Goal: Task Accomplishment & Management: Manage account settings

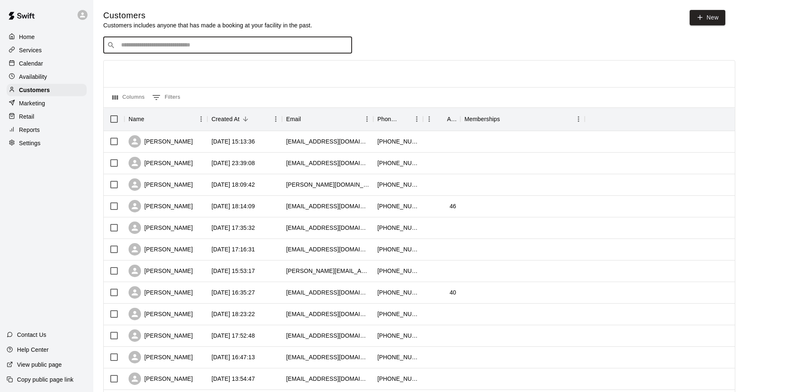
click at [201, 51] on div "​ ​" at bounding box center [227, 45] width 249 height 17
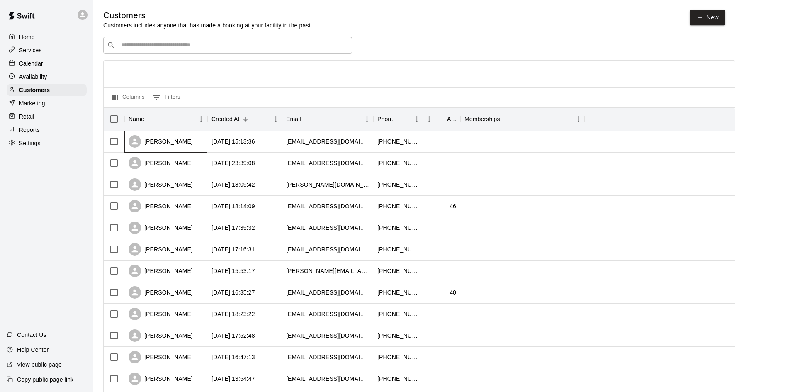
click at [161, 142] on div "[PERSON_NAME]" at bounding box center [161, 141] width 64 height 12
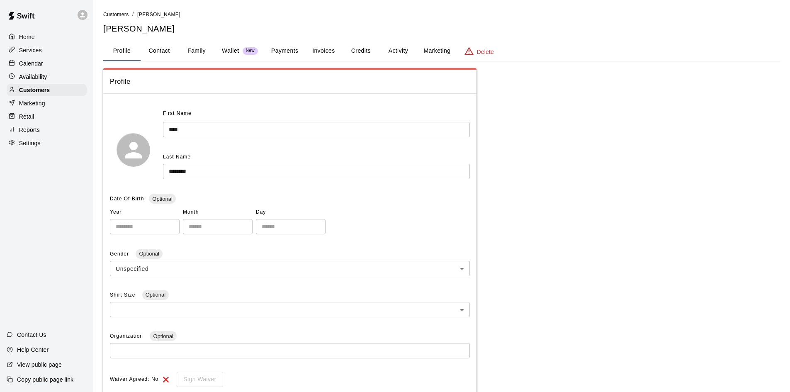
click at [293, 51] on button "Payments" at bounding box center [284, 51] width 40 height 20
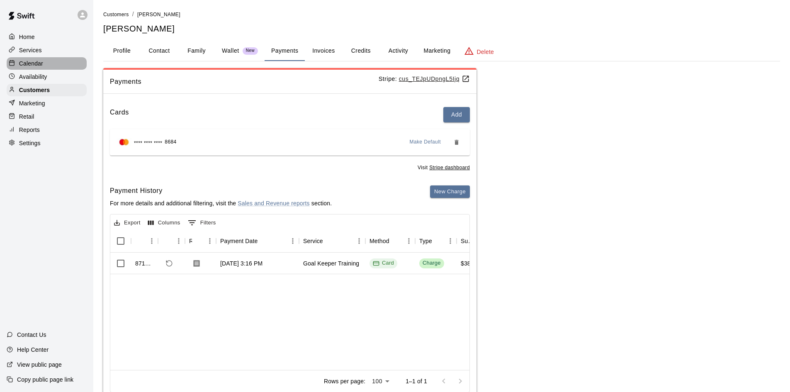
drag, startPoint x: 21, startPoint y: 63, endPoint x: 21, endPoint y: 57, distance: 5.8
click at [21, 63] on p "Calendar" at bounding box center [31, 63] width 24 height 8
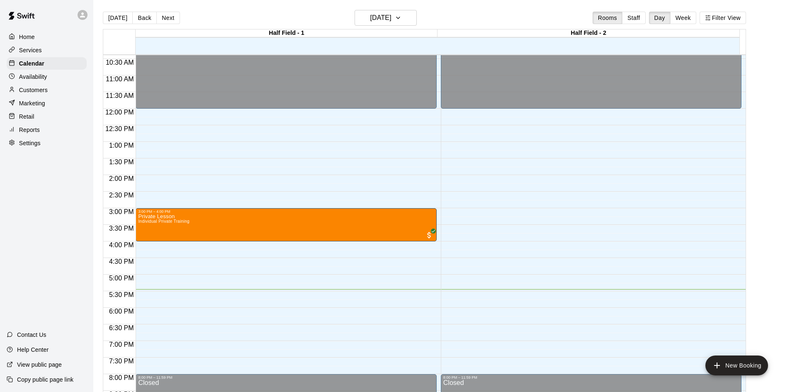
scroll to position [342, 0]
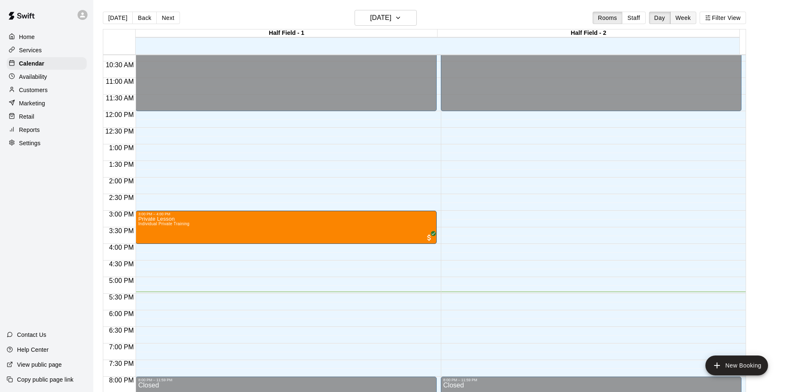
click at [694, 21] on button "Week" at bounding box center [683, 18] width 26 height 12
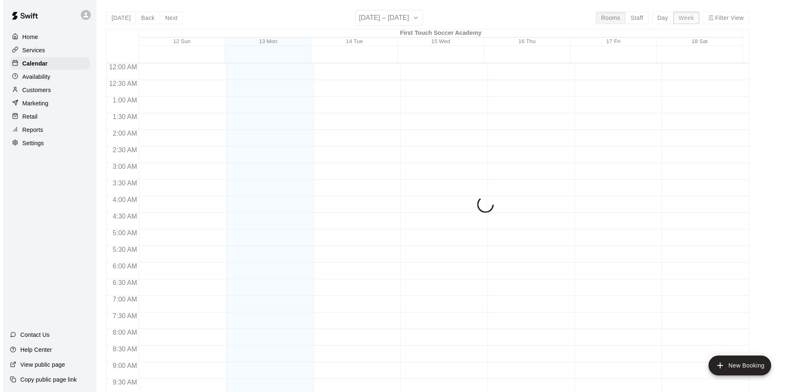
scroll to position [459, 0]
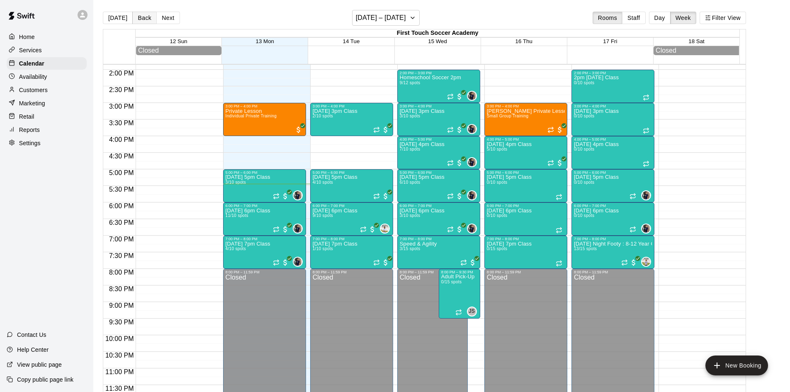
click at [144, 19] on button "Back" at bounding box center [144, 18] width 24 height 12
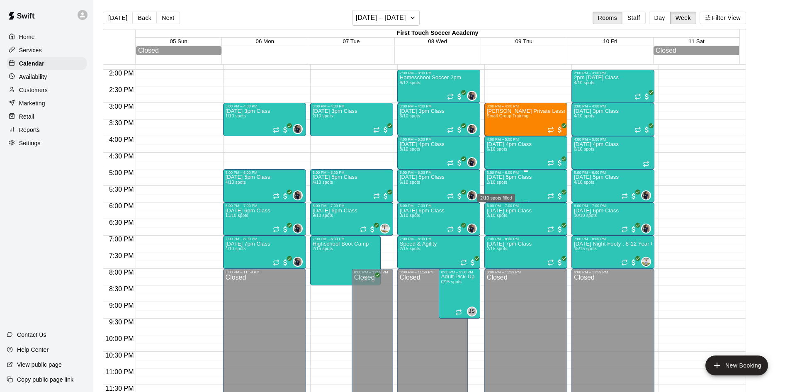
click at [502, 190] on div "2/10 spots filled" at bounding box center [496, 195] width 40 height 15
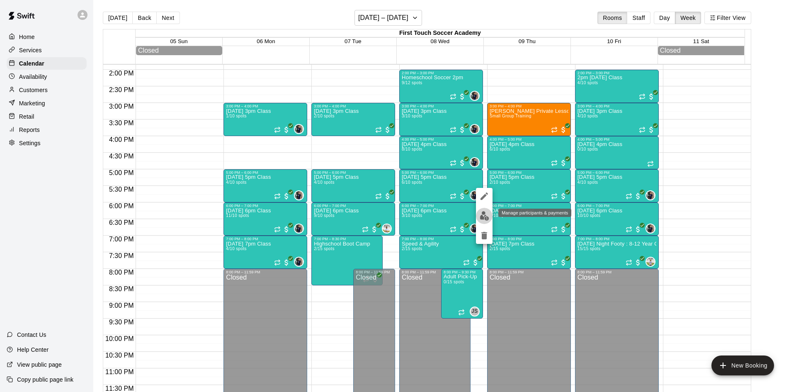
click at [480, 211] on img "edit" at bounding box center [485, 216] width 10 height 10
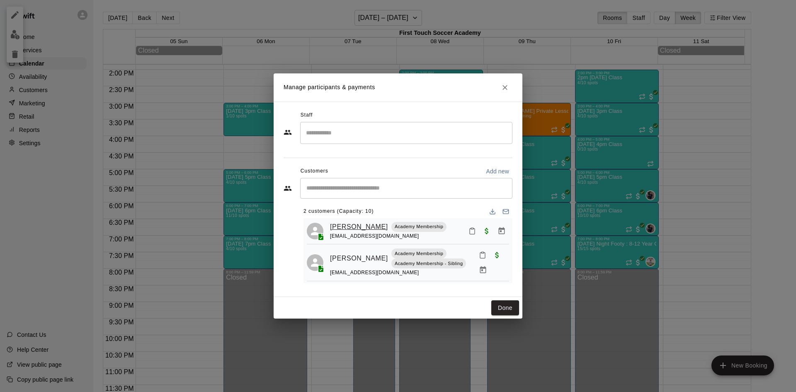
scroll to position [0, 0]
click at [499, 235] on icon "Manage bookings & payment" at bounding box center [502, 232] width 6 height 7
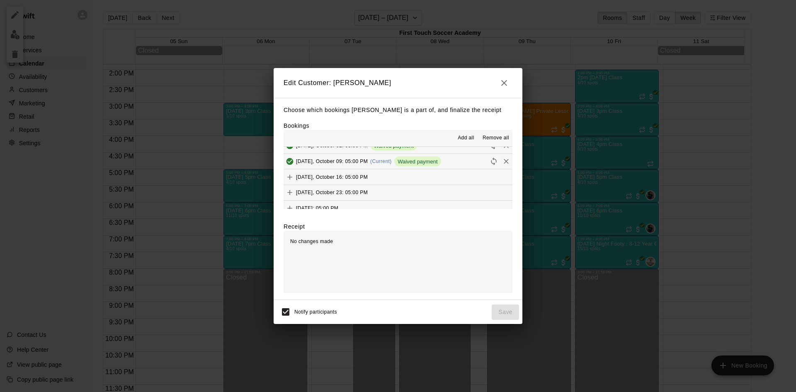
scroll to position [207, 0]
click at [290, 166] on icon "Add" at bounding box center [289, 165] width 5 height 5
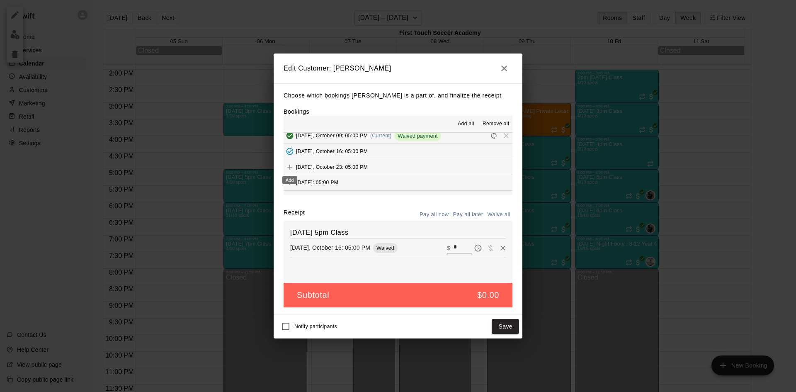
click at [284, 167] on button "Add" at bounding box center [290, 167] width 12 height 12
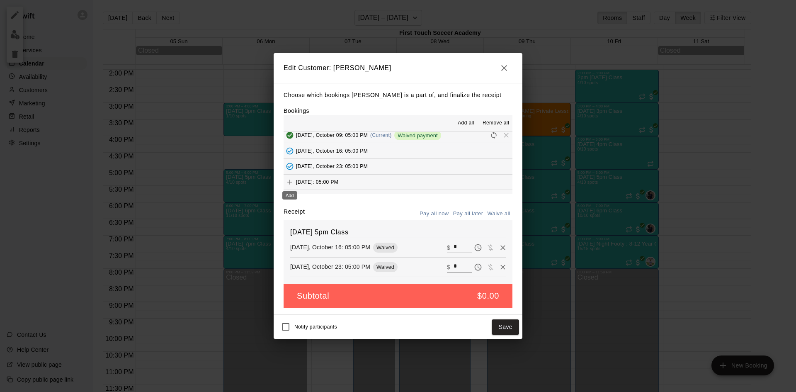
click at [289, 180] on icon "Add" at bounding box center [290, 182] width 8 height 8
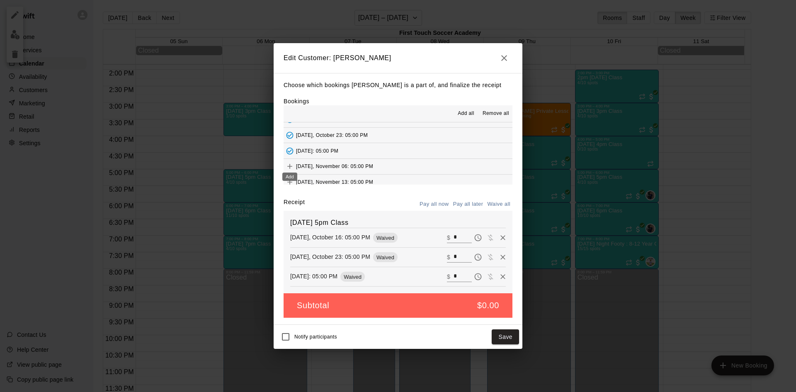
scroll to position [249, 0]
click at [291, 145] on icon "Add" at bounding box center [290, 146] width 8 height 8
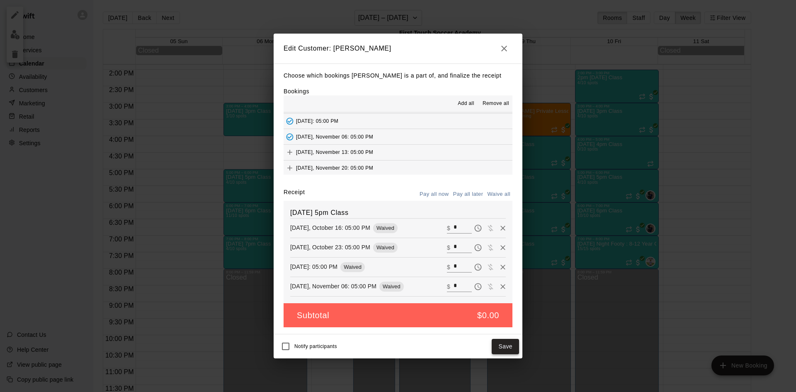
click at [507, 350] on button "Save" at bounding box center [505, 346] width 27 height 15
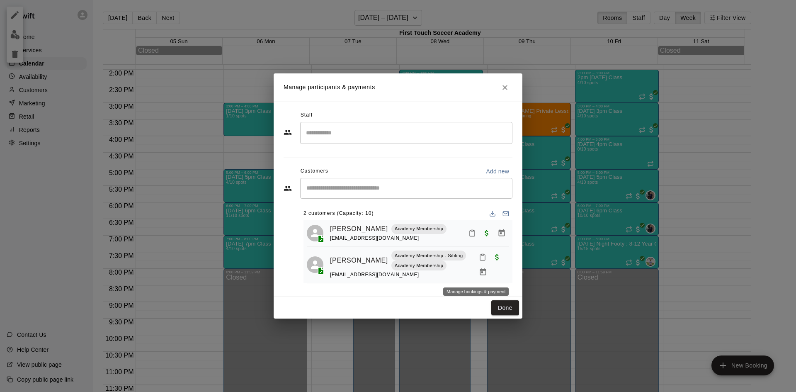
click at [480, 274] on icon "Manage bookings & payment" at bounding box center [483, 271] width 6 height 7
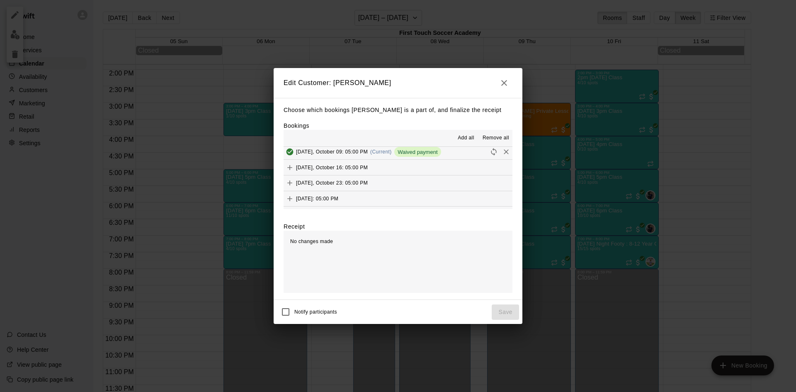
scroll to position [207, 0]
click at [287, 167] on icon "Add" at bounding box center [290, 166] width 8 height 8
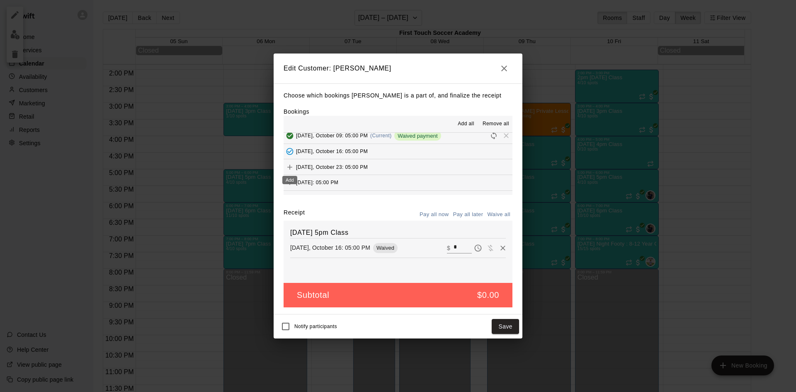
click at [293, 165] on icon "Add" at bounding box center [290, 167] width 8 height 8
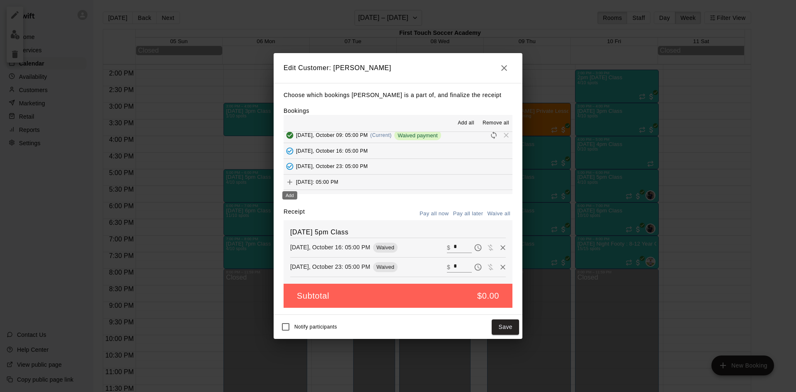
click at [284, 182] on button "Add" at bounding box center [290, 182] width 12 height 12
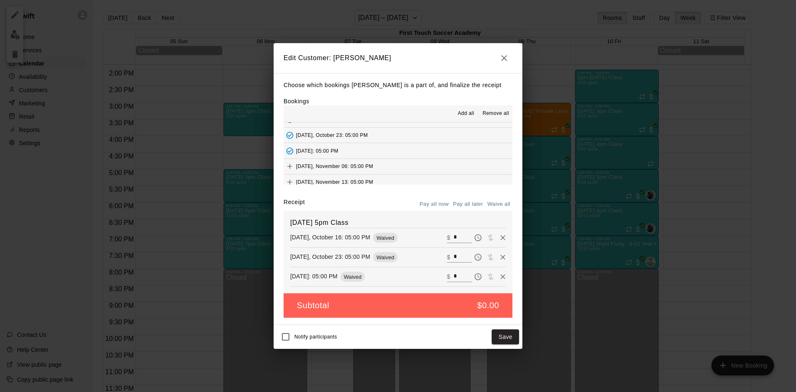
scroll to position [249, 0]
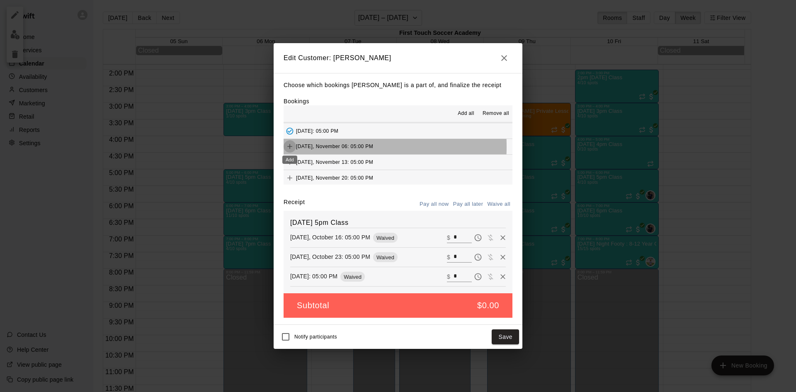
click at [289, 147] on icon "Add" at bounding box center [289, 146] width 5 height 5
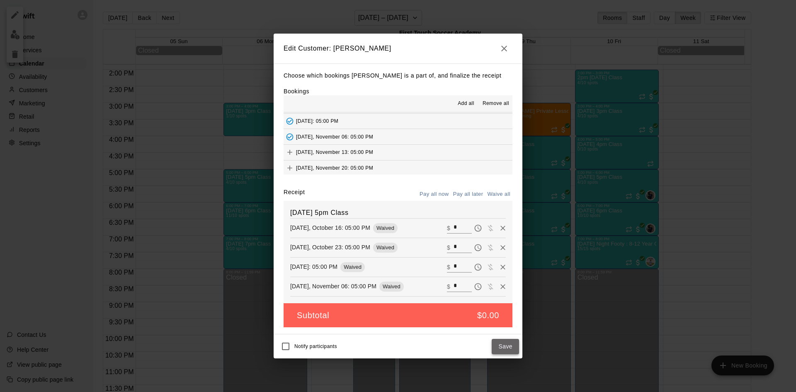
click at [504, 342] on button "Save" at bounding box center [505, 346] width 27 height 15
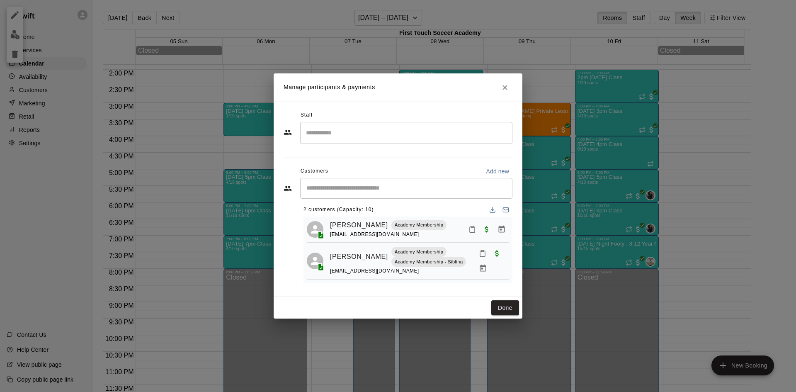
scroll to position [6, 0]
click at [350, 188] on input "Start typing to search customers..." at bounding box center [406, 188] width 205 height 8
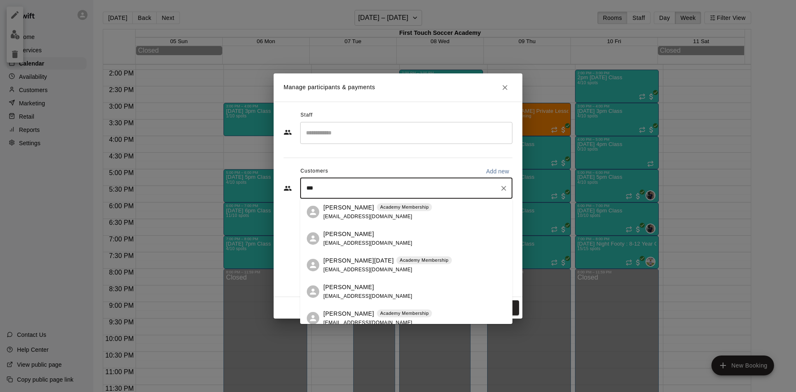
type input "***"
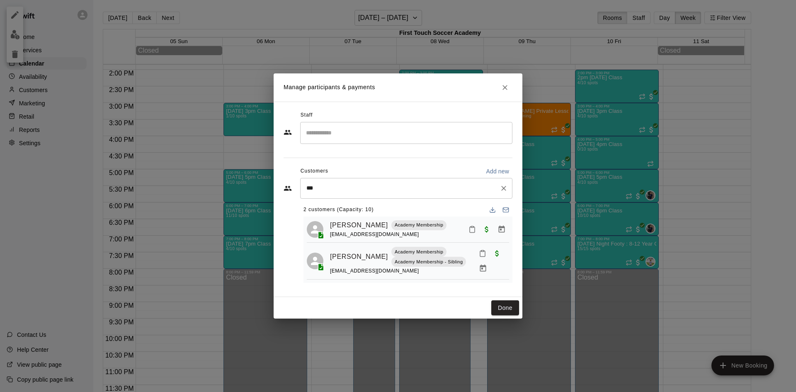
click at [319, 187] on input "***" at bounding box center [400, 188] width 192 height 8
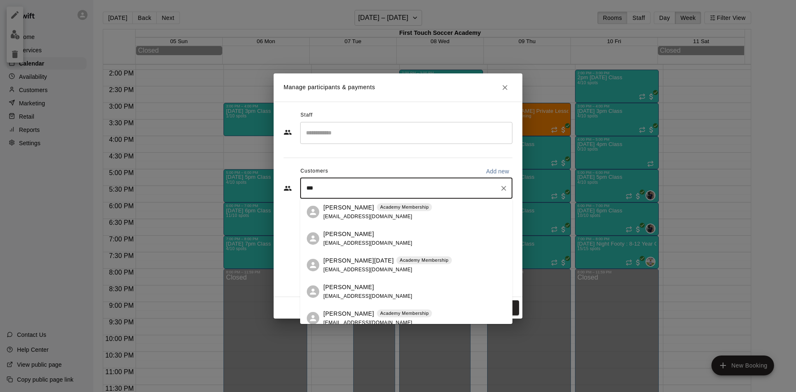
click at [325, 314] on p "[PERSON_NAME]" at bounding box center [348, 313] width 51 height 9
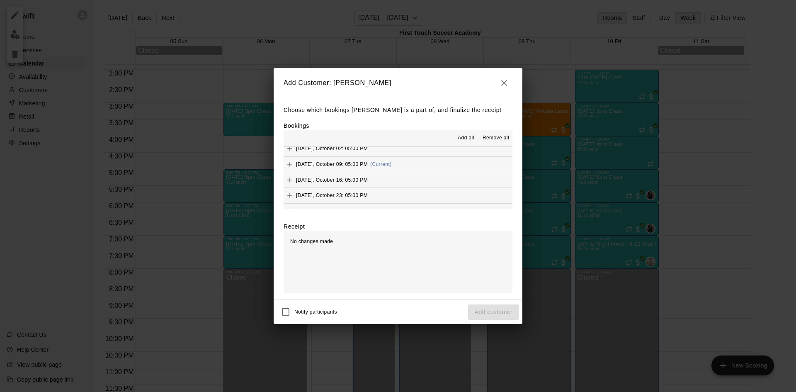
scroll to position [207, 0]
click at [290, 164] on icon "Add" at bounding box center [290, 166] width 8 height 8
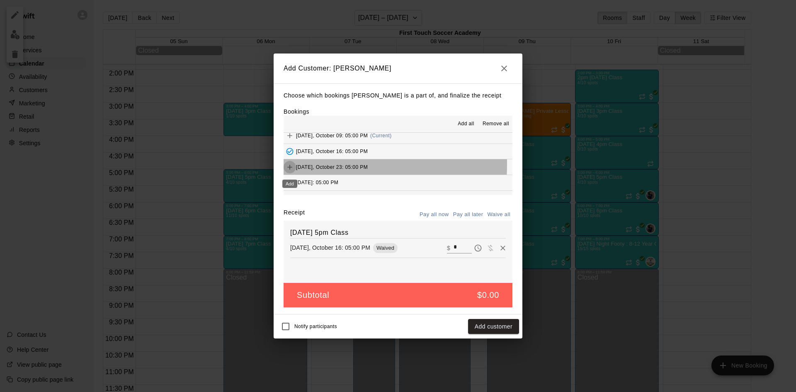
click at [288, 164] on icon "Add" at bounding box center [290, 167] width 8 height 8
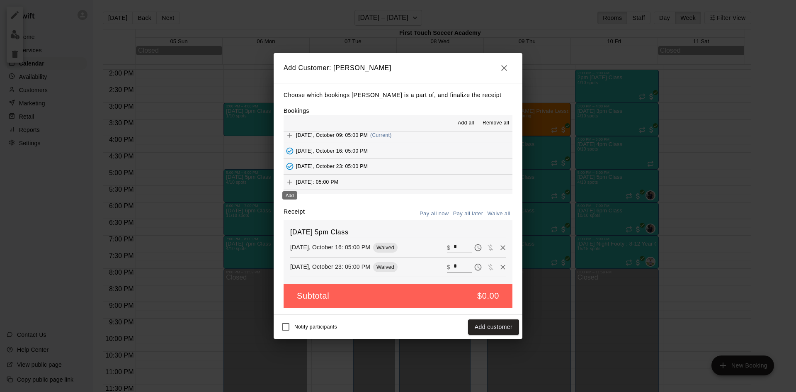
click at [287, 182] on icon "Add" at bounding box center [290, 182] width 8 height 8
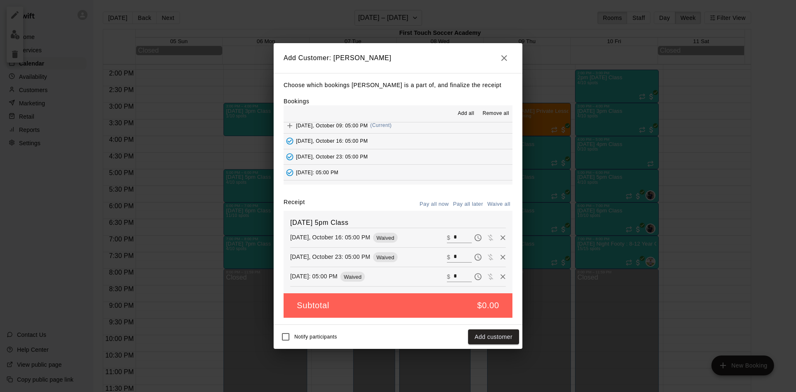
scroll to position [249, 0]
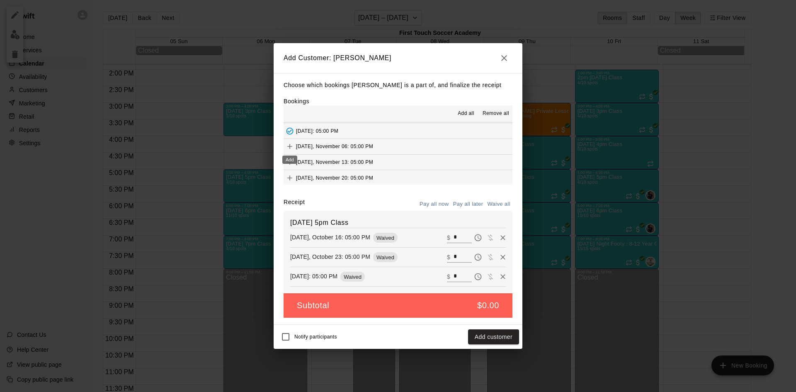
click at [289, 145] on icon "Add" at bounding box center [290, 146] width 8 height 8
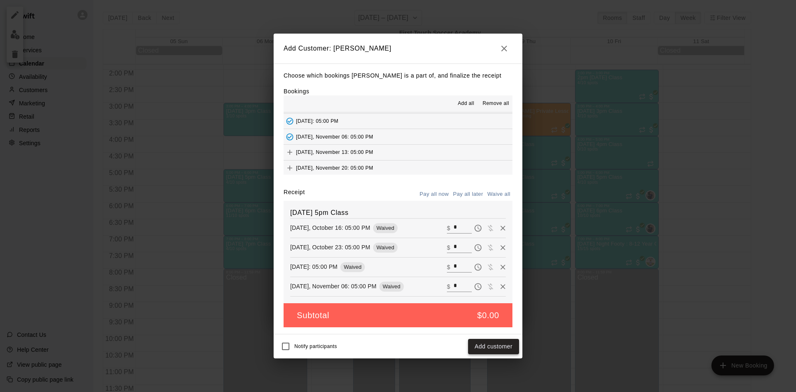
click at [488, 347] on button "Add customer" at bounding box center [493, 346] width 51 height 15
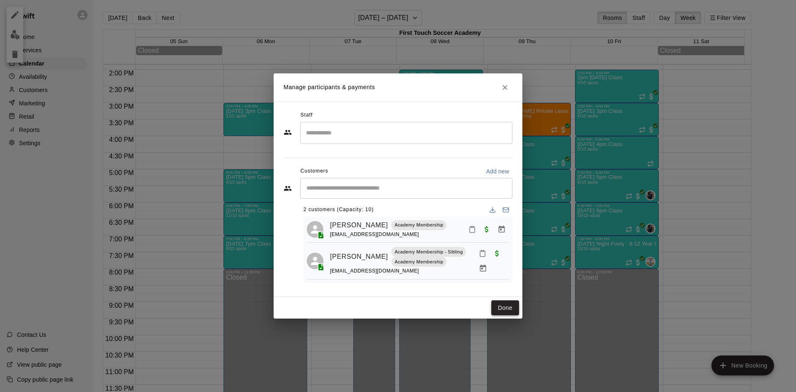
click at [502, 307] on button "Done" at bounding box center [505, 307] width 28 height 15
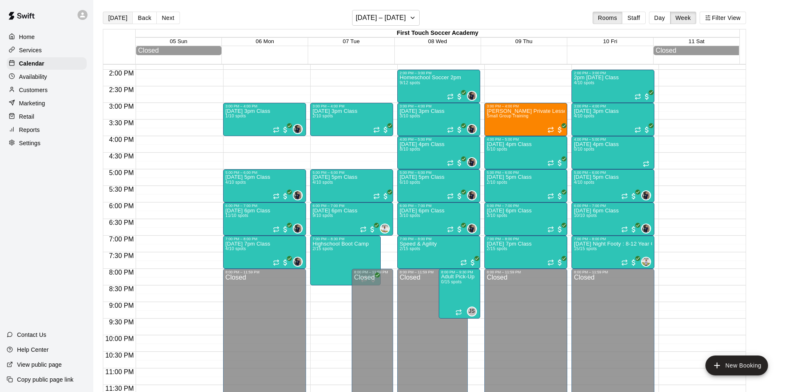
click at [116, 17] on button "[DATE]" at bounding box center [118, 18] width 30 height 12
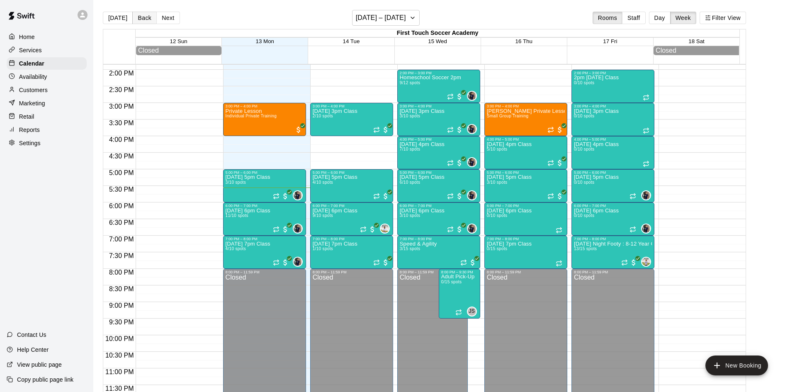
click at [141, 19] on button "Back" at bounding box center [144, 18] width 24 height 12
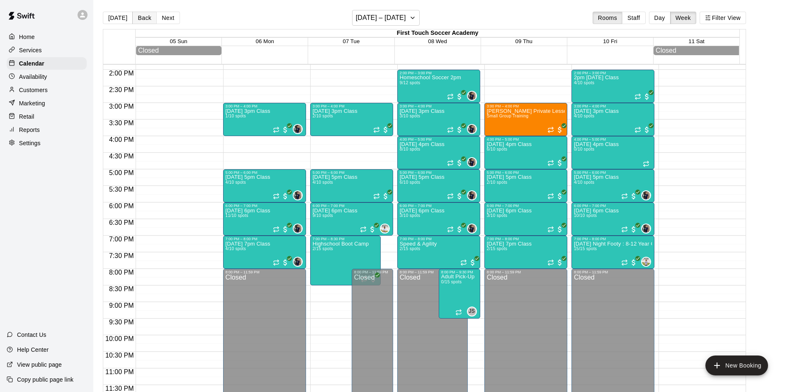
click at [142, 18] on button "Back" at bounding box center [144, 18] width 24 height 12
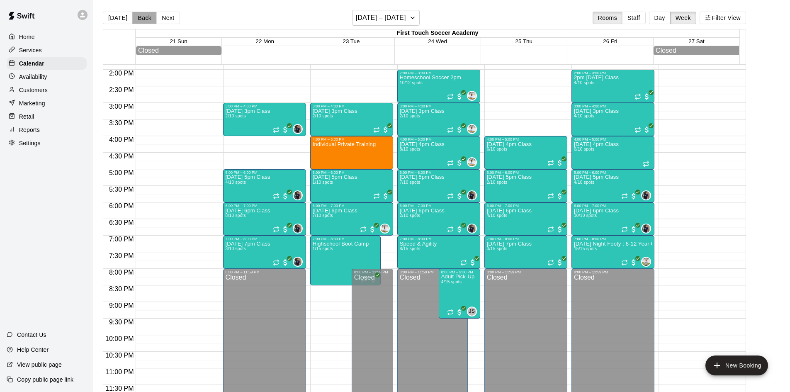
click at [141, 20] on button "Back" at bounding box center [144, 18] width 24 height 12
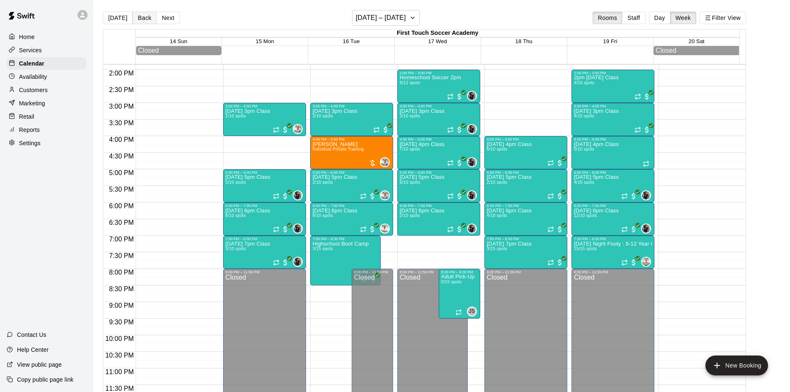
click at [141, 20] on button "Back" at bounding box center [144, 18] width 24 height 12
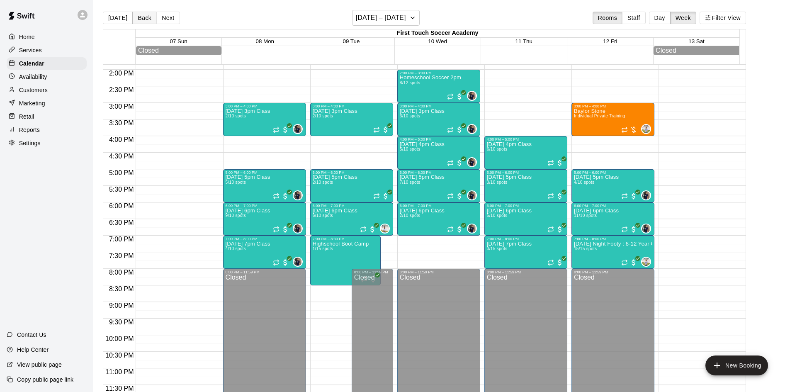
click at [141, 20] on button "Back" at bounding box center [144, 18] width 24 height 12
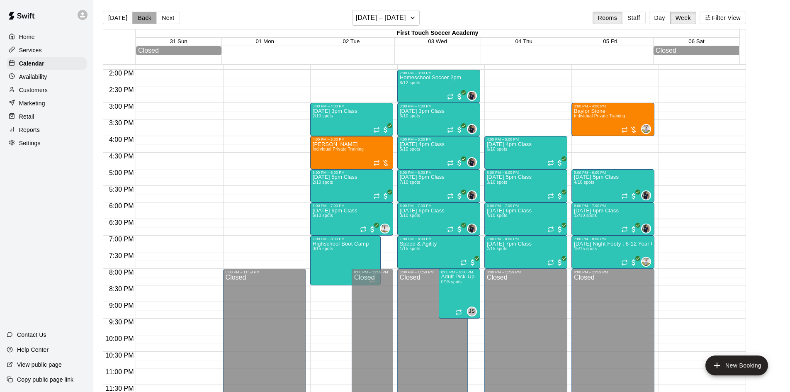
click at [141, 20] on button "Back" at bounding box center [144, 18] width 24 height 12
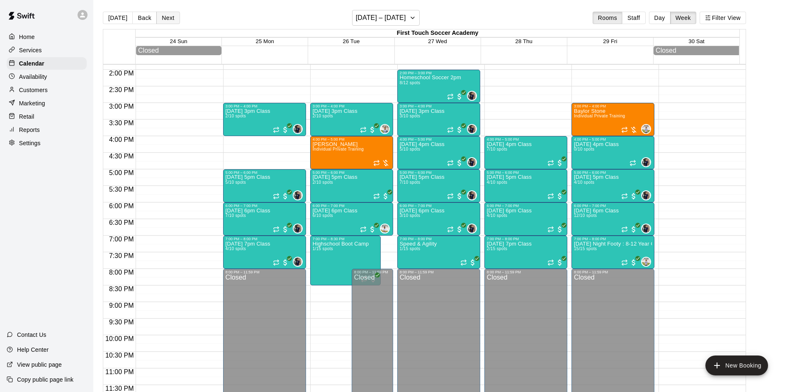
click at [156, 21] on button "Next" at bounding box center [167, 18] width 23 height 12
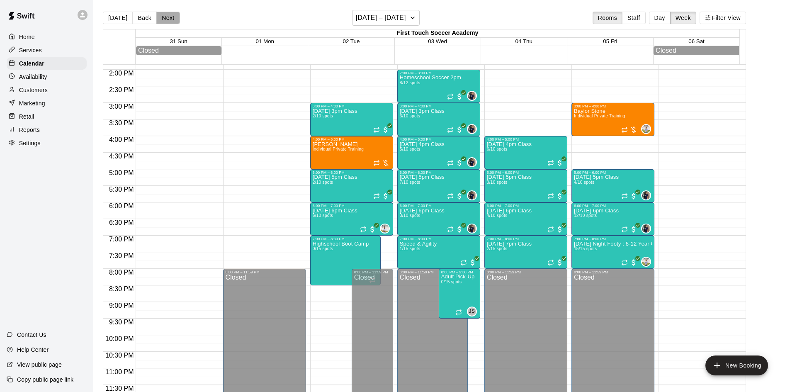
click at [160, 21] on button "Next" at bounding box center [167, 18] width 23 height 12
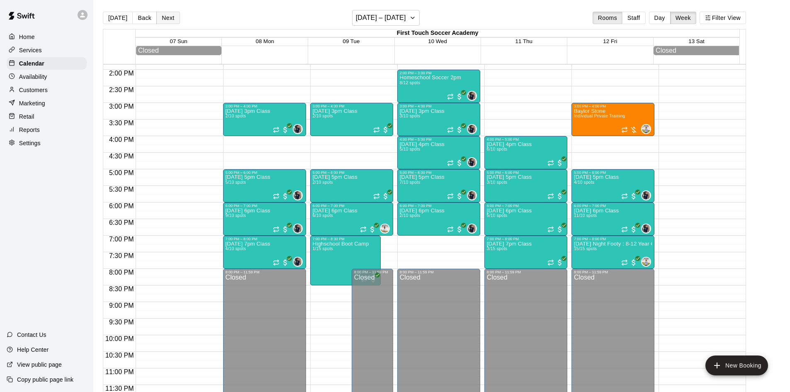
click at [160, 22] on button "Next" at bounding box center [167, 18] width 23 height 12
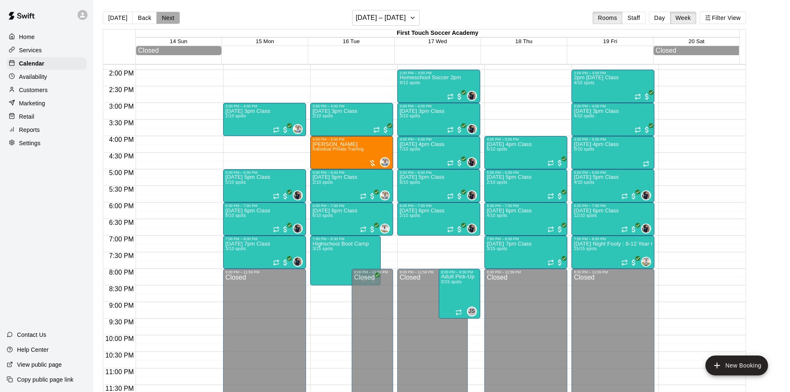
click at [160, 22] on button "Next" at bounding box center [167, 18] width 23 height 12
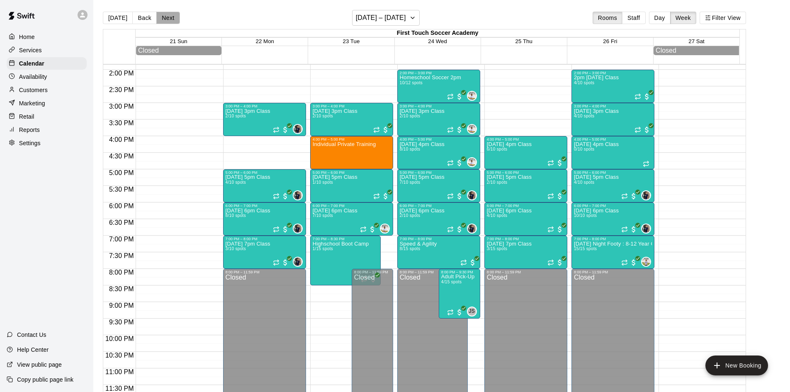
click at [160, 22] on button "Next" at bounding box center [167, 18] width 23 height 12
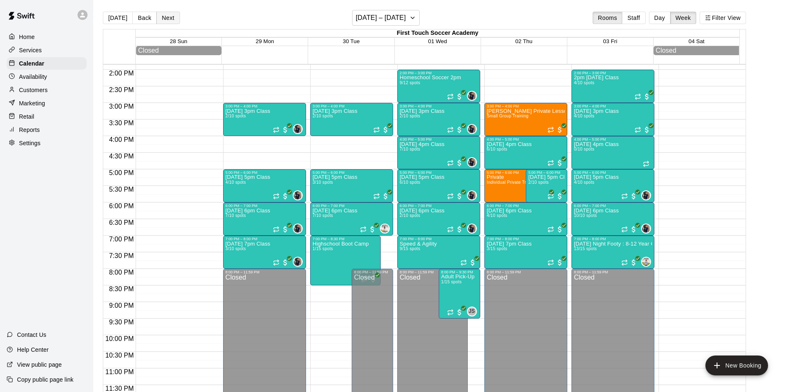
click at [160, 22] on button "Next" at bounding box center [167, 18] width 23 height 12
click at [531, 211] on p "[DATE] 6pm Class" at bounding box center [509, 211] width 45 height 0
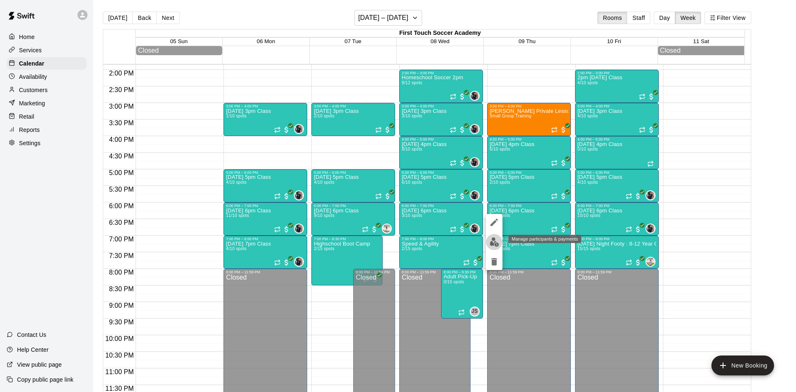
click at [491, 243] on img "edit" at bounding box center [495, 242] width 10 height 10
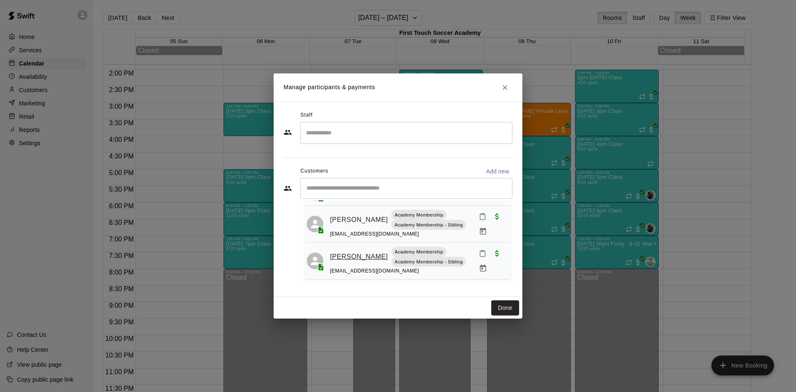
scroll to position [44, 0]
click at [341, 190] on input "Start typing to search customers..." at bounding box center [406, 188] width 205 height 8
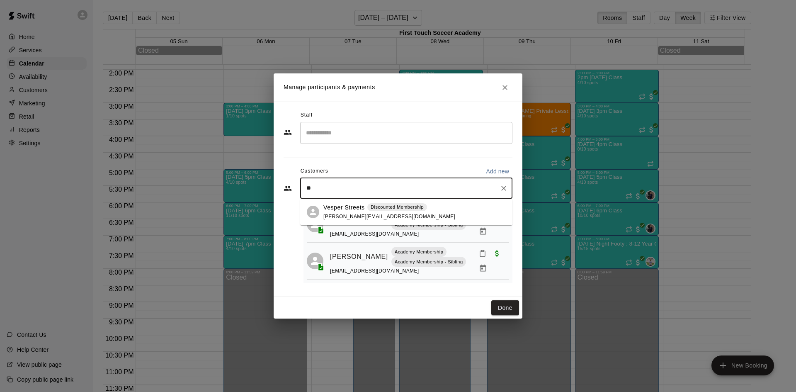
type input "*"
type input "****"
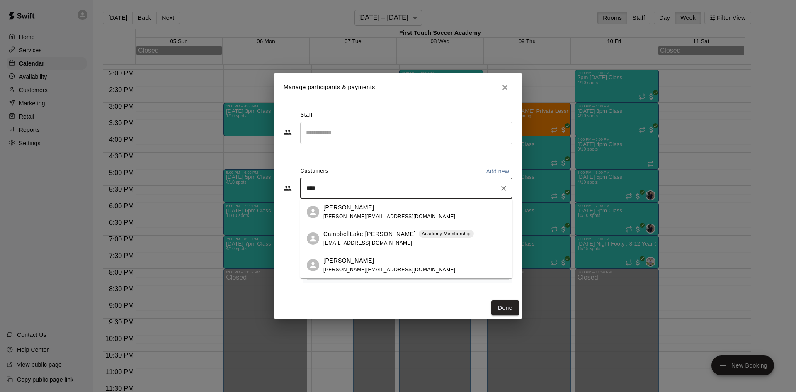
click at [339, 244] on span "[EMAIL_ADDRESS][DOMAIN_NAME]" at bounding box center [367, 243] width 89 height 6
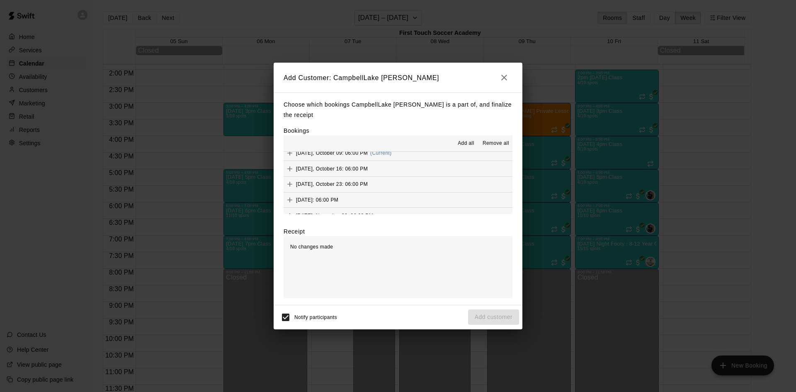
scroll to position [124, 0]
click at [289, 176] on icon "Add" at bounding box center [289, 175] width 5 height 5
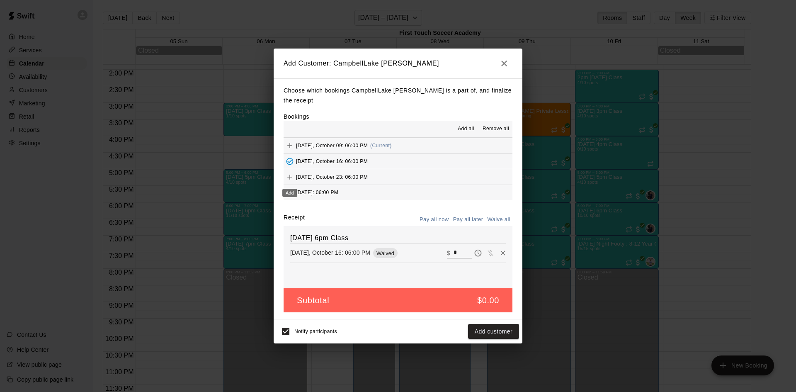
click at [289, 177] on icon "Add" at bounding box center [289, 177] width 5 height 5
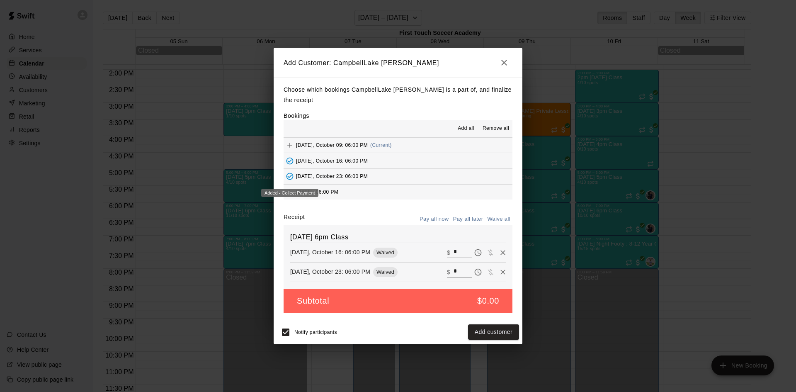
click at [289, 188] on div "Added - Collect Payment" at bounding box center [289, 190] width 59 height 15
click at [286, 153] on icon "Add" at bounding box center [290, 150] width 8 height 8
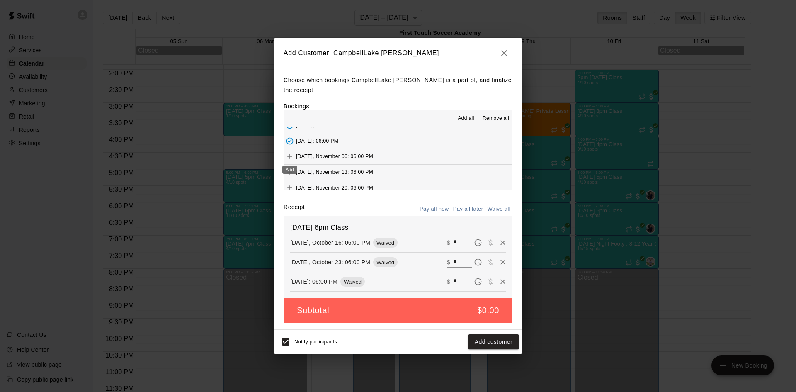
click at [289, 154] on icon "Add" at bounding box center [290, 156] width 8 height 8
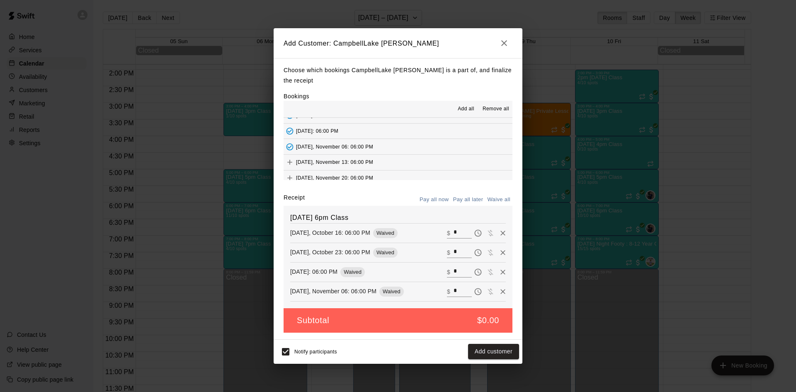
click at [313, 347] on div "Notify participants" at bounding box center [307, 351] width 60 height 17
click at [483, 350] on button "Add customer" at bounding box center [493, 351] width 51 height 15
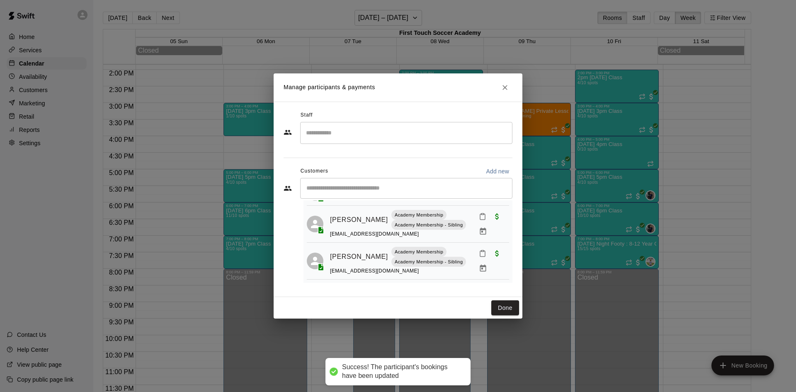
drag, startPoint x: 386, startPoint y: 186, endPoint x: 386, endPoint y: 196, distance: 10.4
click at [386, 187] on input "Start typing to search customers..." at bounding box center [406, 188] width 205 height 8
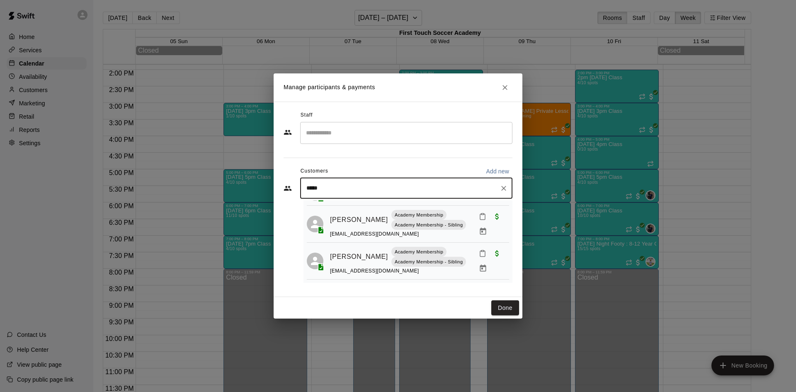
type input "******"
click at [355, 210] on p "[PERSON_NAME]" at bounding box center [348, 207] width 51 height 9
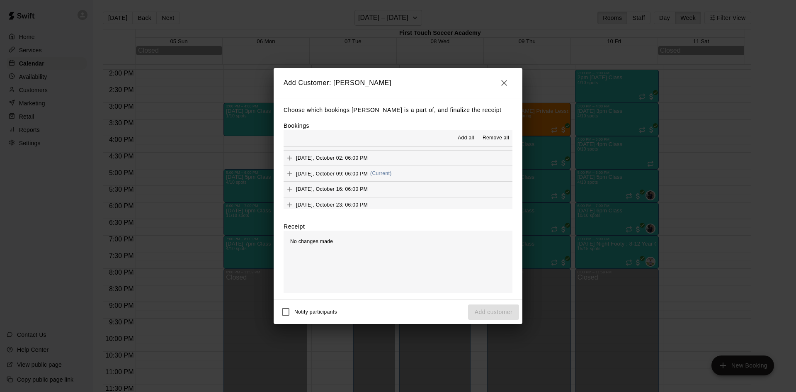
scroll to position [124, 0]
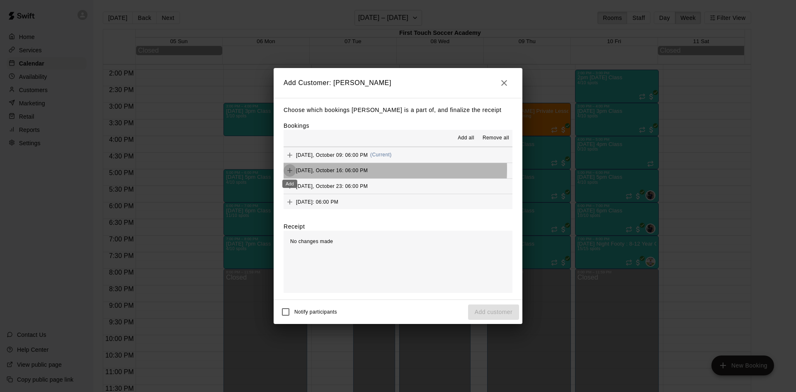
click at [288, 169] on icon "Add" at bounding box center [290, 170] width 8 height 8
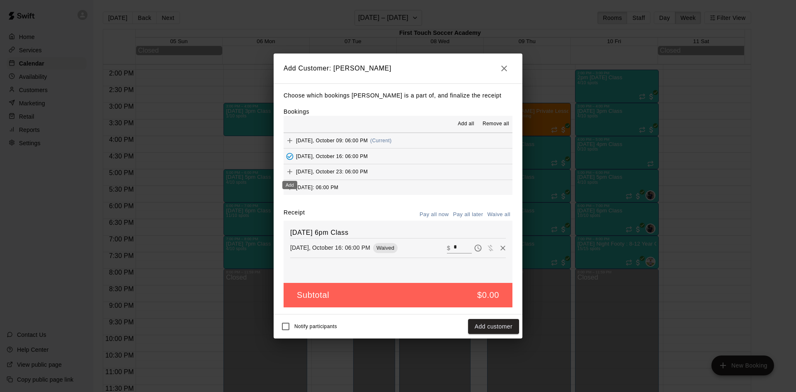
click at [290, 173] on icon "Add" at bounding box center [289, 172] width 5 height 5
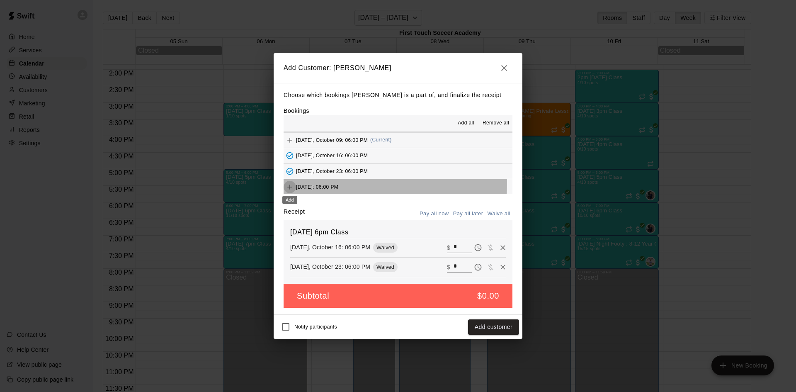
click at [291, 184] on icon "Add" at bounding box center [290, 187] width 8 height 8
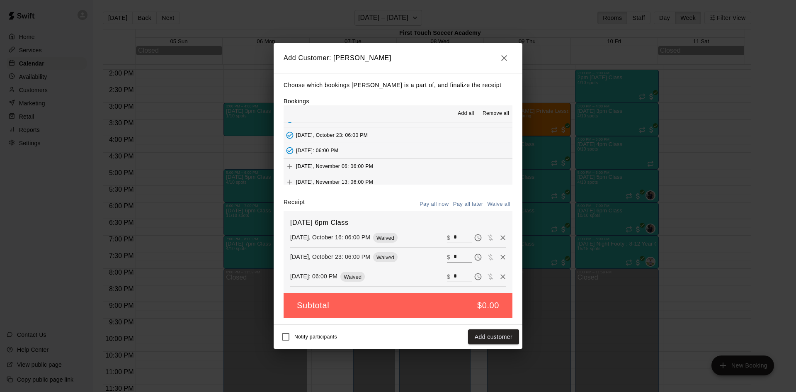
scroll to position [166, 0]
click at [289, 151] on icon "Add" at bounding box center [290, 151] width 8 height 8
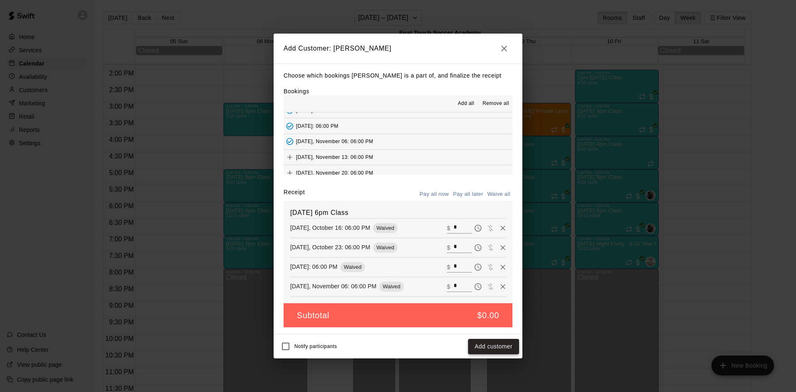
click at [480, 342] on button "Add customer" at bounding box center [493, 346] width 51 height 15
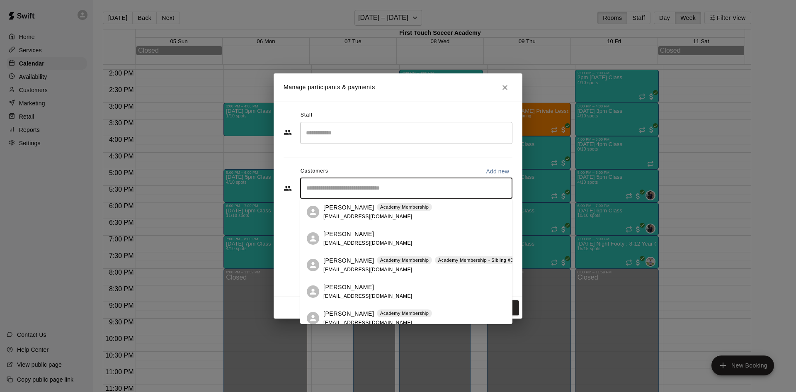
click at [351, 189] on input "Start typing to search customers..." at bounding box center [406, 188] width 205 height 8
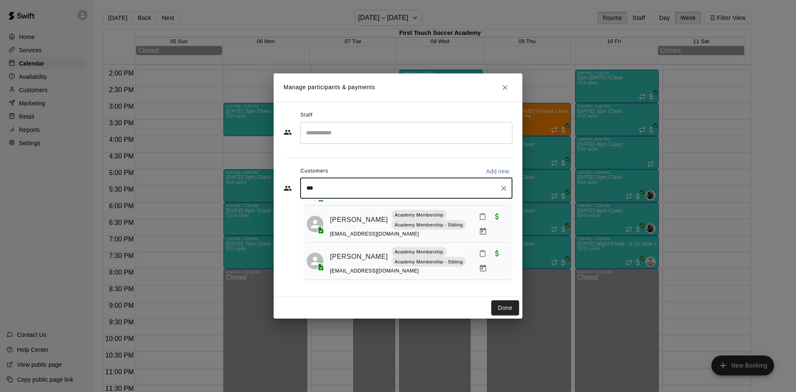
type input "****"
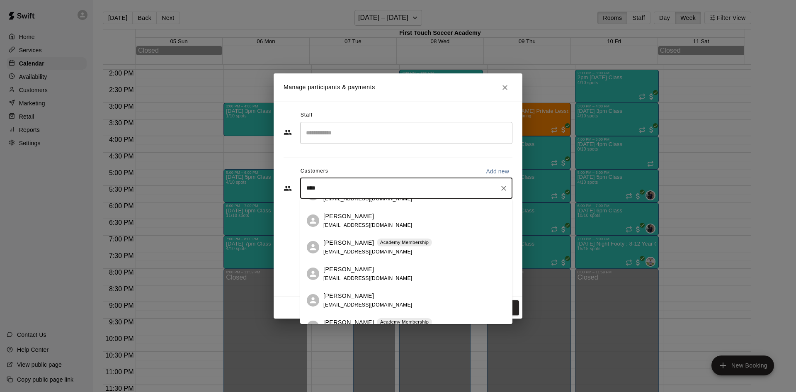
scroll to position [124, 0]
click at [341, 241] on p "[PERSON_NAME]" at bounding box center [348, 242] width 51 height 9
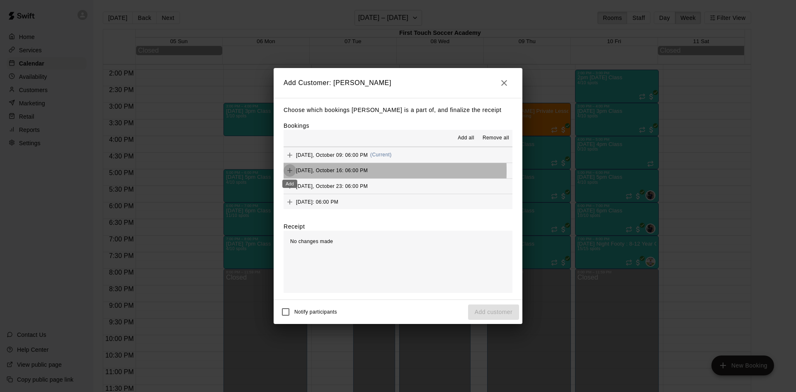
click at [291, 171] on icon "Add" at bounding box center [289, 170] width 5 height 5
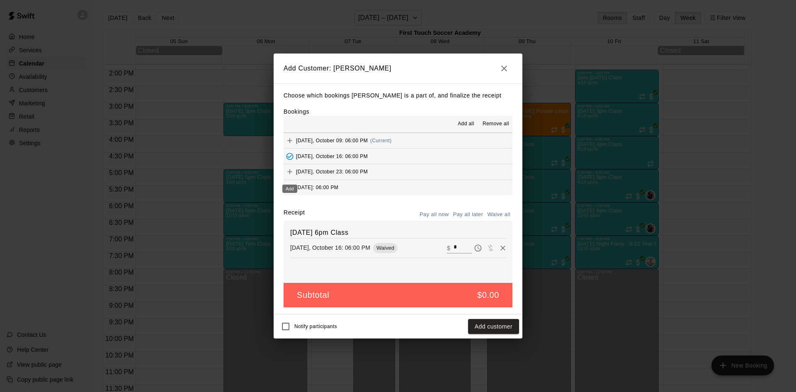
click at [287, 171] on icon "Add" at bounding box center [290, 171] width 8 height 8
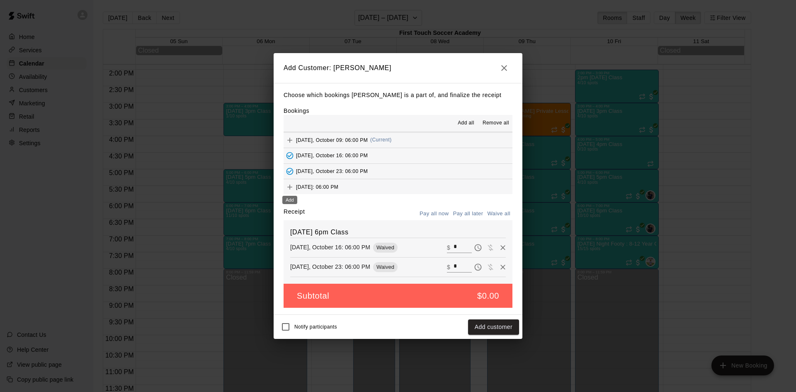
click at [286, 187] on icon "Add" at bounding box center [290, 187] width 8 height 8
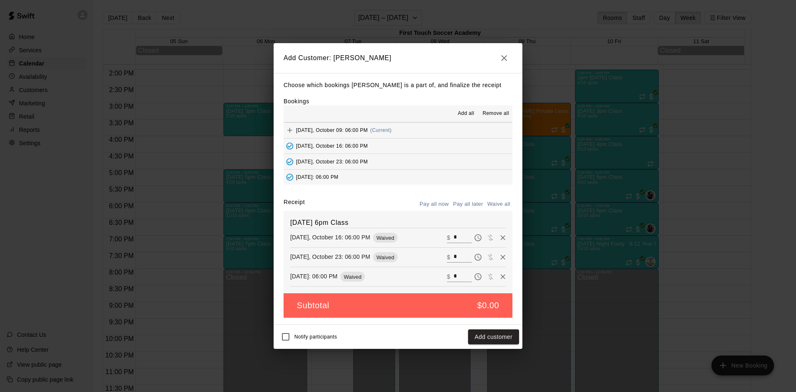
scroll to position [166, 0]
click at [291, 153] on icon "Add" at bounding box center [290, 151] width 8 height 8
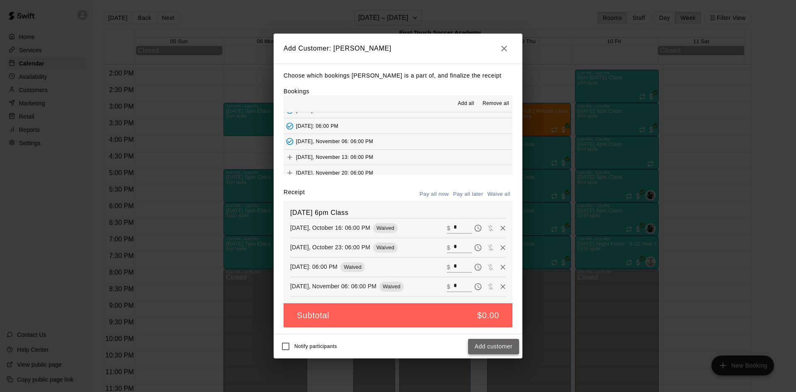
click at [488, 343] on button "Add customer" at bounding box center [493, 346] width 51 height 15
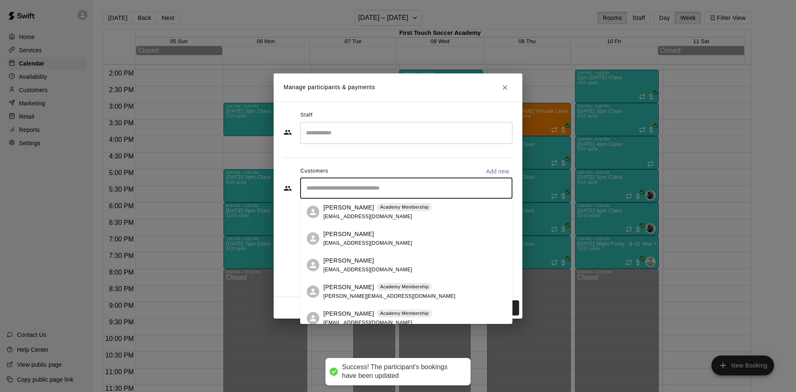
click at [370, 191] on input "Start typing to search customers..." at bounding box center [406, 188] width 205 height 8
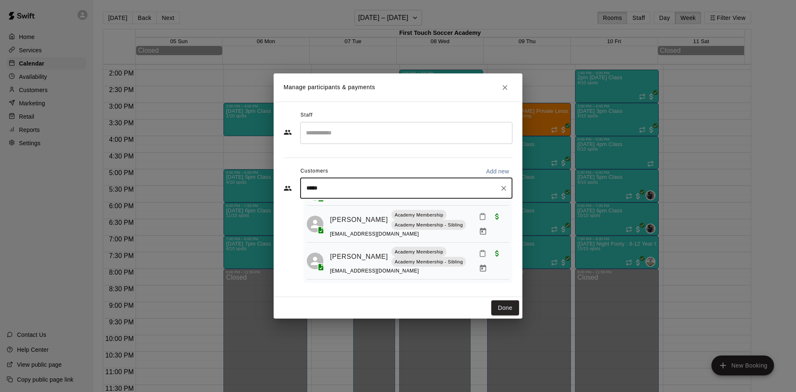
type input "******"
click at [375, 209] on div "Murphy Foockle" at bounding box center [367, 207] width 89 height 9
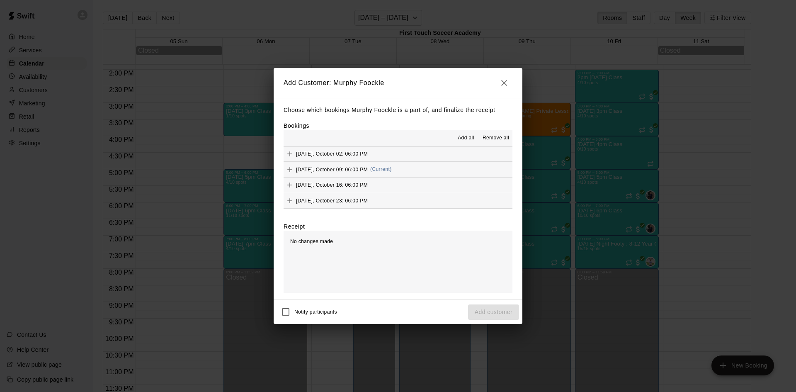
scroll to position [124, 0]
click at [289, 167] on icon "Add" at bounding box center [290, 170] width 8 height 8
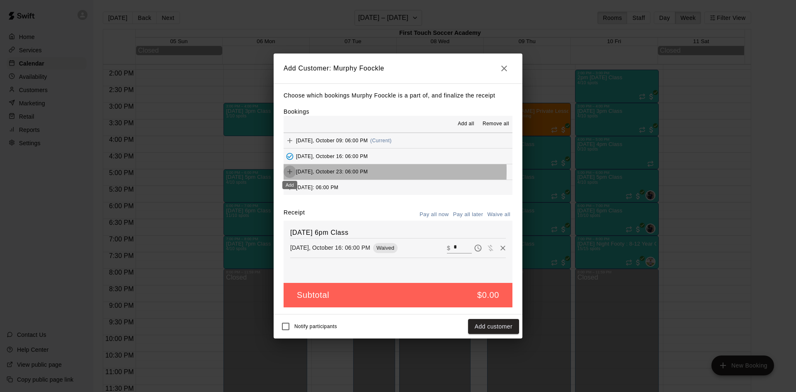
click at [294, 171] on button "Add" at bounding box center [290, 171] width 12 height 12
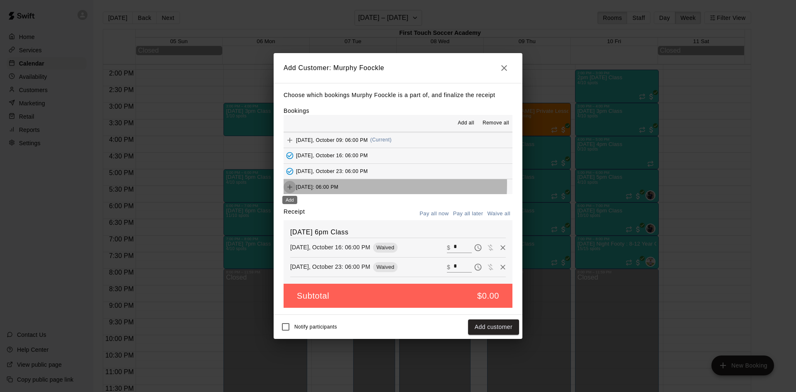
click at [291, 184] on icon "Add" at bounding box center [290, 187] width 8 height 8
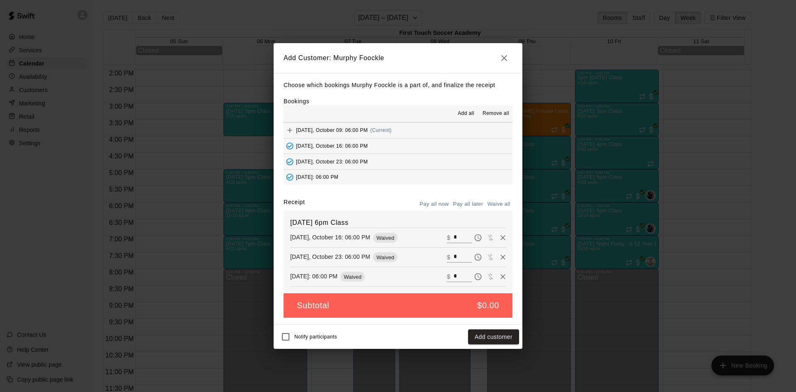
scroll to position [166, 0]
click at [293, 150] on icon "Add" at bounding box center [290, 151] width 8 height 8
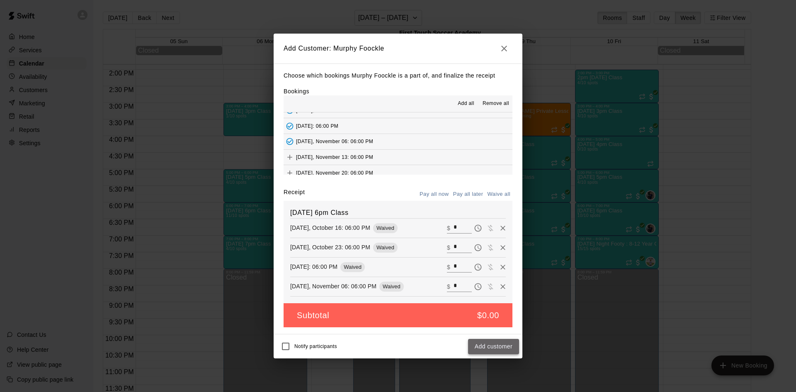
click at [490, 342] on button "Add customer" at bounding box center [493, 346] width 51 height 15
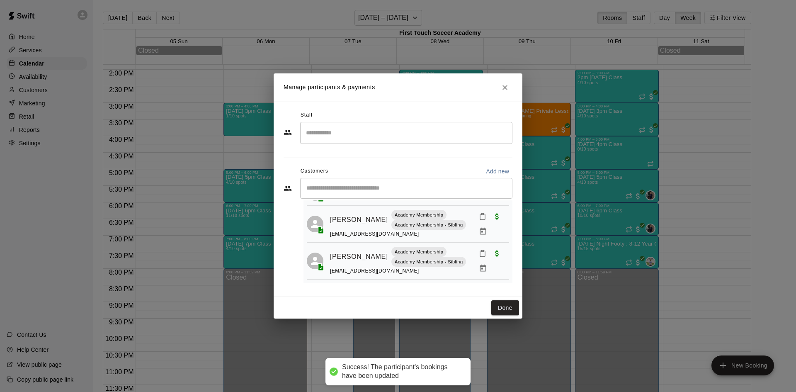
click at [365, 194] on div "​" at bounding box center [406, 188] width 212 height 21
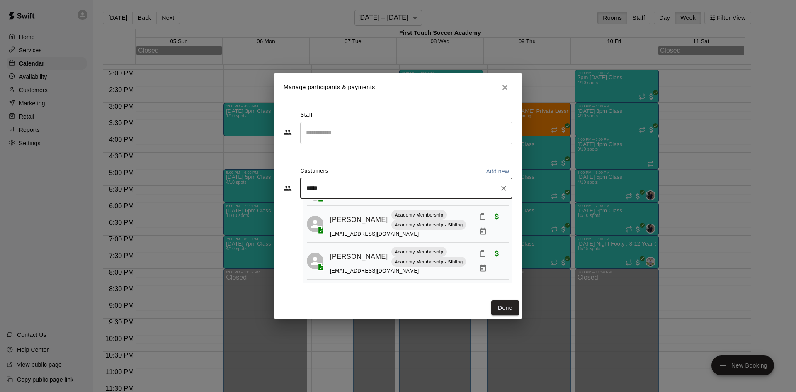
type input "******"
click at [332, 209] on p "Vesper Streets" at bounding box center [343, 207] width 41 height 9
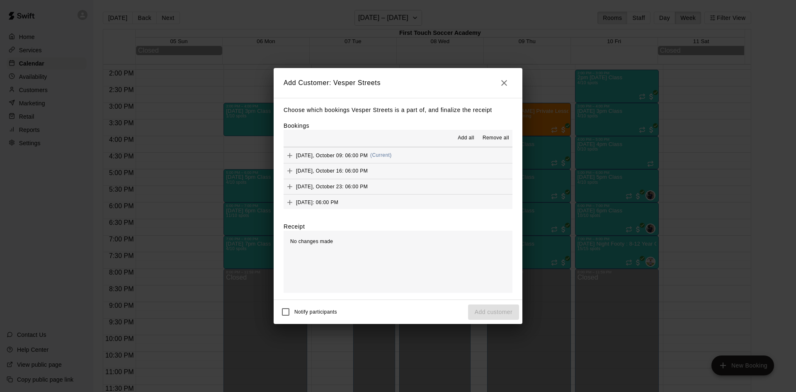
scroll to position [124, 0]
click at [289, 154] on icon "Add" at bounding box center [290, 155] width 8 height 8
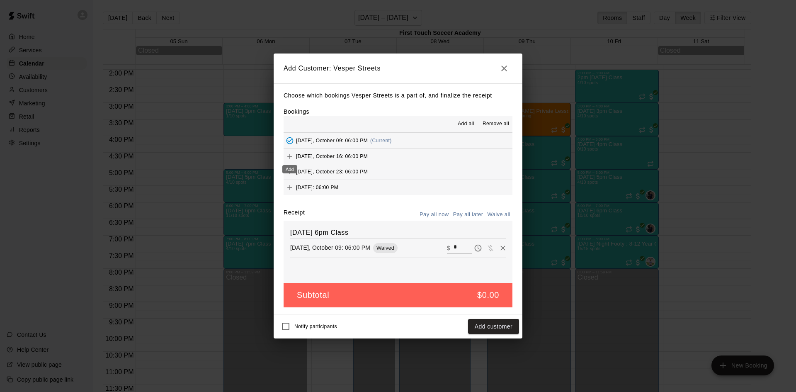
click at [288, 158] on icon "Add" at bounding box center [290, 156] width 8 height 8
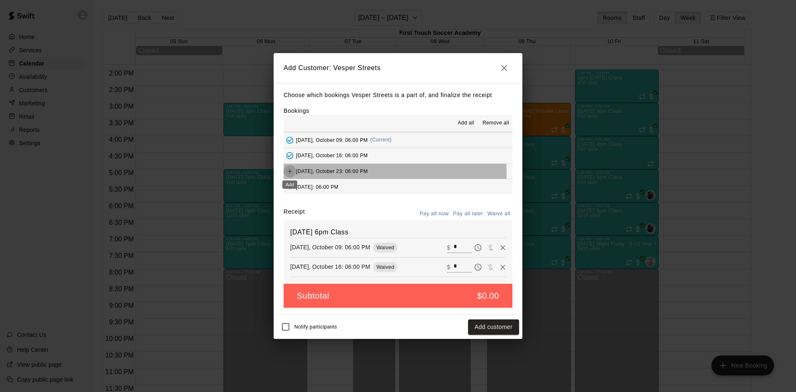
click at [287, 172] on icon "Add" at bounding box center [290, 171] width 8 height 8
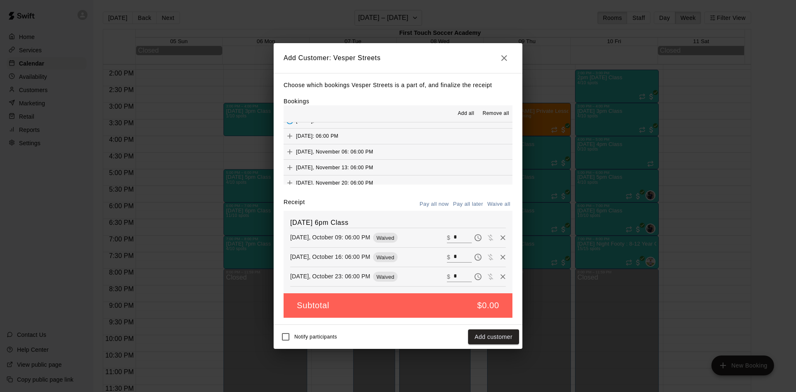
scroll to position [166, 0]
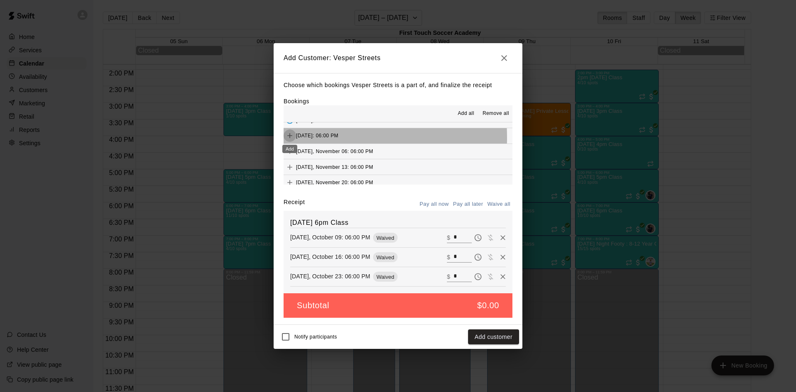
click at [292, 138] on icon "Add" at bounding box center [290, 135] width 8 height 8
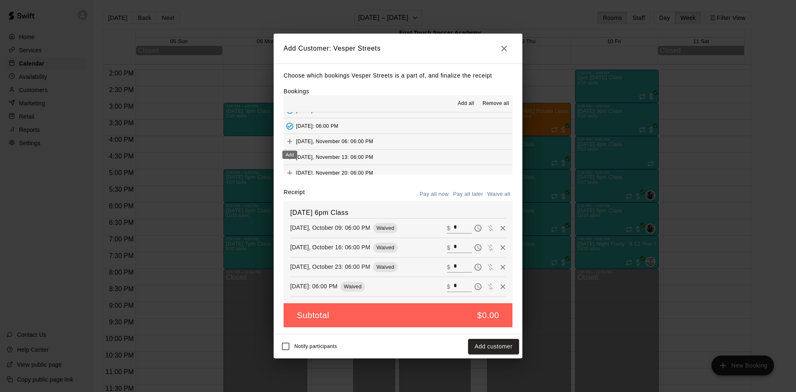
drag, startPoint x: 292, startPoint y: 143, endPoint x: 292, endPoint y: 148, distance: 4.6
click at [292, 143] on icon "Add" at bounding box center [290, 141] width 8 height 8
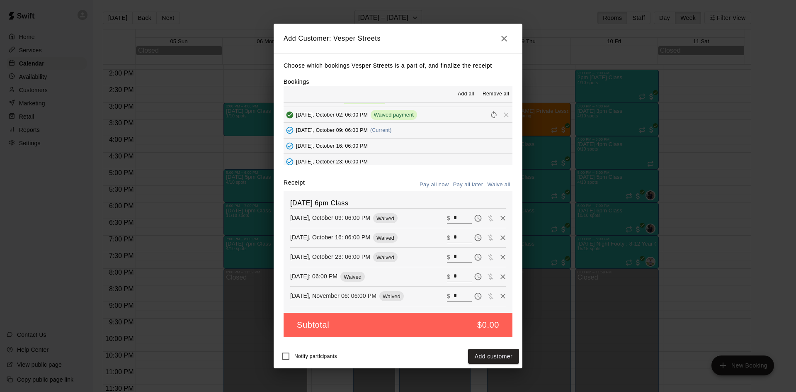
scroll to position [83, 0]
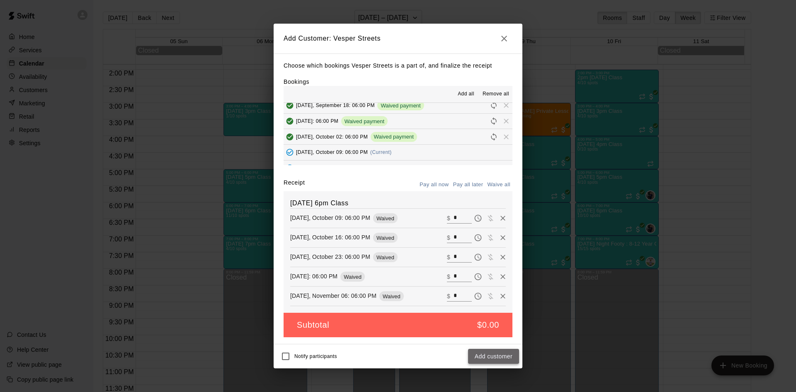
click at [492, 355] on button "Add customer" at bounding box center [493, 356] width 51 height 15
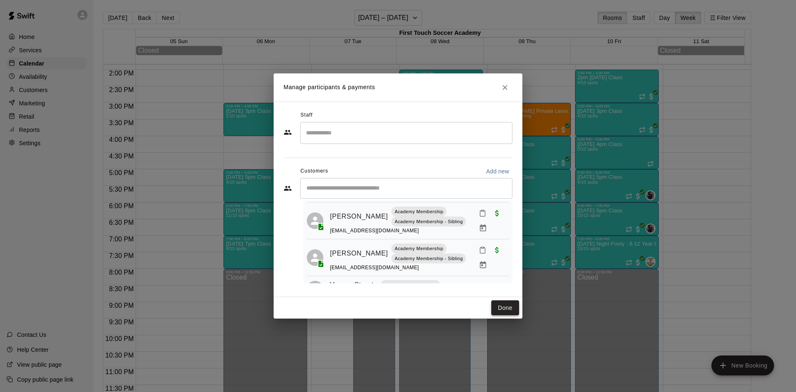
click at [504, 306] on button "Done" at bounding box center [505, 307] width 28 height 15
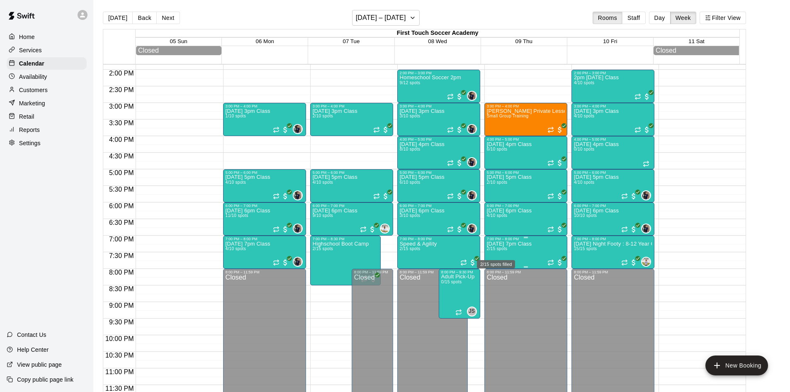
click at [503, 251] on span "2/15 spots" at bounding box center [497, 248] width 20 height 5
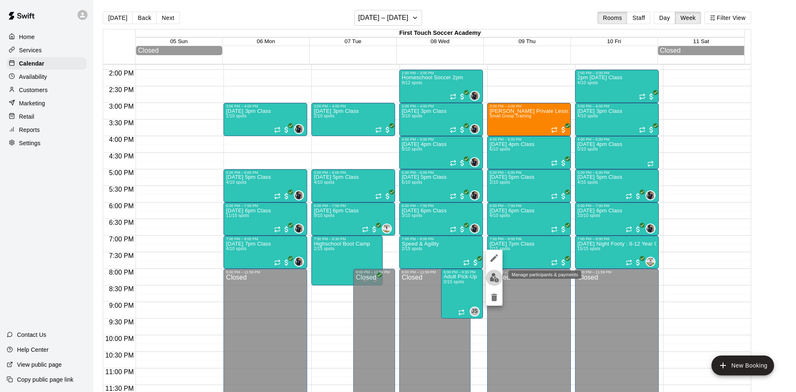
click at [495, 280] on img "edit" at bounding box center [495, 278] width 10 height 10
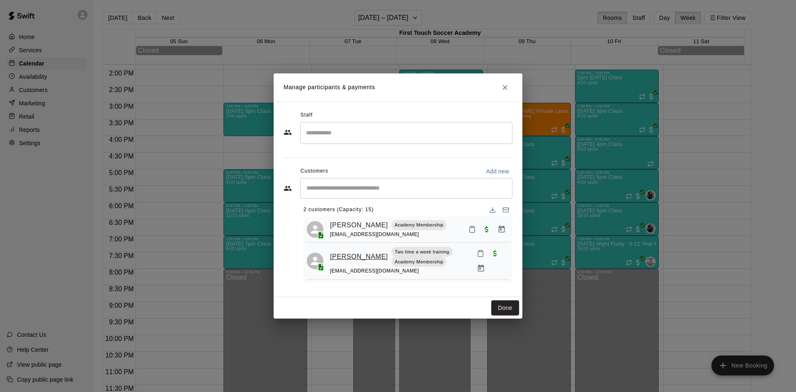
scroll to position [6, 0]
click at [327, 196] on div "​" at bounding box center [406, 188] width 212 height 21
type input "****"
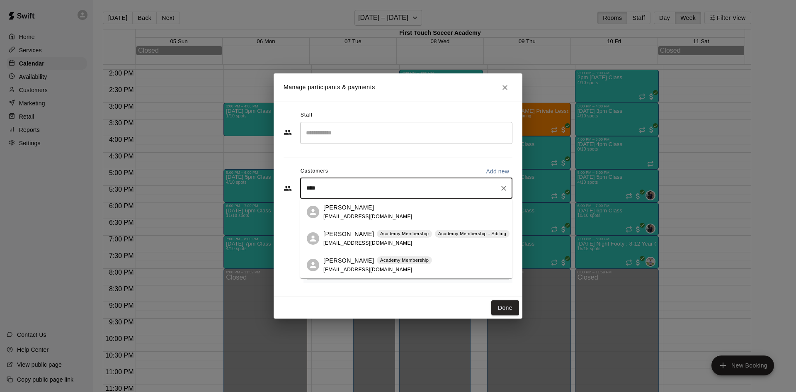
click at [330, 262] on p "[PERSON_NAME]" at bounding box center [348, 260] width 51 height 9
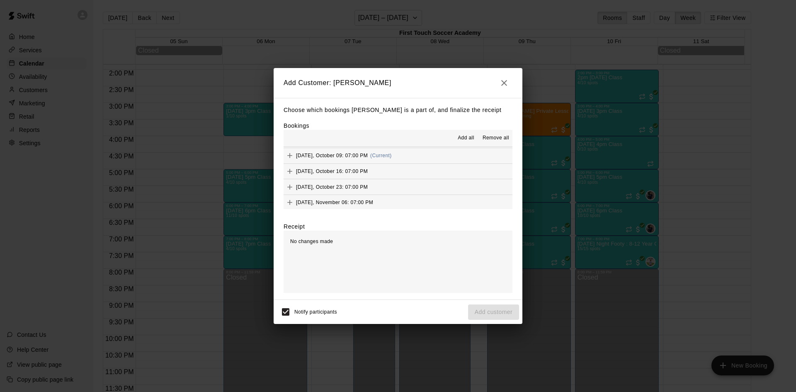
scroll to position [124, 0]
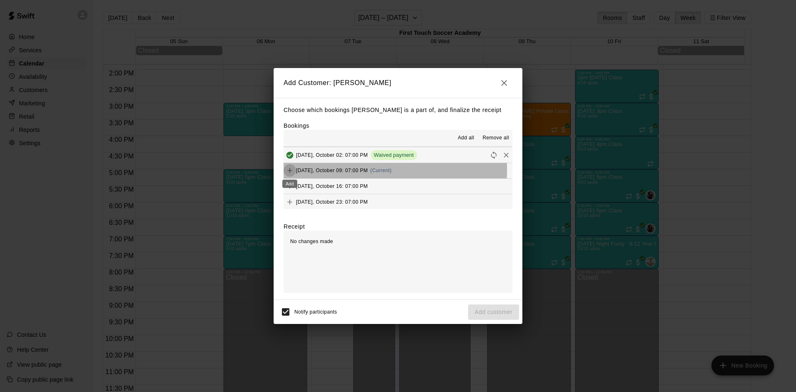
click at [289, 170] on icon "Add" at bounding box center [290, 170] width 8 height 8
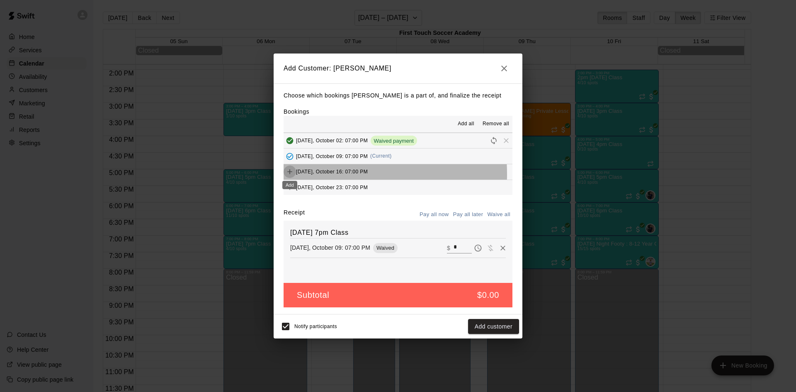
click at [292, 175] on icon "Add" at bounding box center [290, 171] width 8 height 8
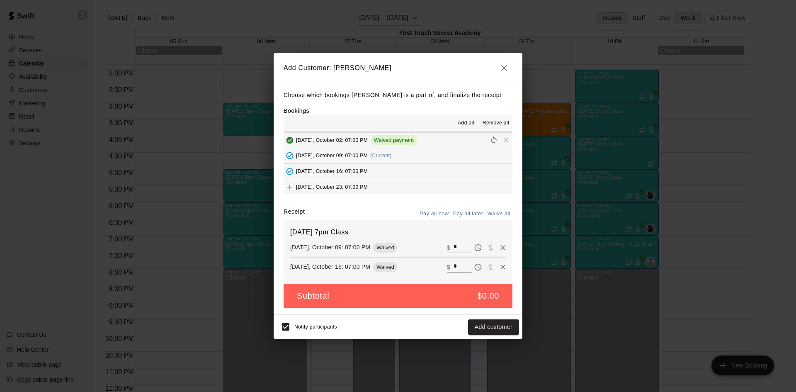
scroll to position [166, 0]
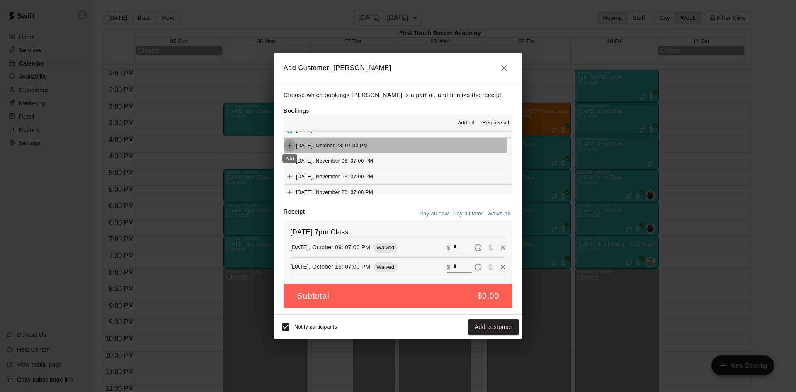
drag, startPoint x: 287, startPoint y: 145, endPoint x: 286, endPoint y: 154, distance: 8.7
click at [286, 146] on icon "Add" at bounding box center [290, 145] width 8 height 8
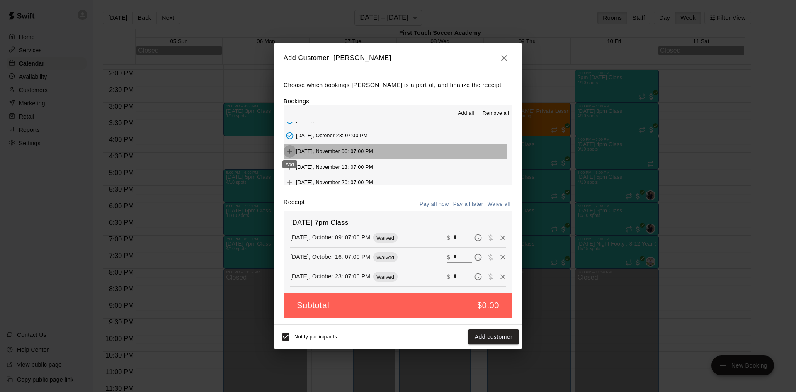
click at [290, 148] on icon "Add" at bounding box center [290, 151] width 8 height 8
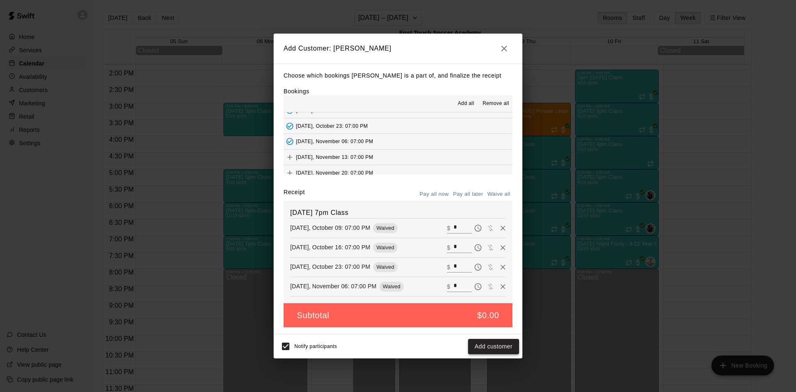
click at [484, 347] on button "Add customer" at bounding box center [493, 346] width 51 height 15
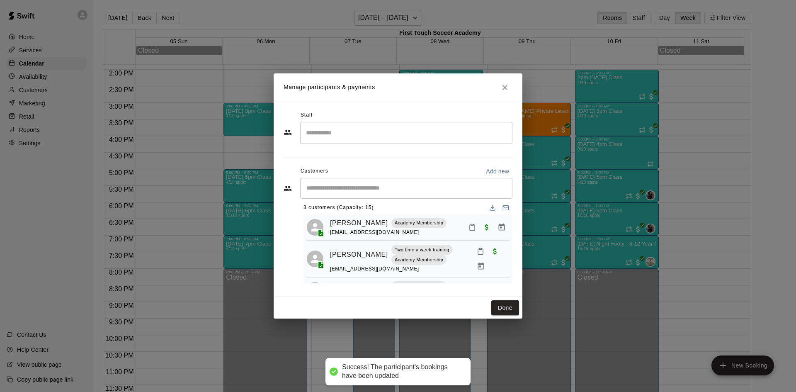
click at [497, 224] on icon "Manage bookings & payment" at bounding box center [501, 227] width 8 height 8
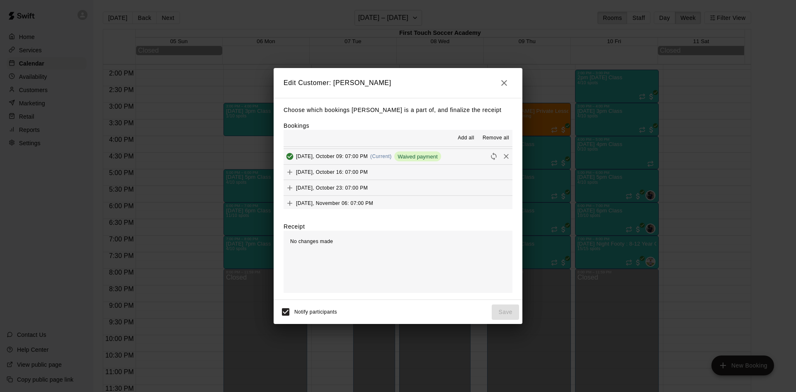
scroll to position [124, 0]
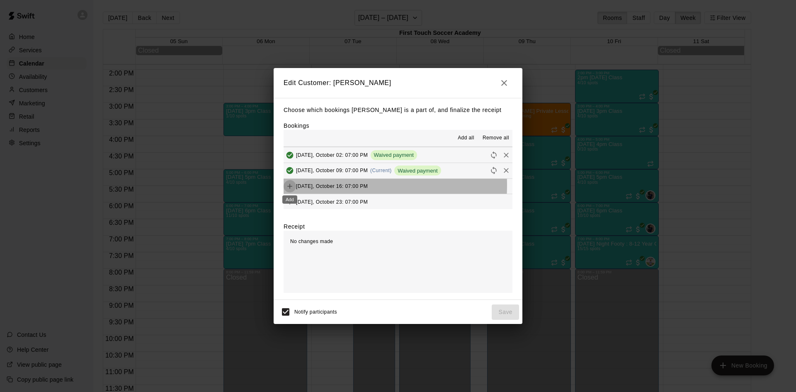
click at [287, 185] on icon "Add" at bounding box center [290, 186] width 8 height 8
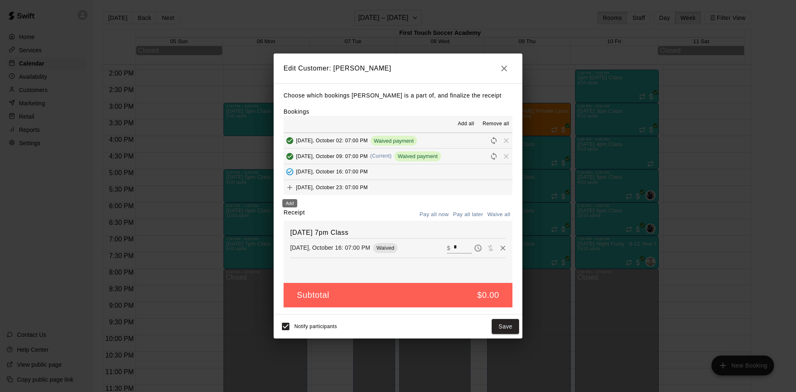
click at [289, 185] on icon "Add" at bounding box center [290, 187] width 8 height 8
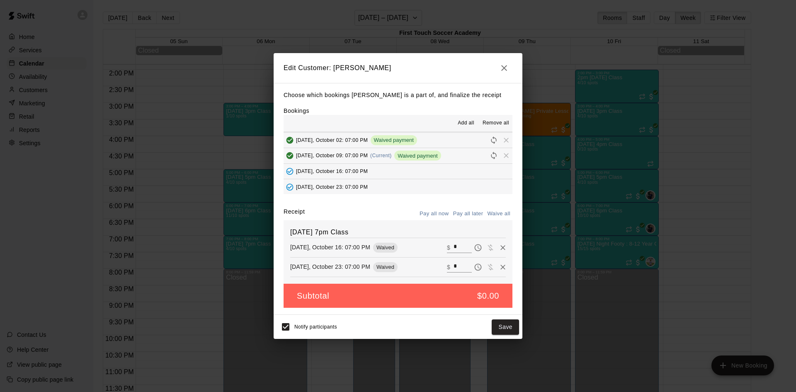
scroll to position [166, 0]
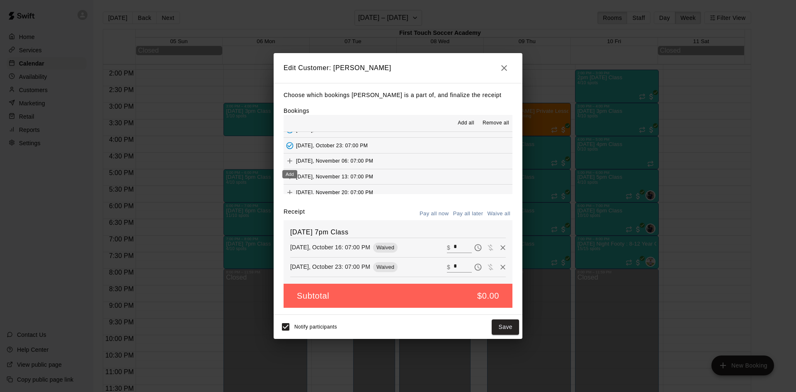
click at [292, 162] on icon "Add" at bounding box center [290, 161] width 8 height 8
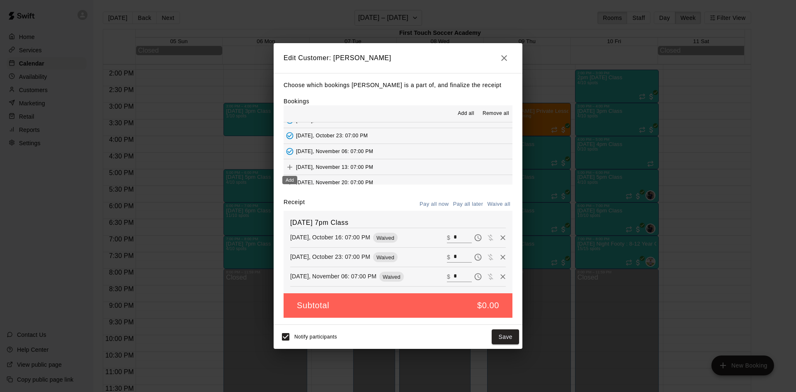
click at [291, 165] on icon "Add" at bounding box center [290, 167] width 8 height 8
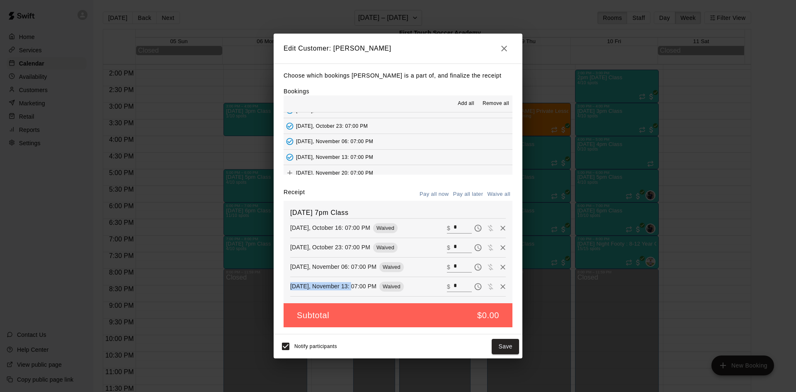
click at [354, 296] on div "[DATE] 7pm Class [DATE], October 16: 07:00 PM Waived ​ $ * [DATE], October 23: …" at bounding box center [398, 252] width 229 height 102
click at [335, 277] on hr at bounding box center [398, 277] width 216 height 0
click at [506, 343] on button "Save" at bounding box center [505, 346] width 27 height 15
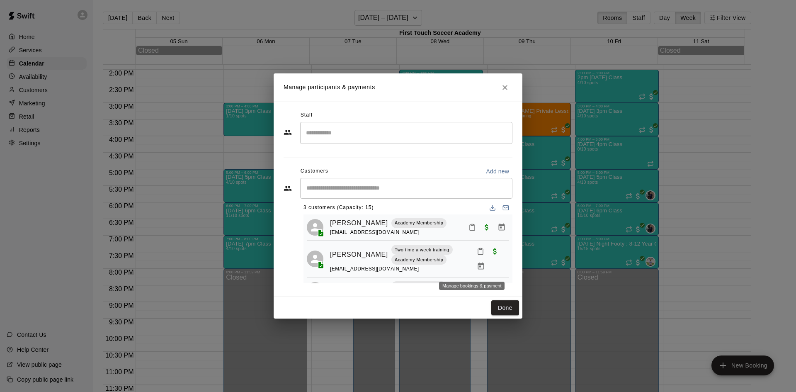
click at [478, 269] on icon "Manage bookings & payment" at bounding box center [481, 265] width 6 height 7
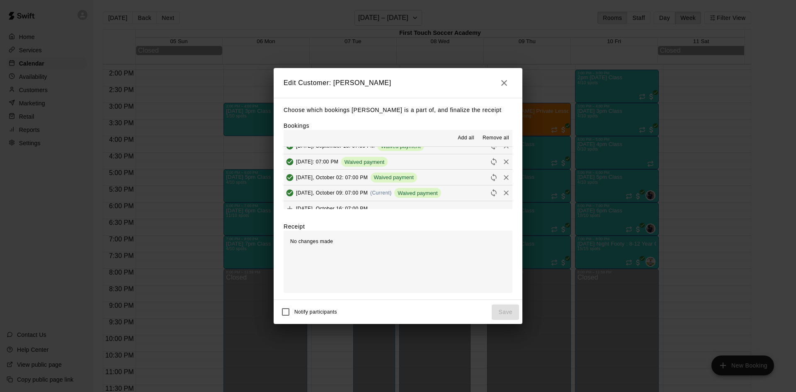
scroll to position [124, 0]
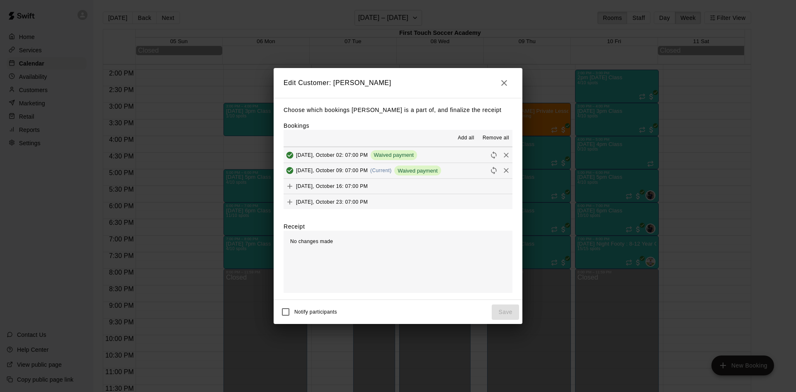
click at [291, 187] on icon "Add" at bounding box center [289, 186] width 5 height 5
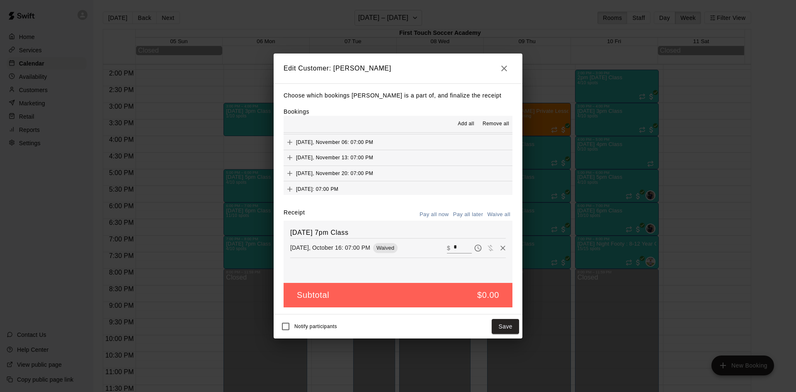
scroll to position [166, 0]
click at [289, 149] on icon "Add" at bounding box center [290, 146] width 8 height 8
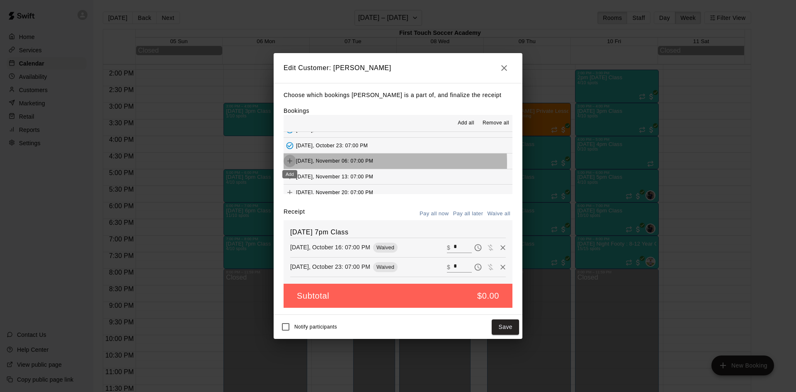
click at [288, 163] on icon "Add" at bounding box center [290, 161] width 8 height 8
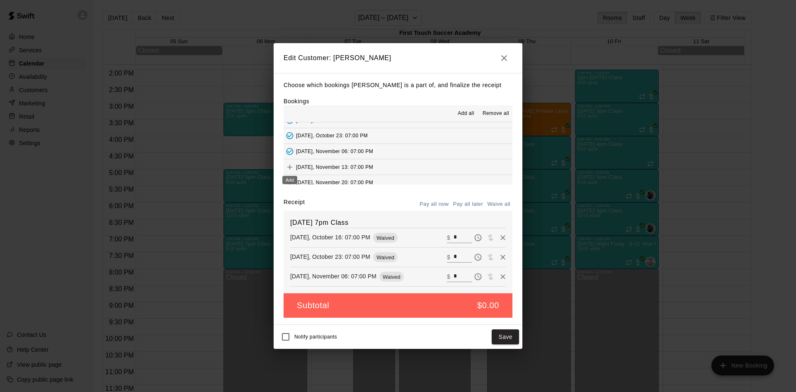
click at [292, 168] on icon "Add" at bounding box center [290, 167] width 8 height 8
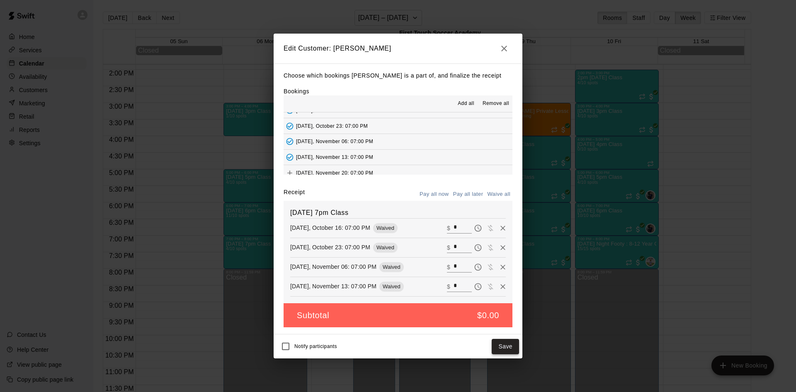
click at [501, 342] on button "Save" at bounding box center [505, 346] width 27 height 15
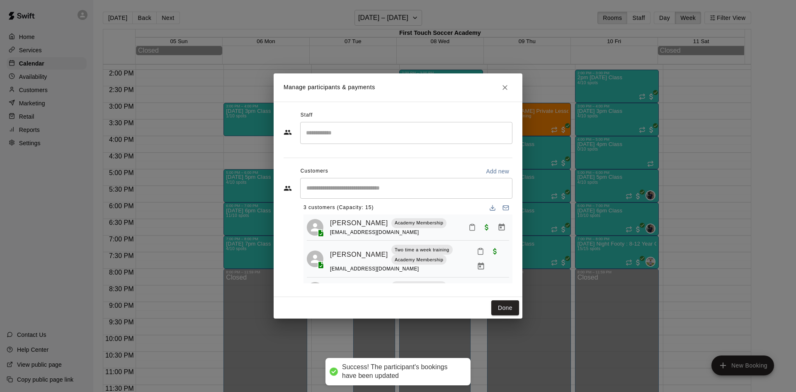
scroll to position [34, 0]
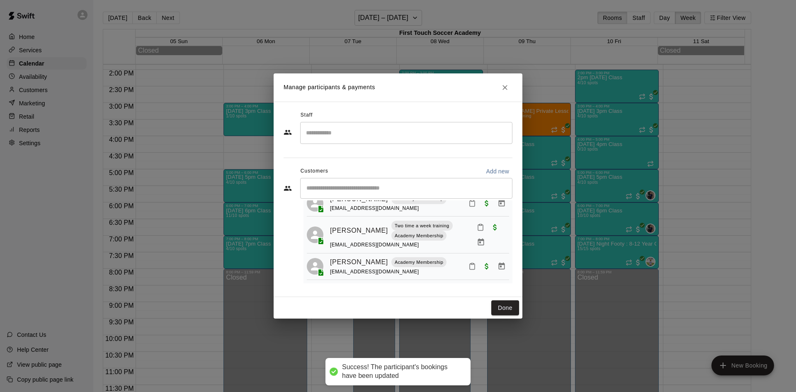
click at [357, 191] on input "Start typing to search customers..." at bounding box center [406, 188] width 205 height 8
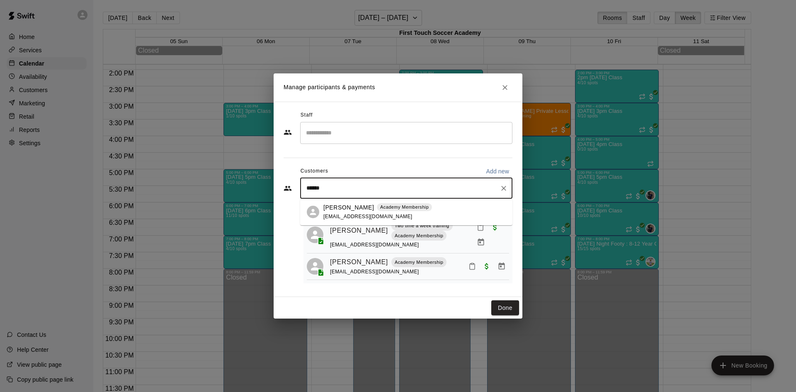
type input "*******"
click at [354, 210] on p "[PERSON_NAME]" at bounding box center [348, 207] width 51 height 9
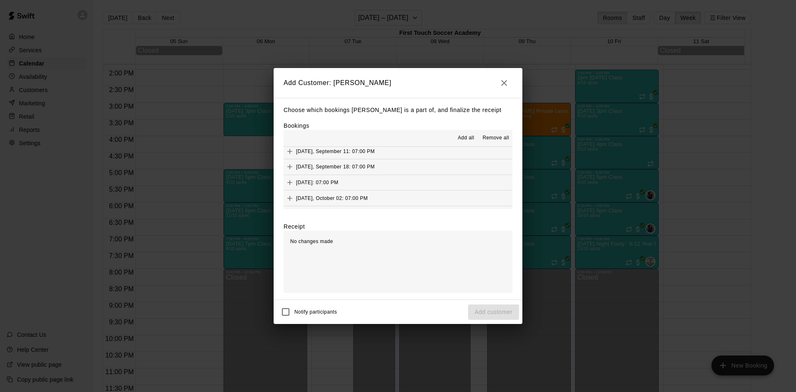
scroll to position [100, 0]
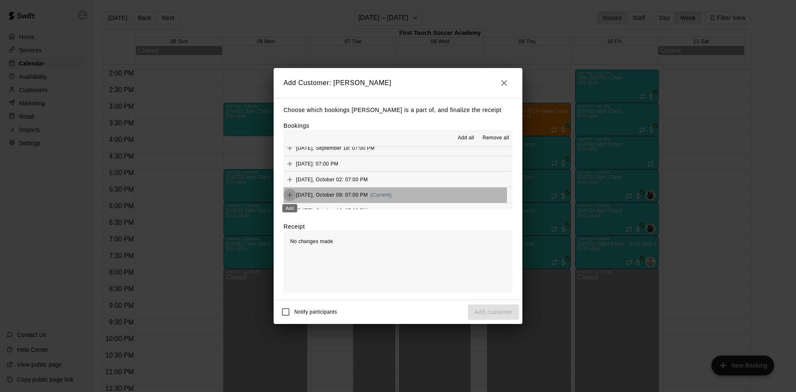
click at [292, 193] on icon "Add" at bounding box center [290, 195] width 8 height 8
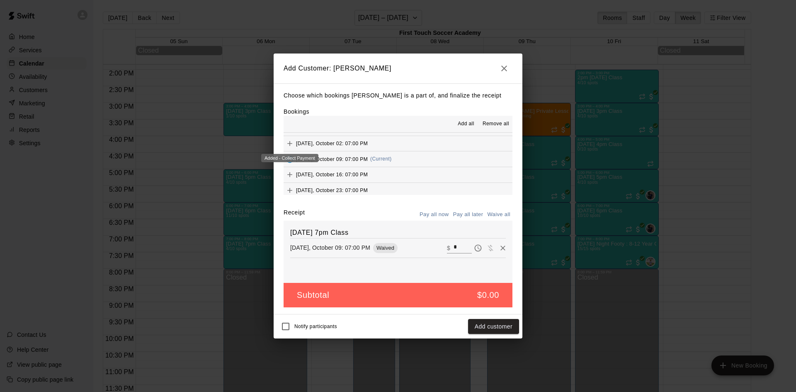
scroll to position [141, 0]
click at [289, 159] on div "Add" at bounding box center [289, 165] width 17 height 15
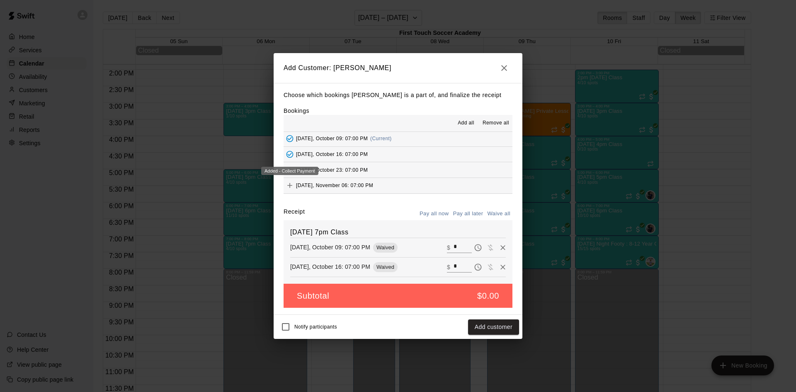
click at [290, 170] on div "Added - Collect Payment" at bounding box center [289, 171] width 57 height 8
click at [345, 170] on span "[DATE], October 23: 07:00 PM" at bounding box center [332, 170] width 72 height 6
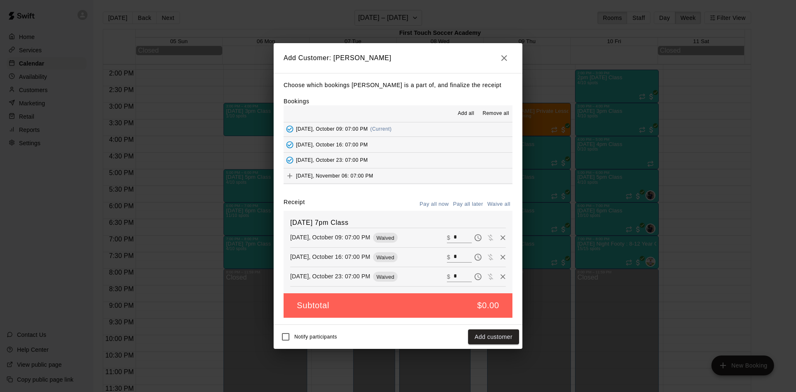
click at [343, 172] on div "[DATE], November 06: 07:00 PM" at bounding box center [329, 176] width 90 height 12
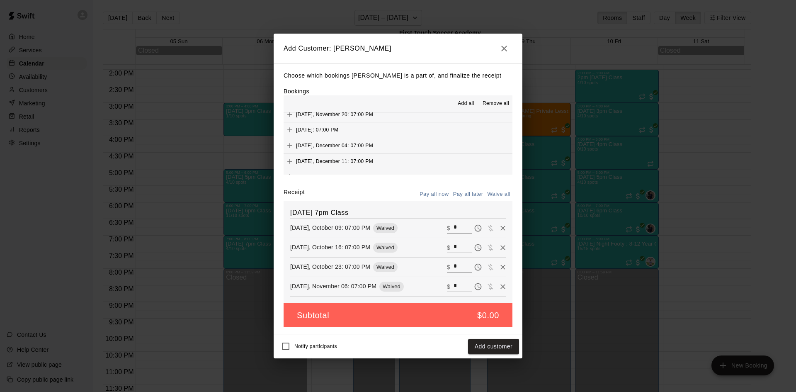
scroll to position [183, 0]
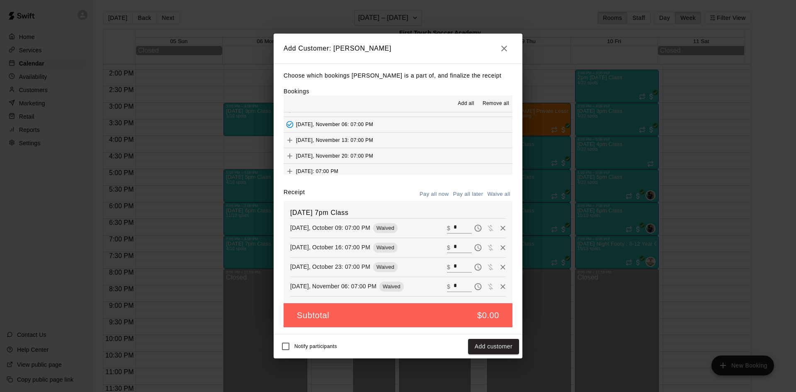
click at [288, 140] on icon "Add" at bounding box center [290, 140] width 8 height 8
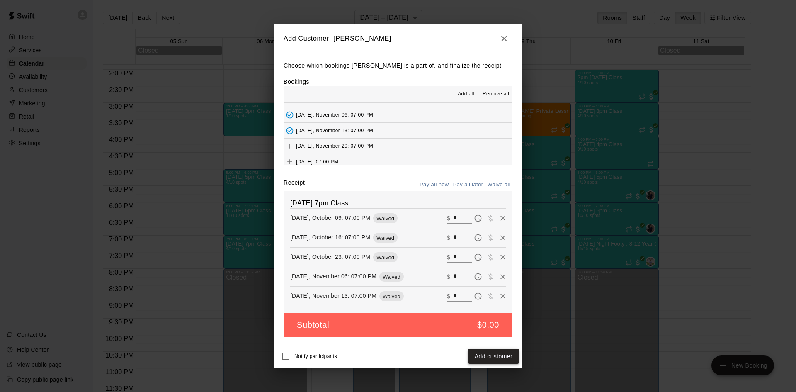
click at [489, 357] on button "Add customer" at bounding box center [493, 356] width 51 height 15
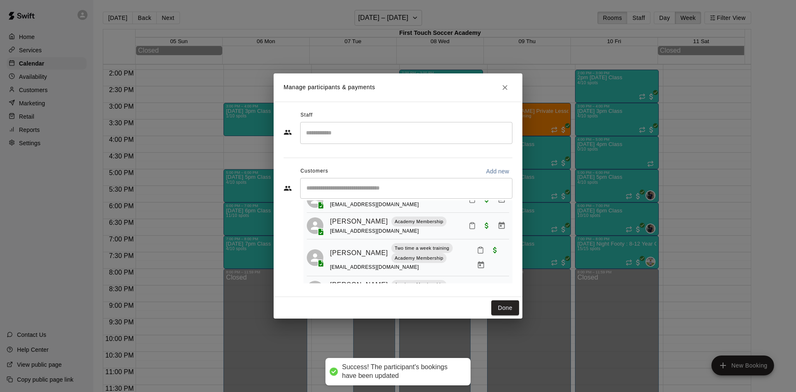
click at [374, 185] on input "Start typing to search customers..." at bounding box center [406, 188] width 205 height 8
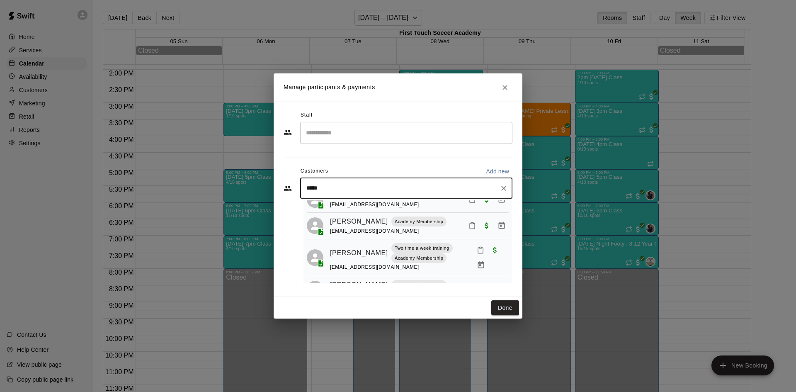
type input "******"
click at [364, 210] on p "[PERSON_NAME]" at bounding box center [348, 207] width 51 height 9
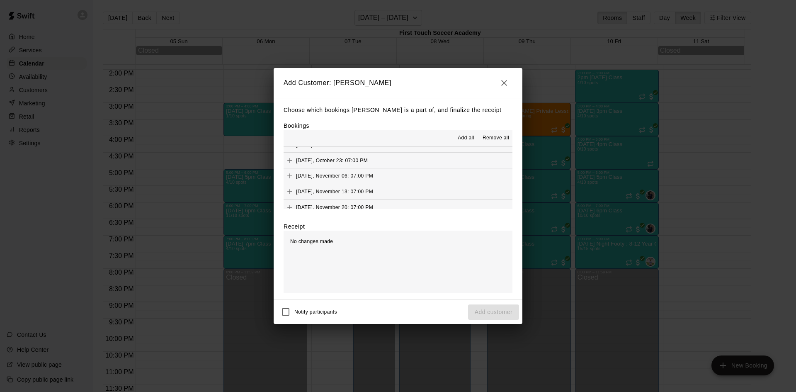
scroll to position [124, 0]
click at [288, 185] on icon "Add" at bounding box center [290, 186] width 8 height 8
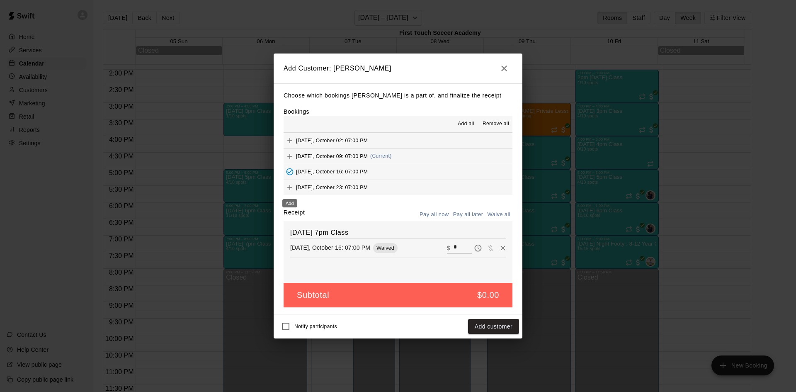
click at [288, 185] on icon "Add" at bounding box center [290, 187] width 8 height 8
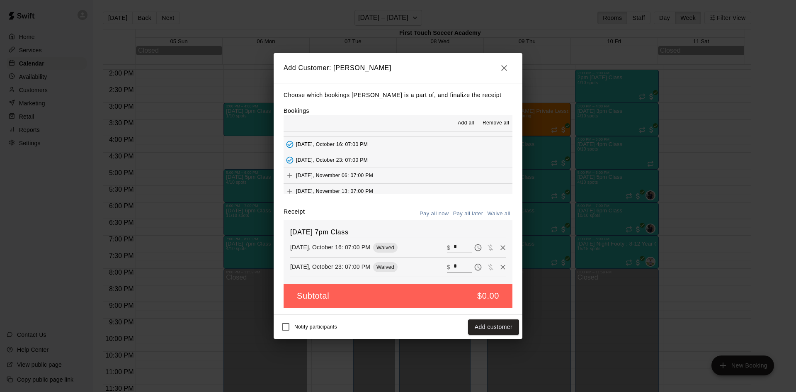
scroll to position [166, 0]
click at [380, 164] on button "[DATE], November 06: 07:00 PM" at bounding box center [398, 160] width 229 height 15
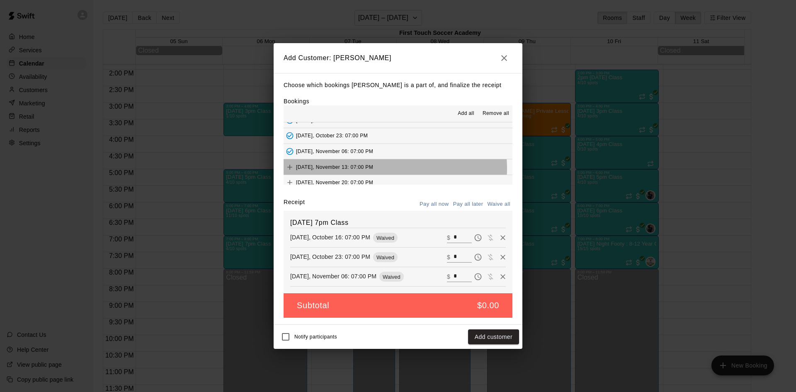
click at [379, 169] on button "[DATE], November 13: 07:00 PM" at bounding box center [398, 166] width 229 height 15
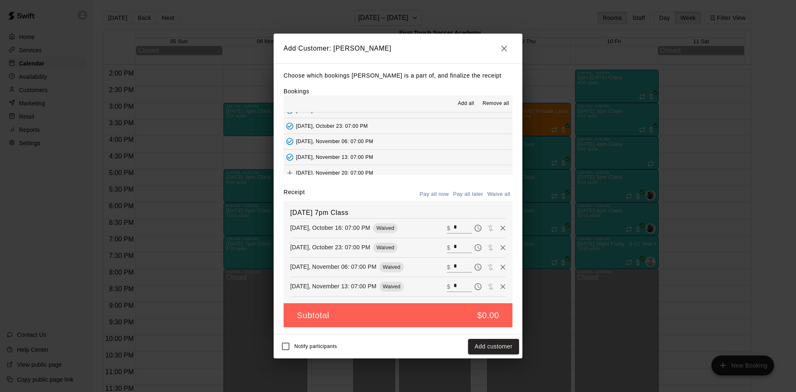
click at [475, 344] on button "Add customer" at bounding box center [493, 346] width 51 height 15
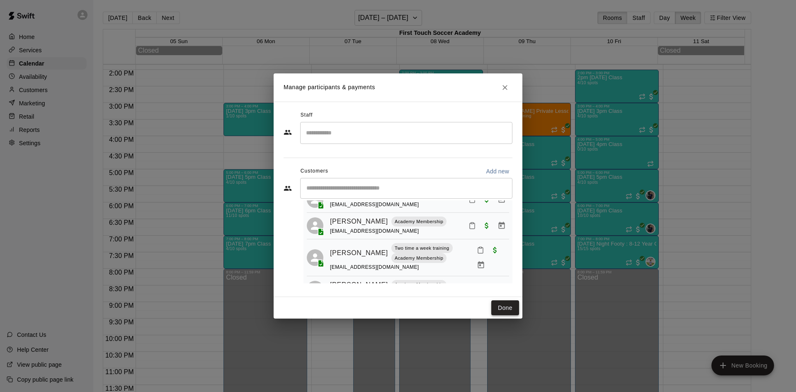
click at [505, 311] on button "Done" at bounding box center [505, 307] width 28 height 15
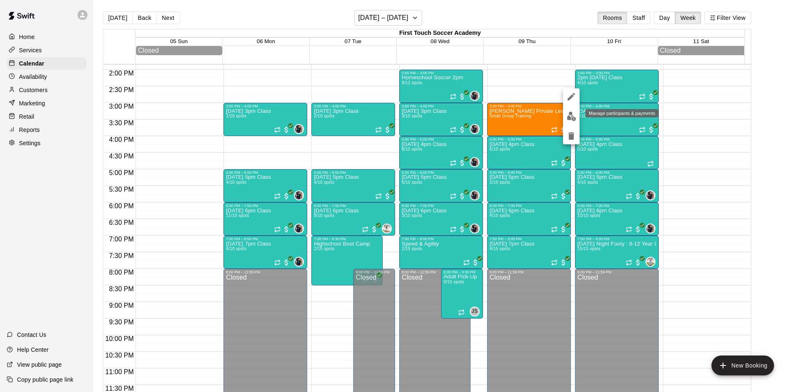
click at [568, 116] on img "edit" at bounding box center [572, 117] width 10 height 10
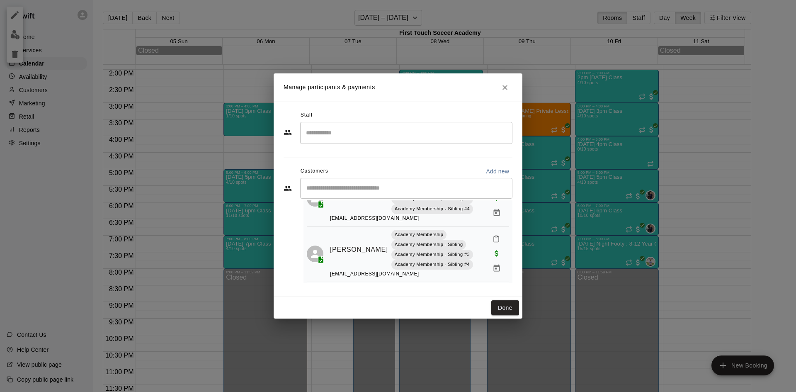
scroll to position [0, 0]
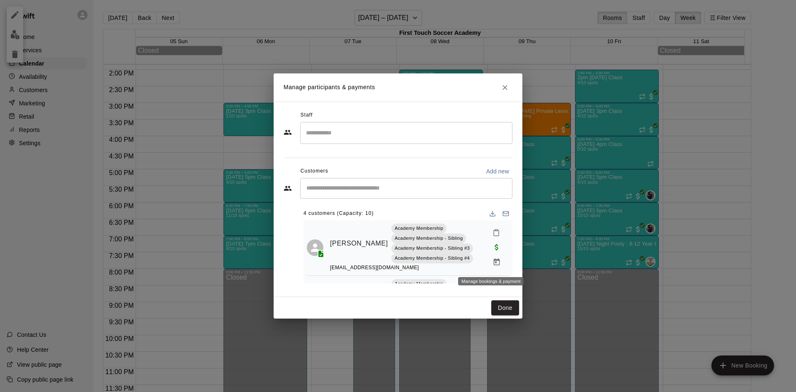
click at [489, 267] on button "Manage bookings & payment" at bounding box center [496, 262] width 15 height 15
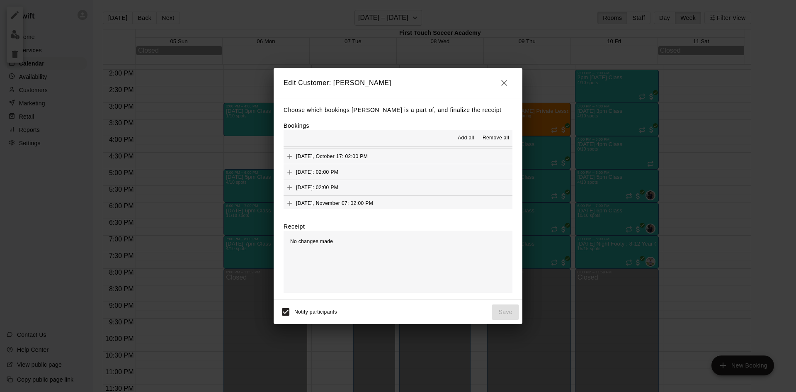
scroll to position [41, 0]
click at [286, 175] on icon "Add" at bounding box center [290, 175] width 8 height 8
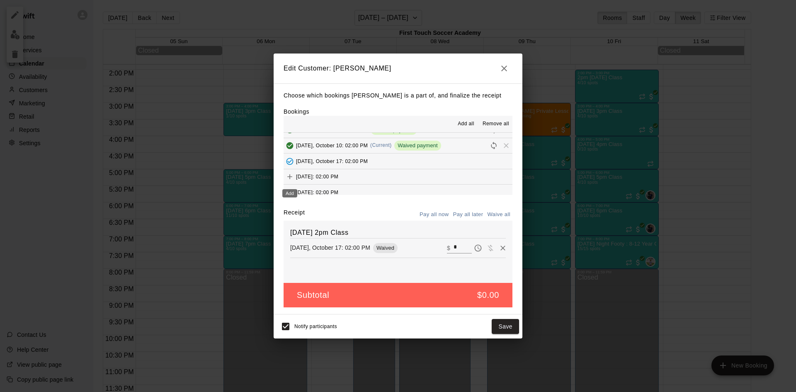
click at [289, 177] on icon "Add" at bounding box center [289, 176] width 5 height 5
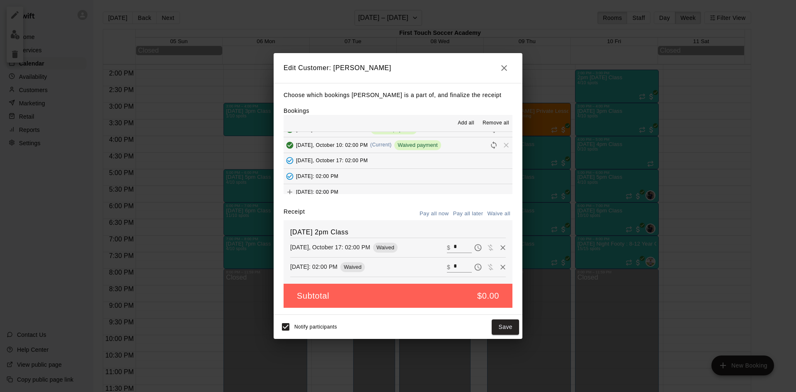
click at [335, 187] on div "[DATE]: 02:00 PM" at bounding box center [311, 192] width 55 height 12
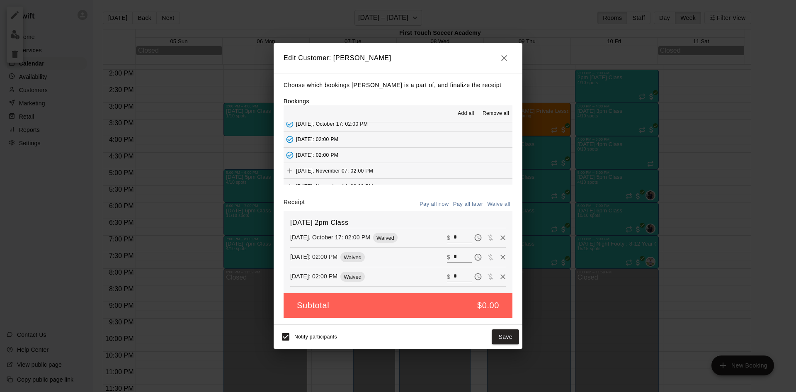
scroll to position [83, 0]
click at [340, 157] on span "[DATE], November 07: 02:00 PM" at bounding box center [334, 156] width 77 height 6
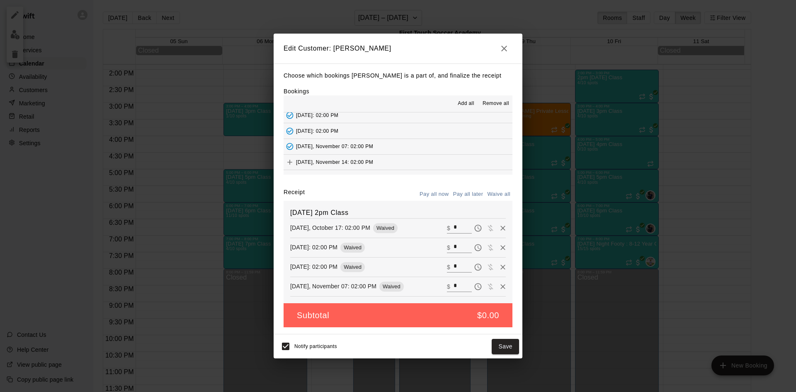
click at [305, 347] on span "Notify participants" at bounding box center [315, 347] width 43 height 6
click at [510, 343] on button "Save" at bounding box center [505, 346] width 27 height 15
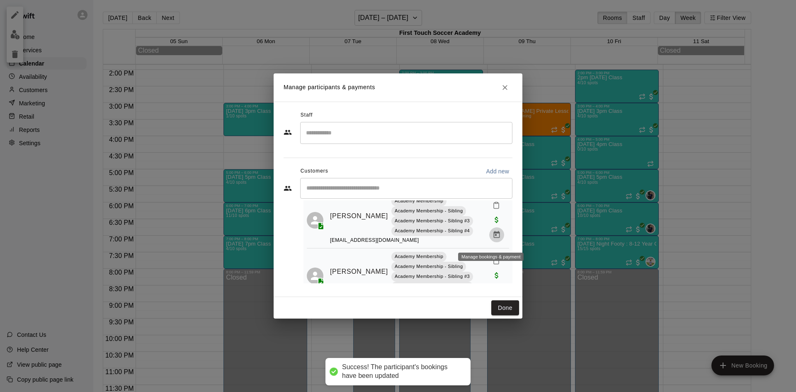
click at [492, 239] on icon "Manage bookings & payment" at bounding box center [496, 234] width 8 height 8
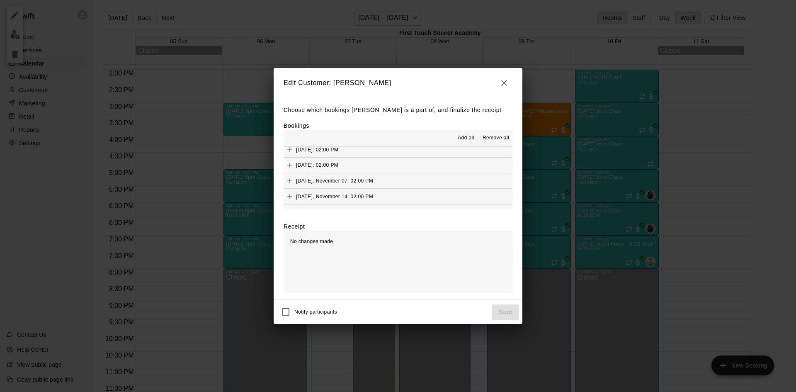
scroll to position [41, 0]
click at [366, 177] on button "[DATE], October 17: 02:00 PM" at bounding box center [398, 175] width 229 height 15
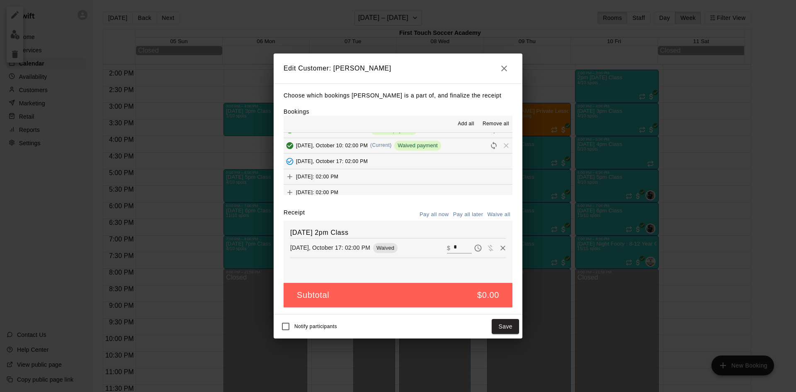
click at [366, 182] on button "[DATE]: 02:00 PM" at bounding box center [398, 176] width 229 height 15
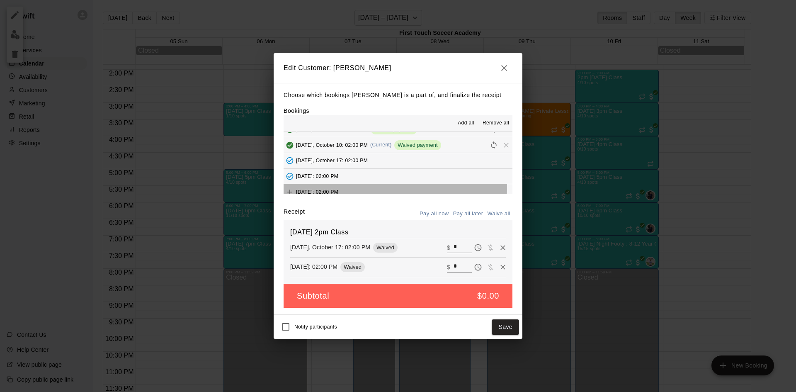
click at [368, 189] on button "[DATE]: 02:00 PM" at bounding box center [398, 191] width 229 height 15
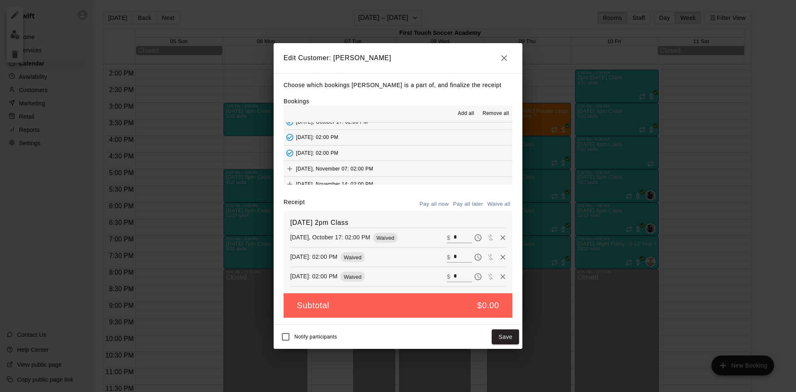
scroll to position [83, 0]
click at [369, 154] on span "[DATE], November 07: 02:00 PM" at bounding box center [334, 156] width 77 height 6
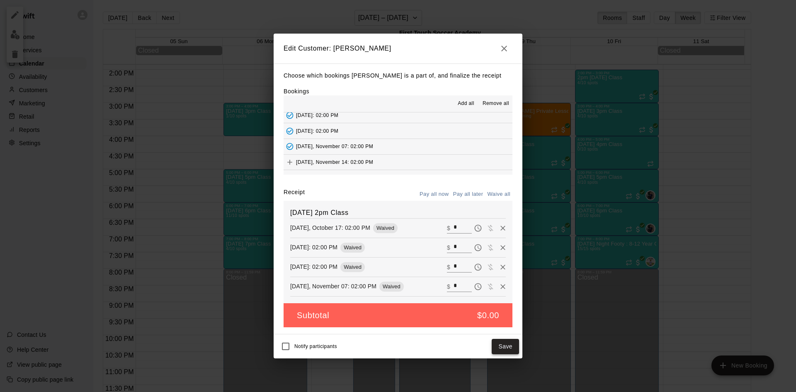
click at [499, 345] on button "Save" at bounding box center [505, 346] width 27 height 15
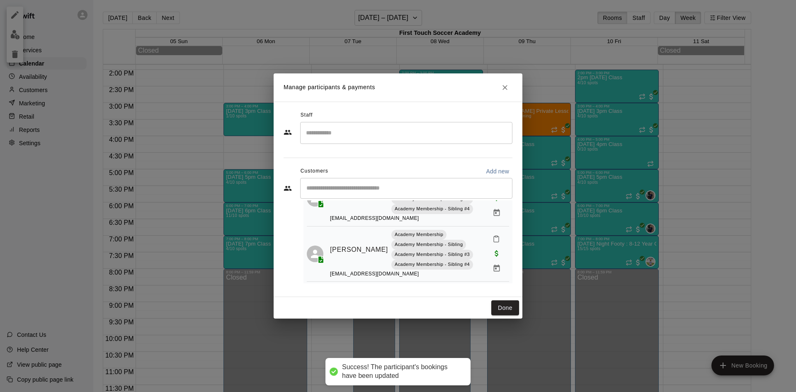
scroll to position [124, 0]
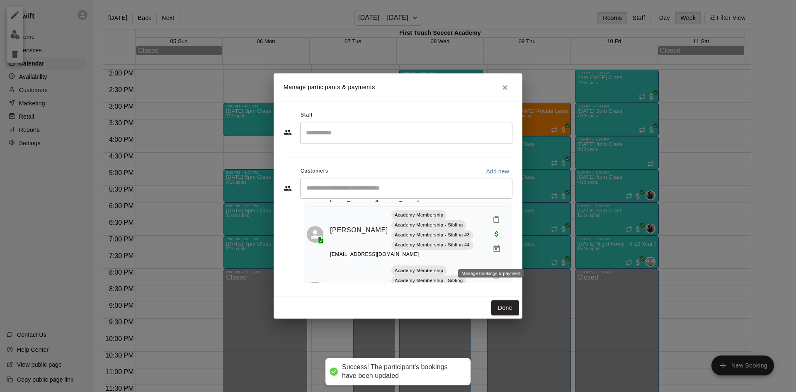
click at [493, 253] on icon "Manage bookings & payment" at bounding box center [496, 249] width 8 height 8
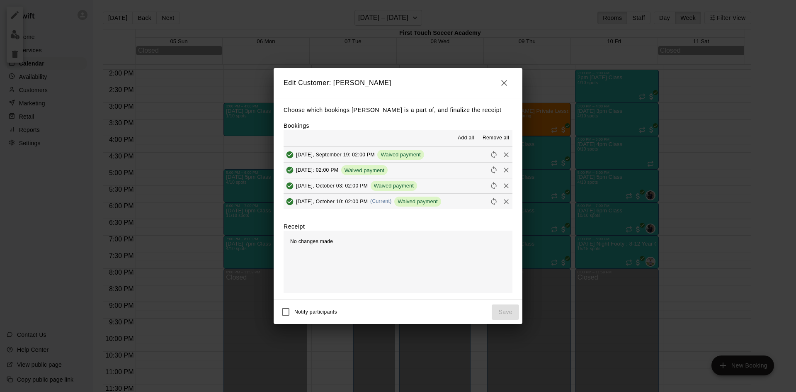
scroll to position [41, 0]
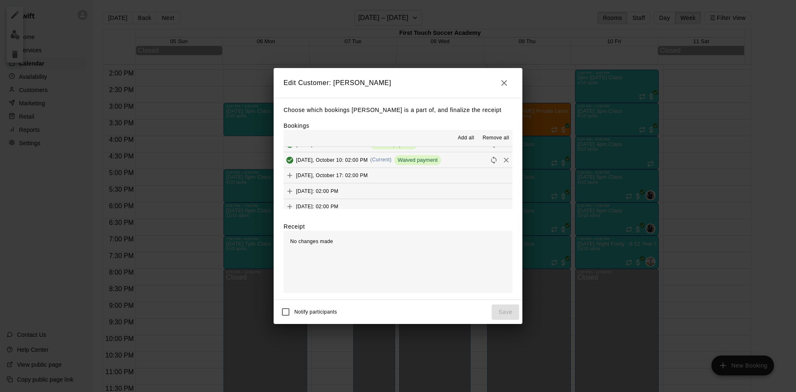
click at [368, 178] on button "[DATE], October 17: 02:00 PM" at bounding box center [398, 175] width 229 height 15
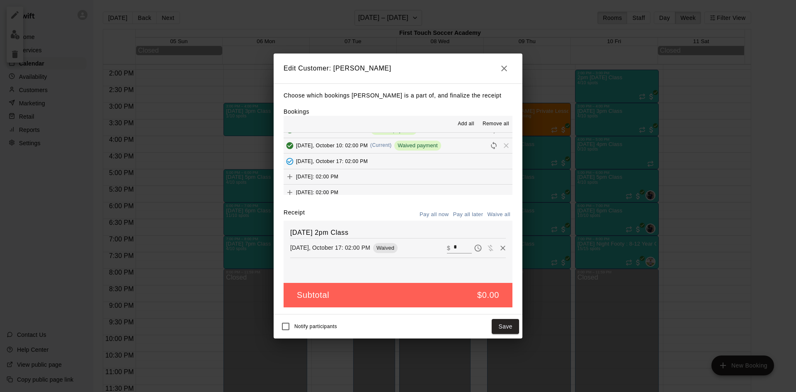
click at [367, 179] on button "[DATE]: 02:00 PM" at bounding box center [398, 176] width 229 height 15
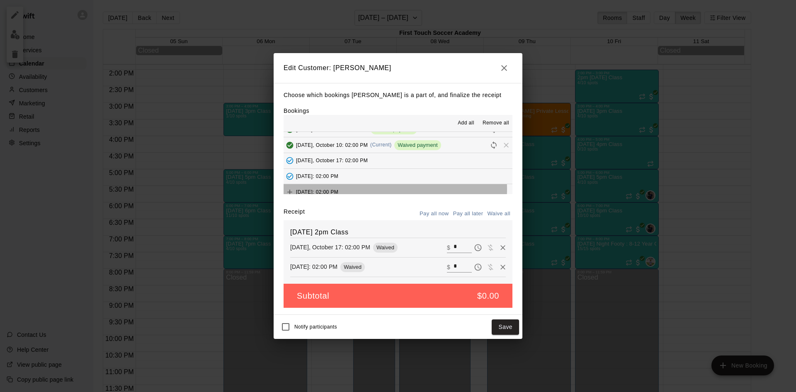
click at [376, 189] on button "[DATE]: 02:00 PM" at bounding box center [398, 191] width 229 height 15
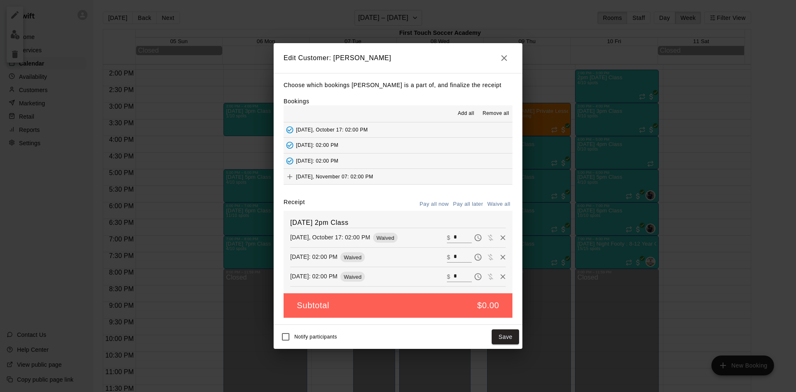
scroll to position [83, 0]
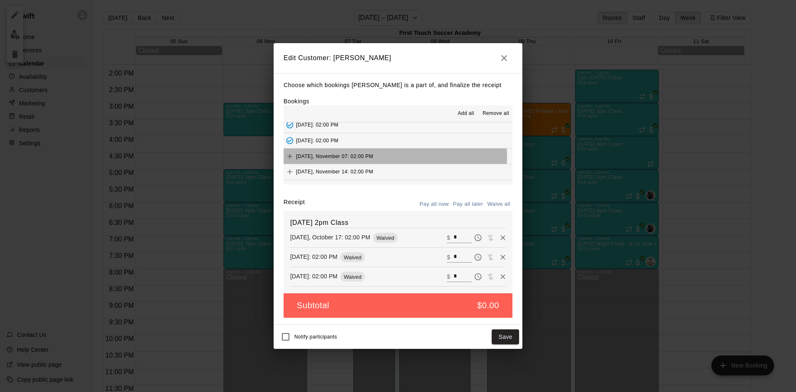
click at [381, 157] on button "[DATE], November 07: 02:00 PM" at bounding box center [398, 155] width 229 height 15
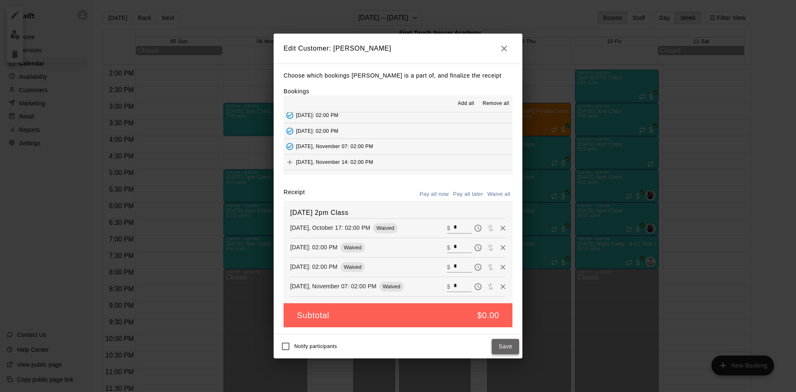
click at [506, 343] on button "Save" at bounding box center [505, 346] width 27 height 15
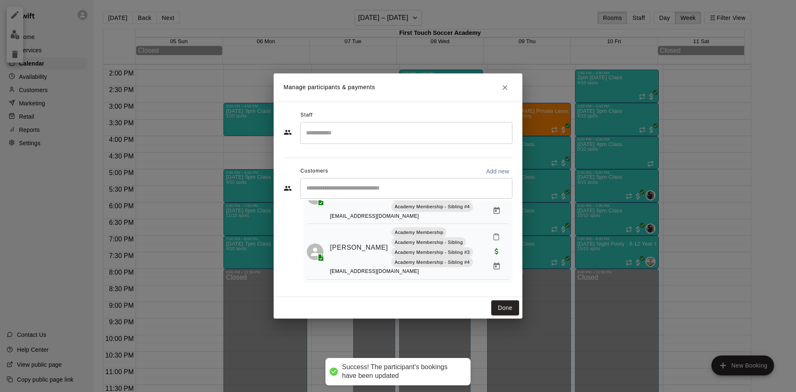
scroll to position [174, 0]
click at [494, 265] on icon "Manage bookings & payment" at bounding box center [497, 265] width 6 height 7
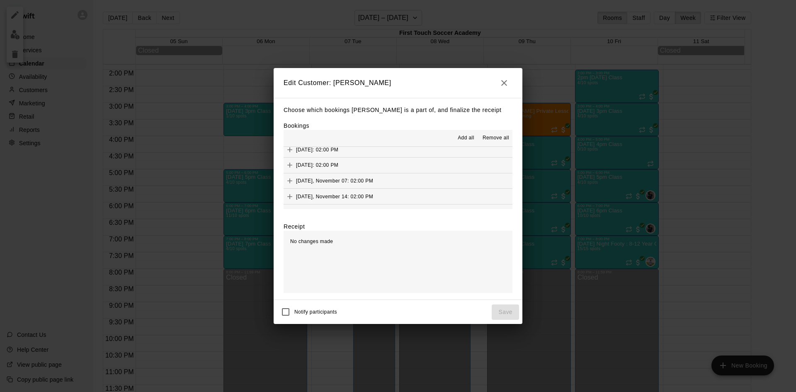
scroll to position [41, 0]
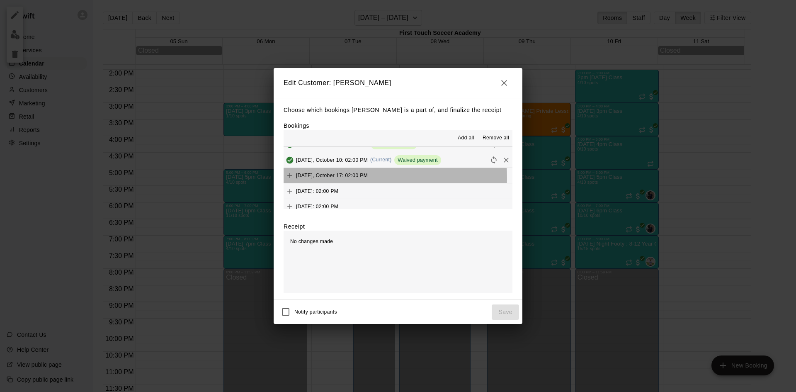
click at [354, 178] on span "[DATE], October 17: 02:00 PM" at bounding box center [332, 175] width 72 height 6
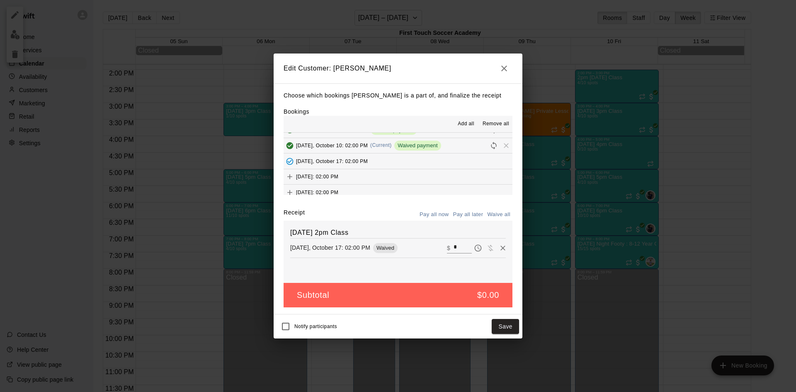
click at [383, 181] on button "[DATE]: 02:00 PM" at bounding box center [398, 176] width 229 height 15
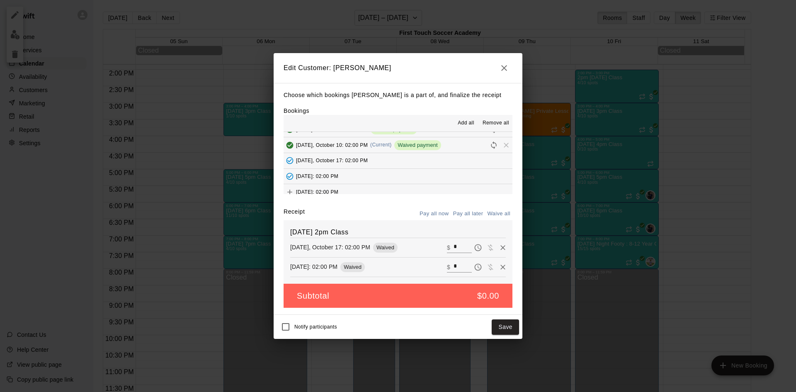
click at [383, 184] on button "[DATE]: 02:00 PM" at bounding box center [398, 191] width 229 height 15
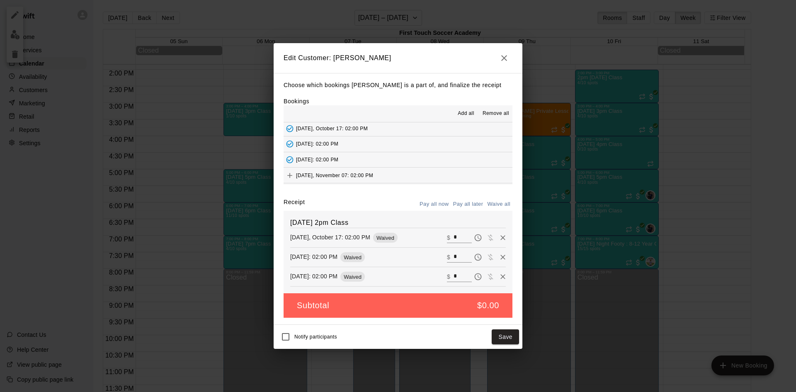
scroll to position [83, 0]
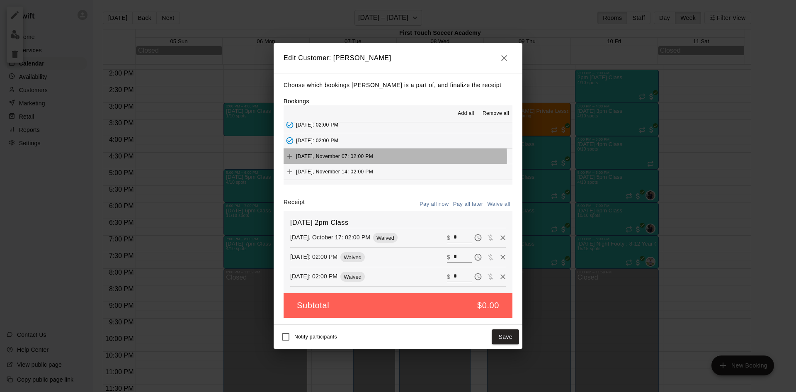
click at [389, 157] on button "[DATE], November 07: 02:00 PM" at bounding box center [398, 155] width 229 height 15
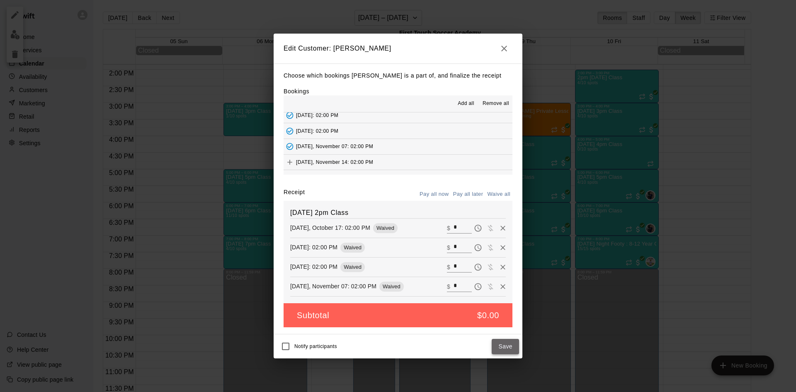
click at [502, 345] on button "Save" at bounding box center [505, 346] width 27 height 15
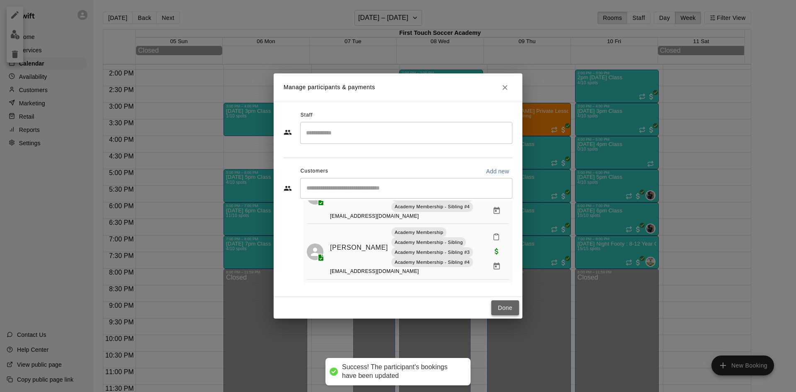
click at [502, 303] on button "Done" at bounding box center [505, 307] width 28 height 15
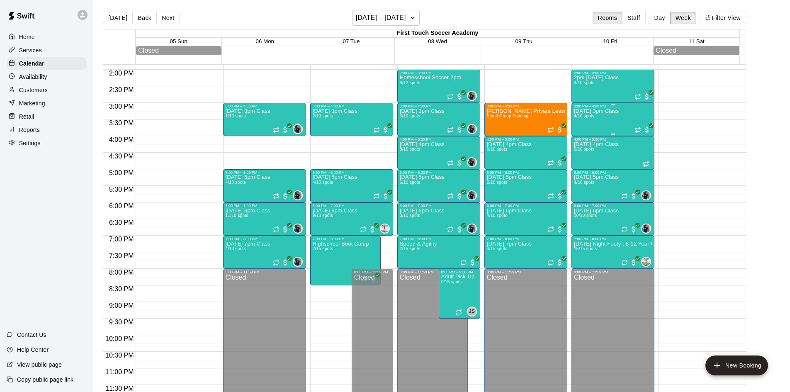
click at [621, 114] on div "[DATE] 3pm Class 4/10 spots" at bounding box center [613, 304] width 78 height 392
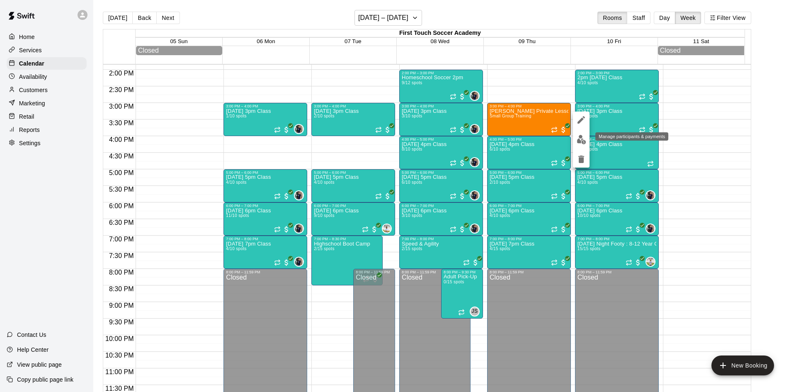
click at [580, 136] on img "edit" at bounding box center [582, 140] width 10 height 10
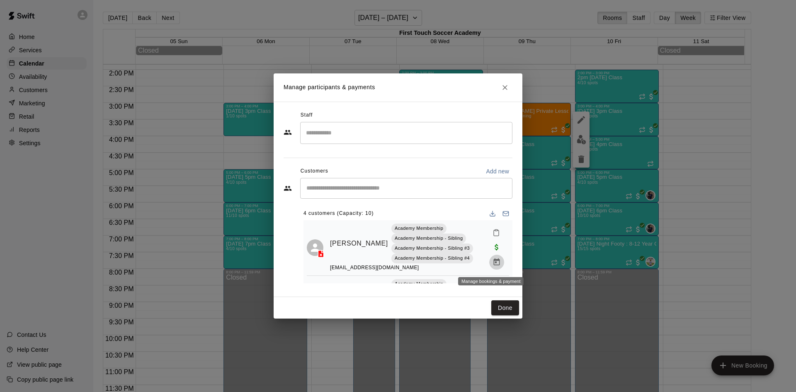
click at [492, 265] on icon "Manage bookings & payment" at bounding box center [496, 262] width 8 height 8
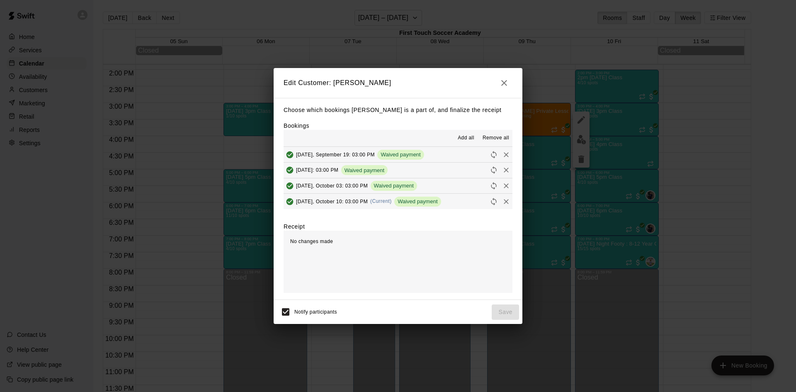
scroll to position [41, 0]
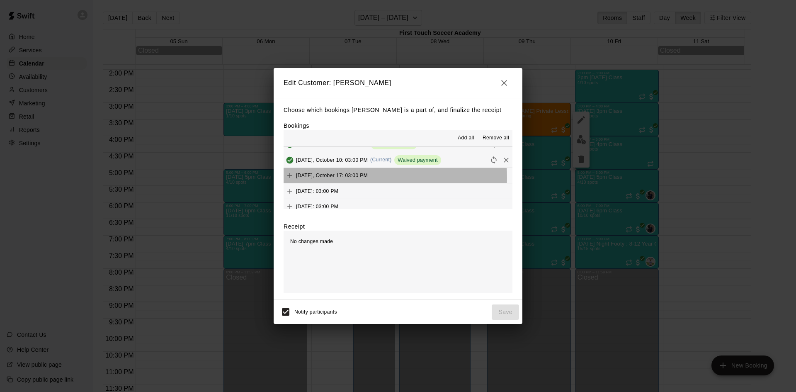
click at [370, 178] on button "[DATE], October 17: 03:00 PM" at bounding box center [398, 175] width 229 height 15
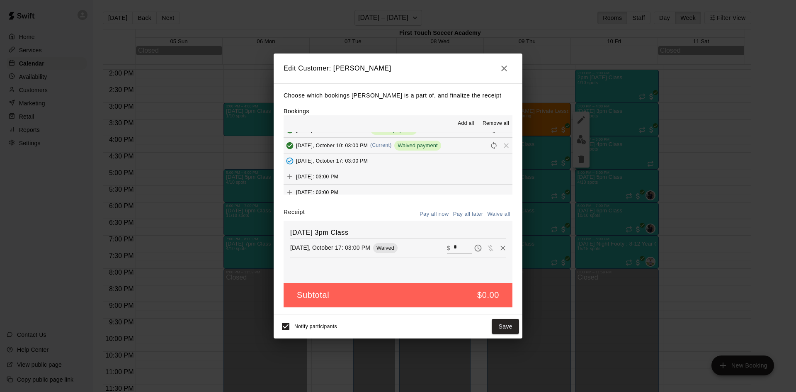
click at [370, 180] on button "[DATE]: 03:00 PM" at bounding box center [398, 176] width 229 height 15
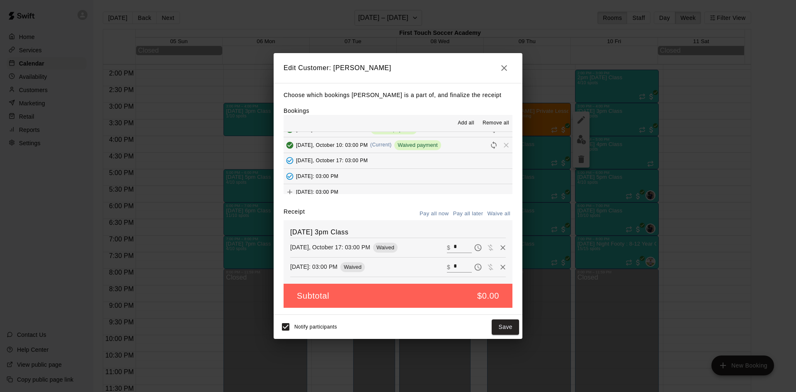
click at [375, 184] on button "[DATE]: 03:00 PM" at bounding box center [398, 176] width 229 height 15
click at [375, 188] on button "[DATE]: 03:00 PM" at bounding box center [398, 191] width 229 height 15
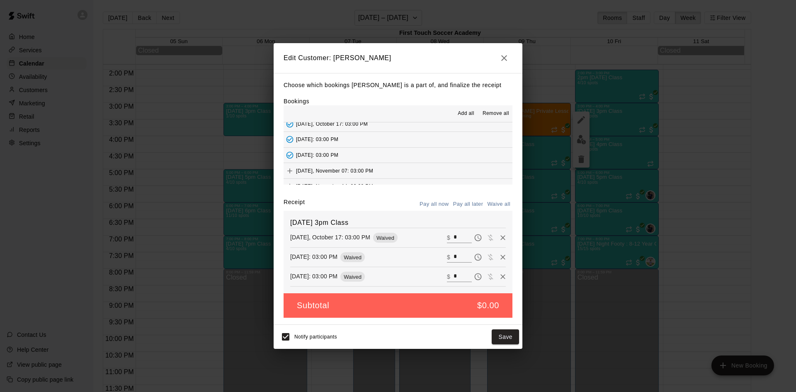
scroll to position [83, 0]
click at [381, 155] on button "[DATE], November 07: 03:00 PM" at bounding box center [398, 155] width 229 height 15
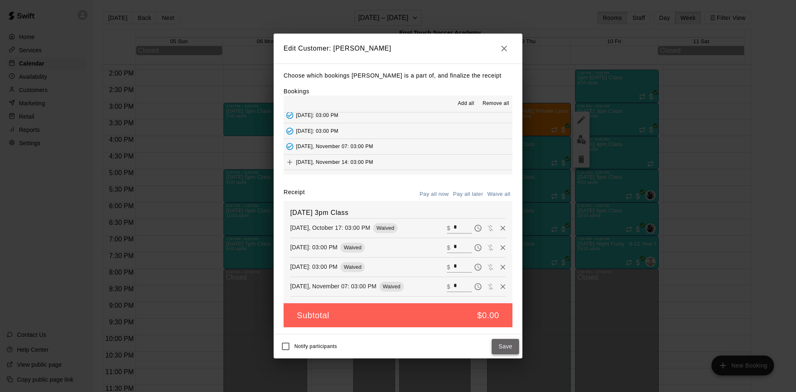
click at [497, 346] on button "Save" at bounding box center [505, 346] width 27 height 15
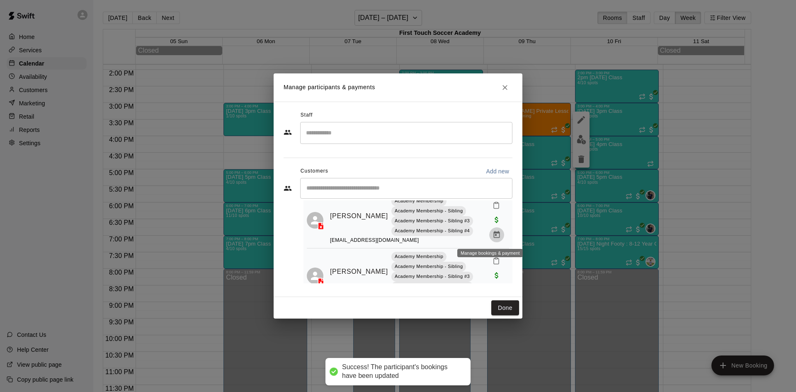
click at [492, 234] on icon "Manage bookings & payment" at bounding box center [496, 234] width 8 height 8
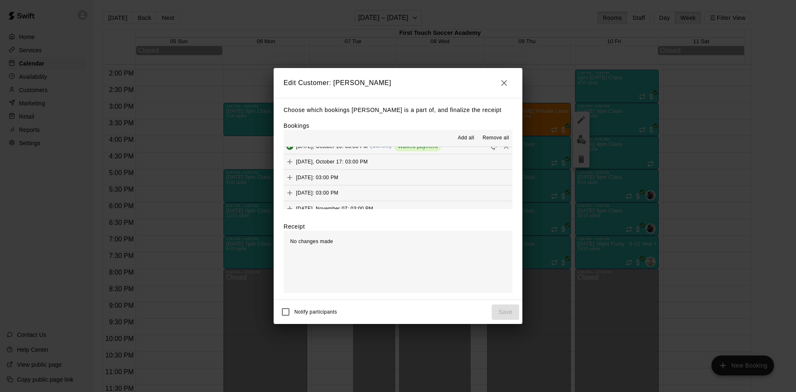
scroll to position [41, 0]
click at [384, 179] on button "[DATE], October 17: 03:00 PM" at bounding box center [398, 175] width 229 height 15
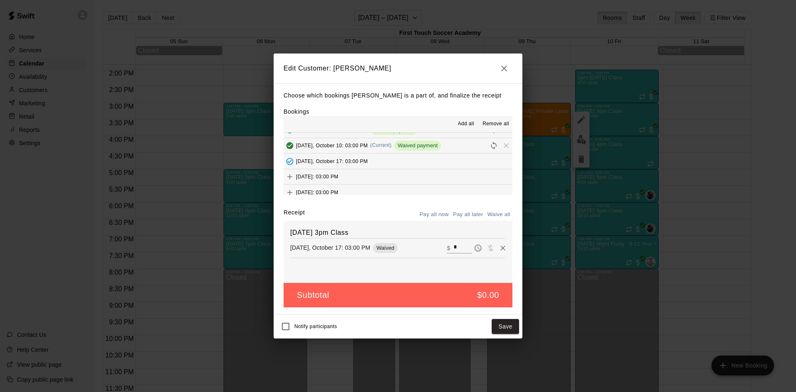
click at [382, 176] on button "[DATE]: 03:00 PM" at bounding box center [398, 176] width 229 height 15
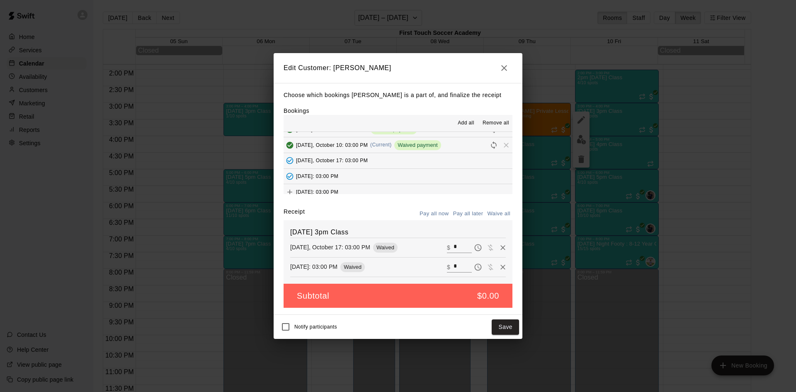
click at [383, 184] on button "[DATE]: 03:00 PM" at bounding box center [398, 191] width 229 height 15
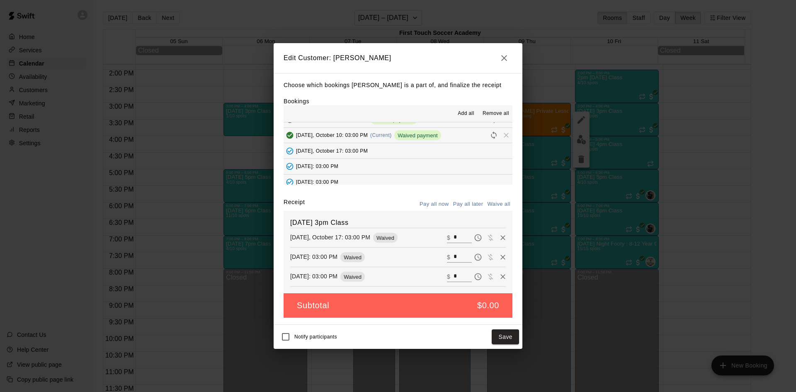
scroll to position [83, 0]
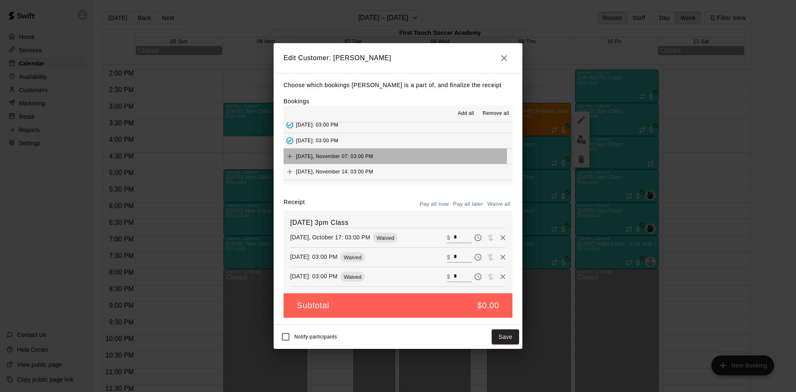
click at [381, 155] on button "[DATE], November 07: 03:00 PM" at bounding box center [398, 155] width 229 height 15
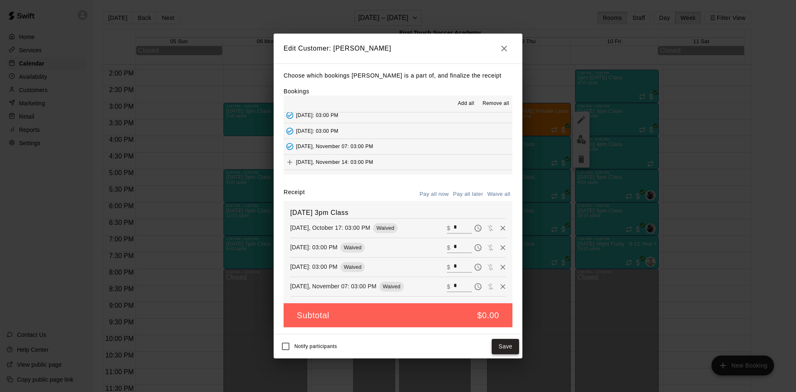
click at [505, 346] on button "Save" at bounding box center [505, 346] width 27 height 15
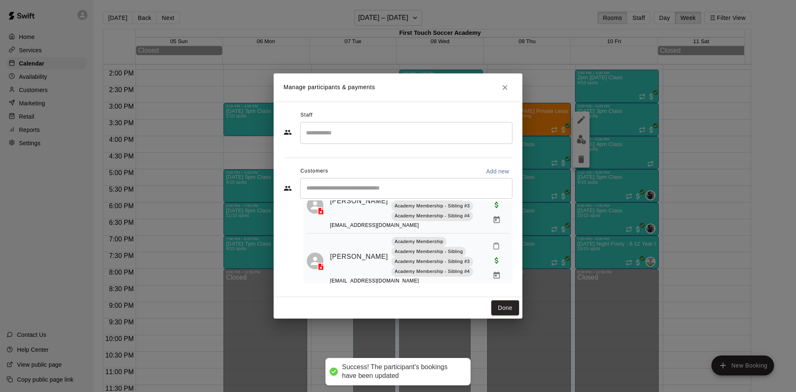
scroll to position [124, 0]
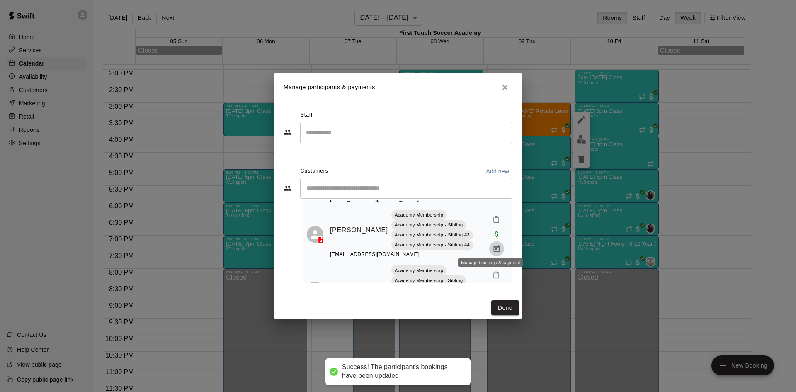
click at [492, 245] on icon "Manage bookings & payment" at bounding box center [496, 249] width 8 height 8
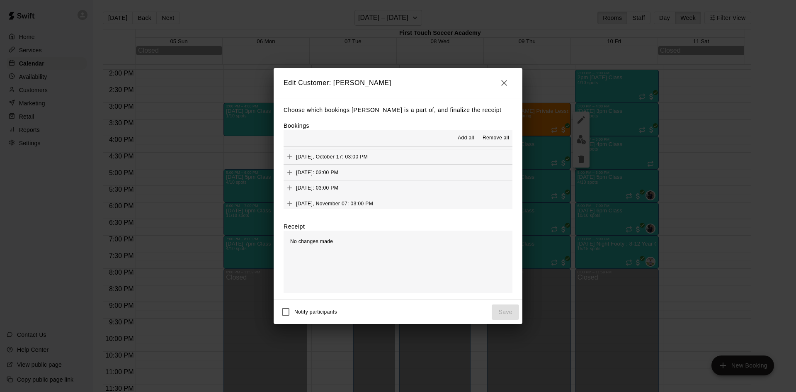
scroll to position [41, 0]
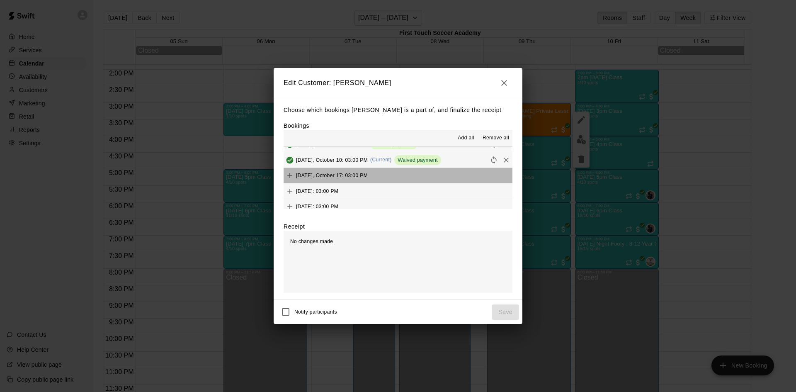
click at [402, 175] on button "[DATE], October 17: 03:00 PM" at bounding box center [398, 175] width 229 height 15
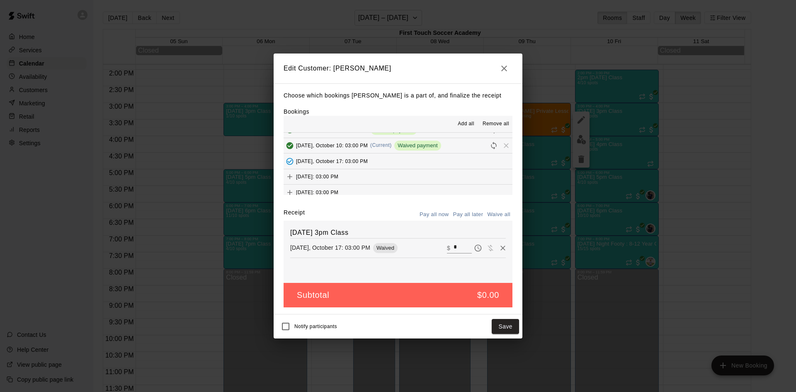
click at [419, 180] on button "[DATE]: 03:00 PM" at bounding box center [398, 176] width 229 height 15
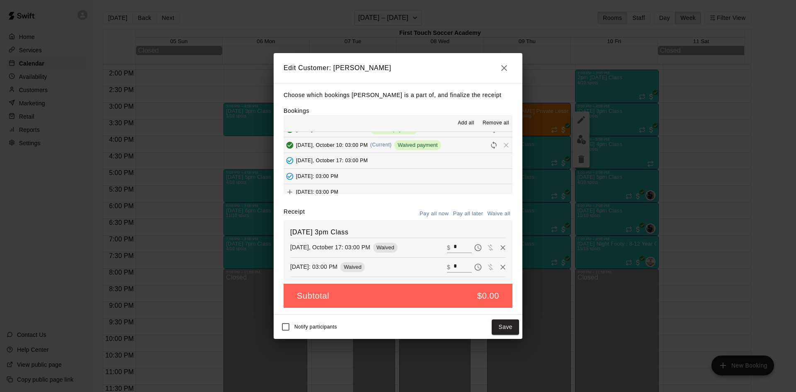
click at [420, 187] on button "[DATE]: 03:00 PM" at bounding box center [398, 191] width 229 height 15
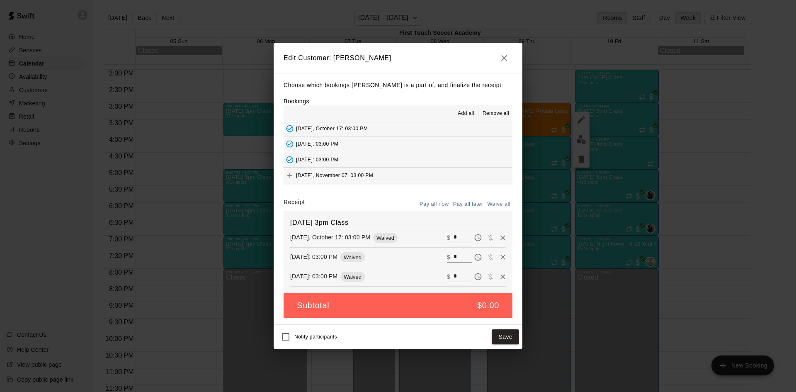
scroll to position [83, 0]
click at [410, 156] on button "[DATE], November 07: 03:00 PM" at bounding box center [398, 155] width 229 height 15
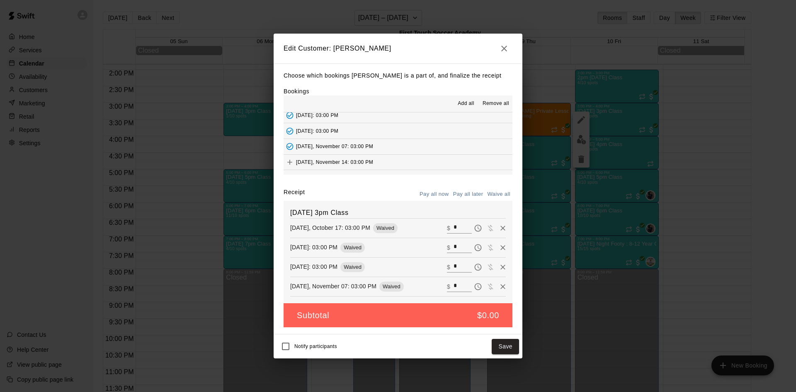
click at [497, 347] on button "Save" at bounding box center [505, 346] width 27 height 15
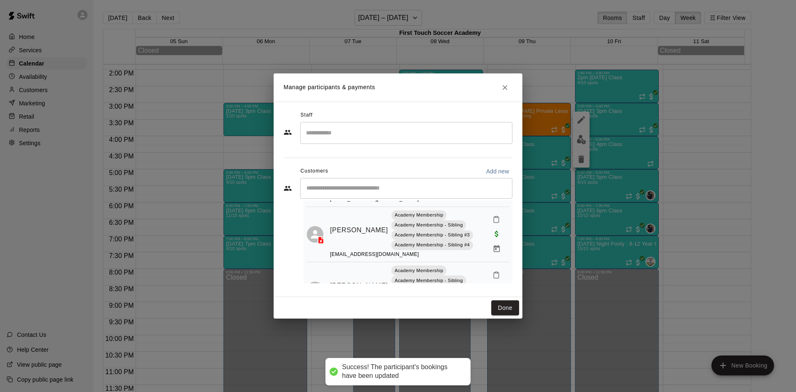
scroll to position [159, 0]
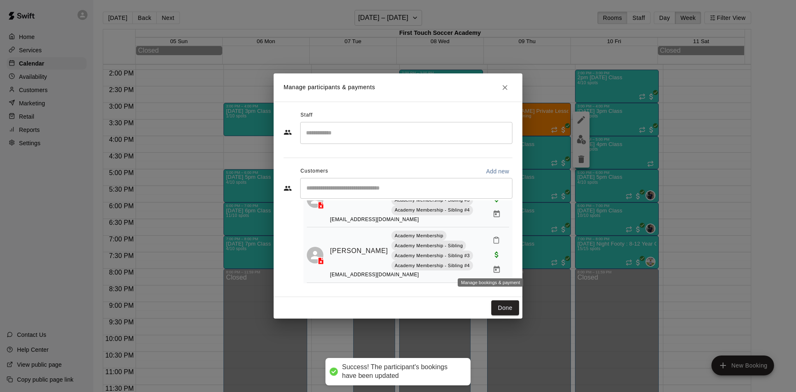
click at [494, 267] on icon "Manage bookings & payment" at bounding box center [497, 269] width 6 height 7
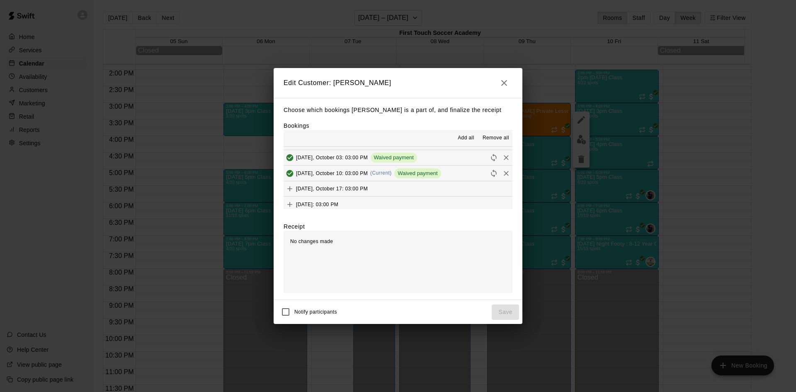
scroll to position [41, 0]
click at [361, 171] on div "[DATE], October 17: 03:00 PM" at bounding box center [326, 175] width 84 height 12
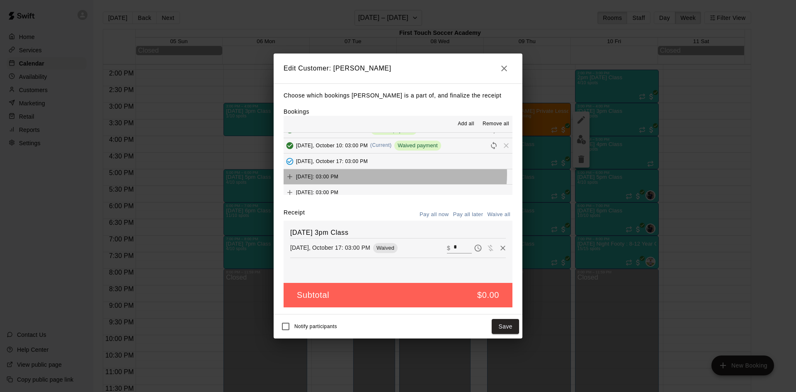
click at [394, 175] on button "[DATE]: 03:00 PM" at bounding box center [398, 176] width 229 height 15
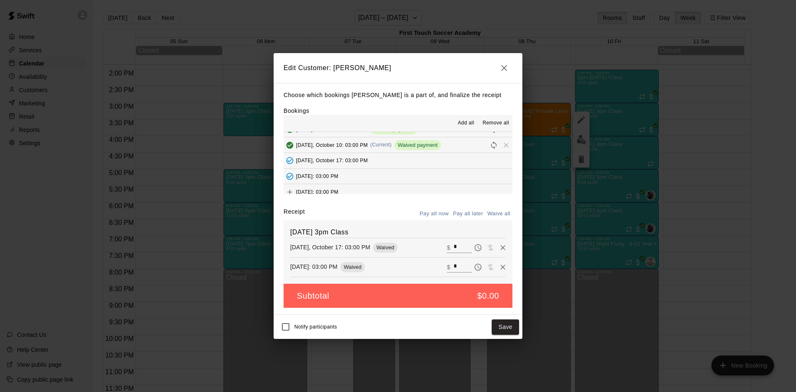
click at [398, 183] on button "[DATE]: 03:00 PM" at bounding box center [398, 176] width 229 height 15
click at [398, 191] on button "[DATE]: 03:00 PM" at bounding box center [398, 191] width 229 height 15
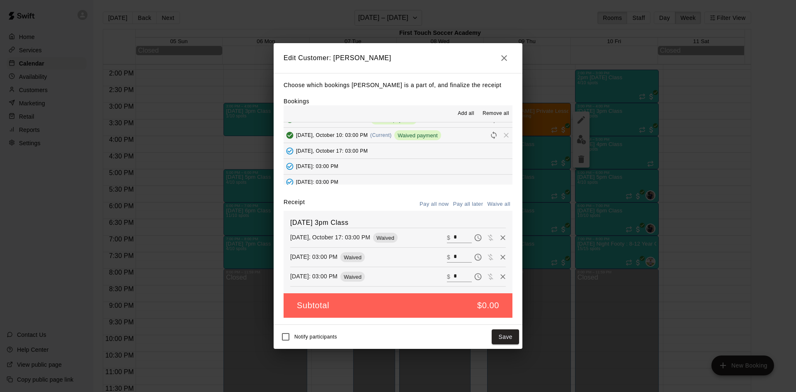
scroll to position [83, 0]
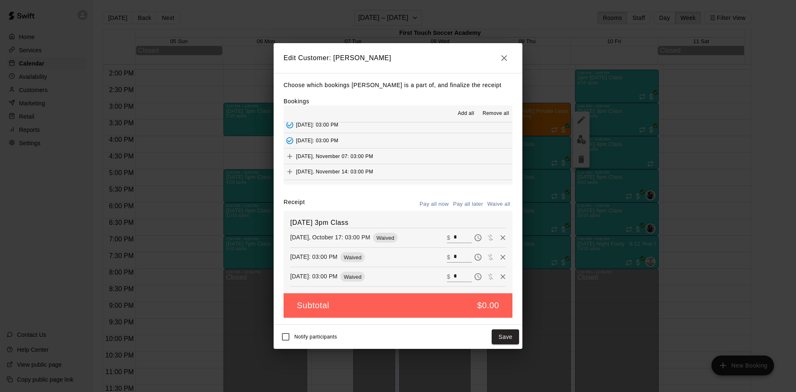
click at [394, 160] on button "[DATE], November 07: 03:00 PM" at bounding box center [398, 155] width 229 height 15
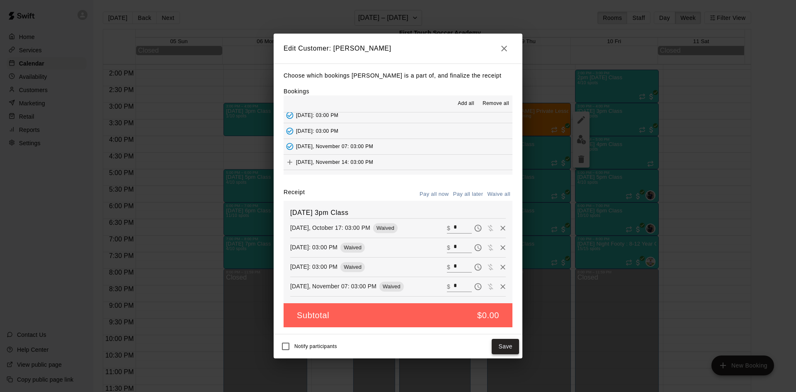
click at [504, 347] on button "Save" at bounding box center [505, 346] width 27 height 15
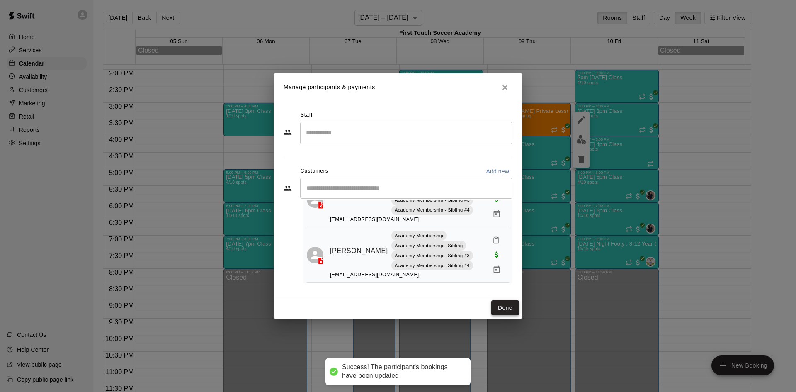
click at [501, 306] on button "Done" at bounding box center [505, 307] width 28 height 15
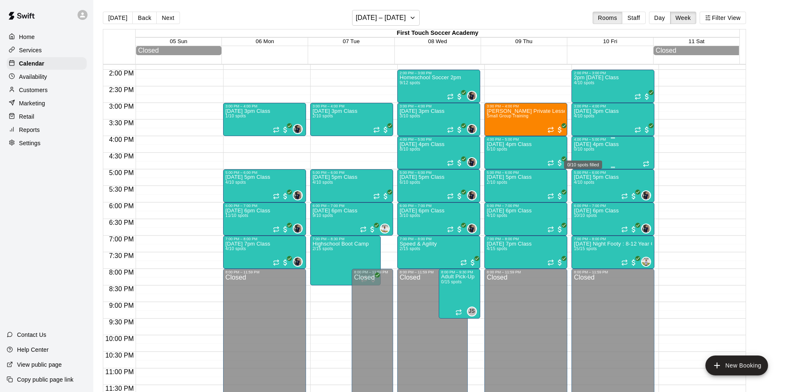
click at [591, 151] on span "0/10 spots" at bounding box center [584, 149] width 20 height 5
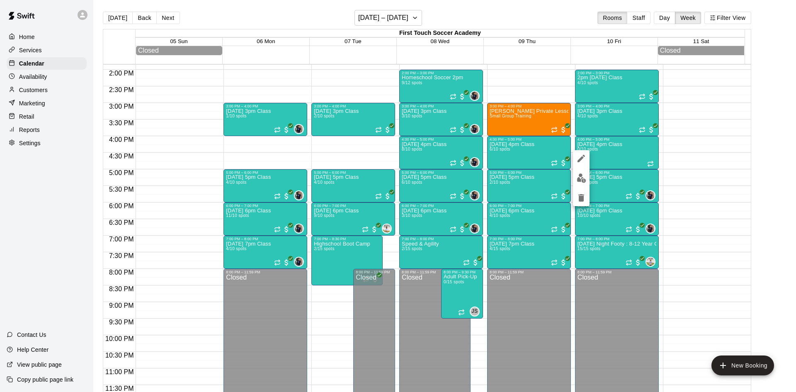
click at [617, 189] on div at bounding box center [398, 196] width 796 height 392
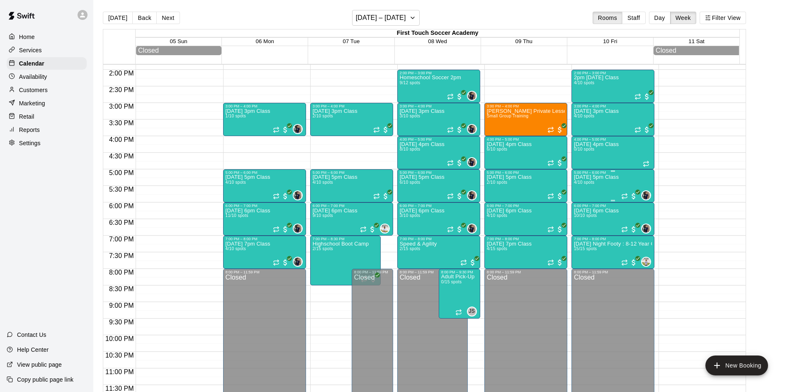
click at [600, 188] on div "[DATE] 5pm Class 4/10 spots" at bounding box center [596, 371] width 45 height 392
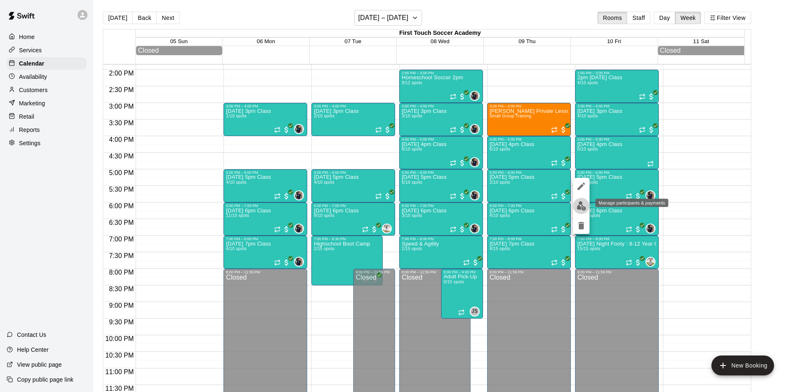
click at [579, 203] on img "edit" at bounding box center [582, 206] width 10 height 10
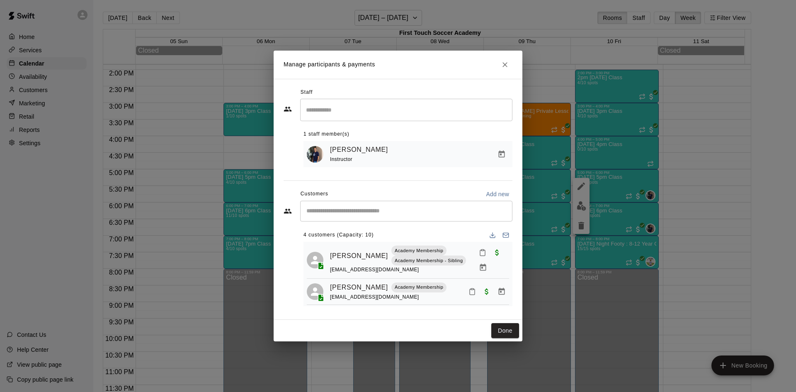
scroll to position [0, 0]
click at [480, 267] on icon "Manage bookings & payment" at bounding box center [483, 268] width 6 height 7
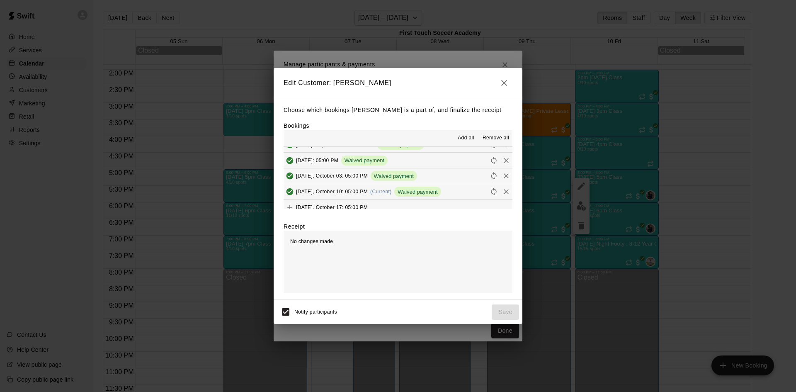
scroll to position [207, 0]
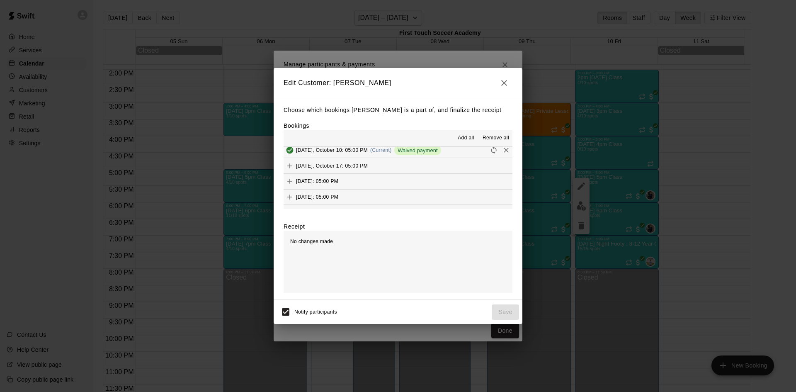
click at [356, 163] on span "[DATE], October 17: 05:00 PM" at bounding box center [332, 166] width 72 height 6
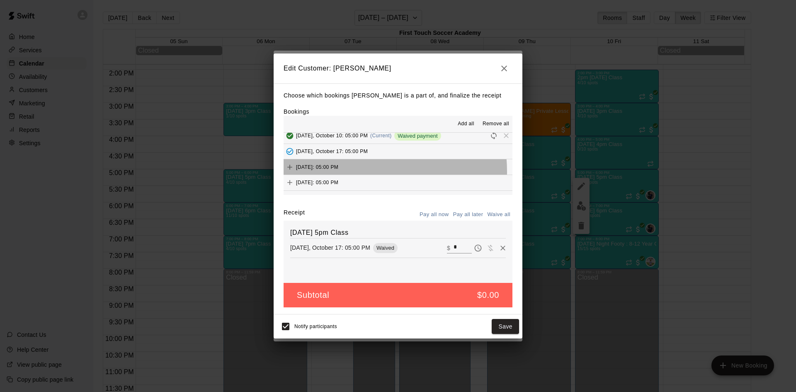
click at [338, 172] on div "[DATE]: 05:00 PM" at bounding box center [311, 167] width 55 height 12
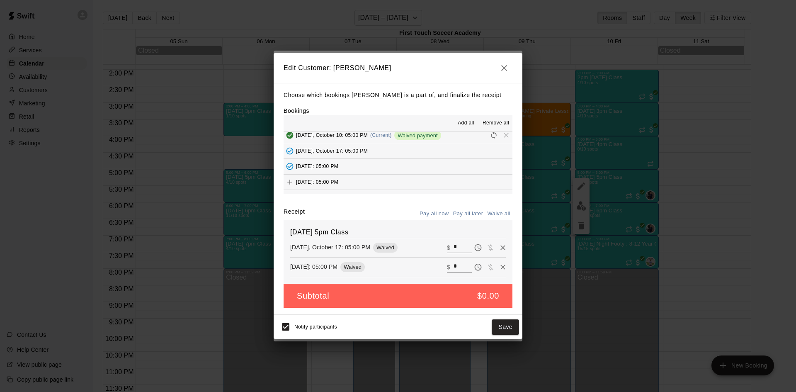
click at [366, 181] on button "[DATE]: 05:00 PM" at bounding box center [398, 182] width 229 height 15
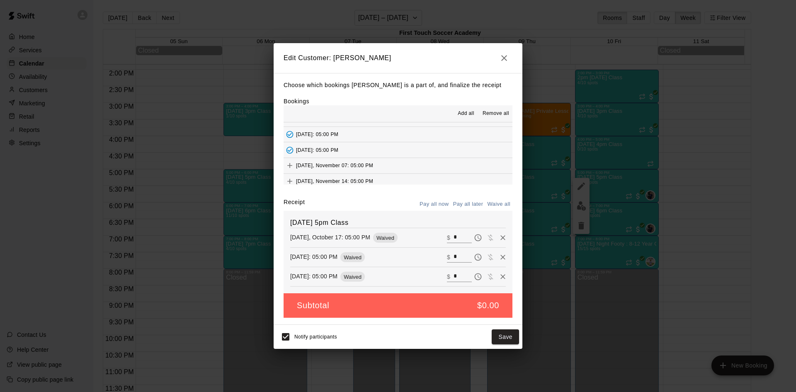
scroll to position [249, 0]
click at [376, 146] on button "[DATE], November 07: 05:00 PM" at bounding box center [398, 146] width 229 height 15
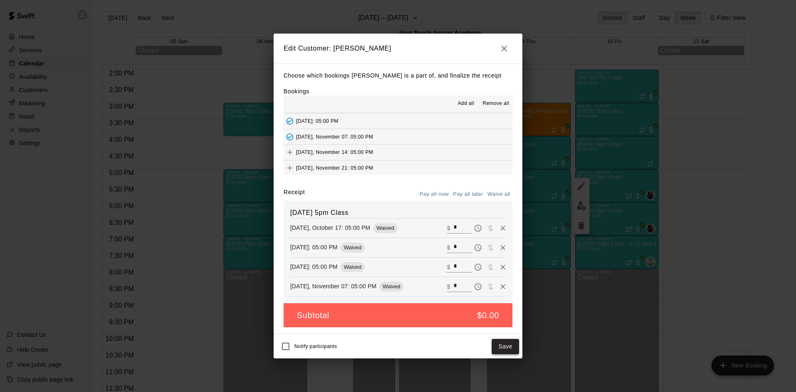
click at [505, 346] on button "Save" at bounding box center [505, 346] width 27 height 15
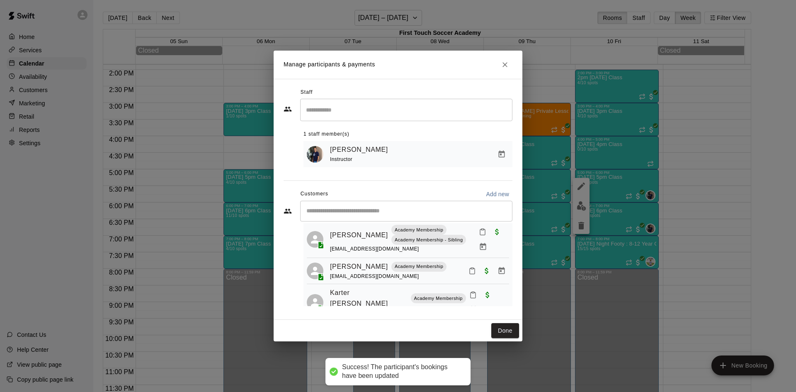
scroll to position [41, 0]
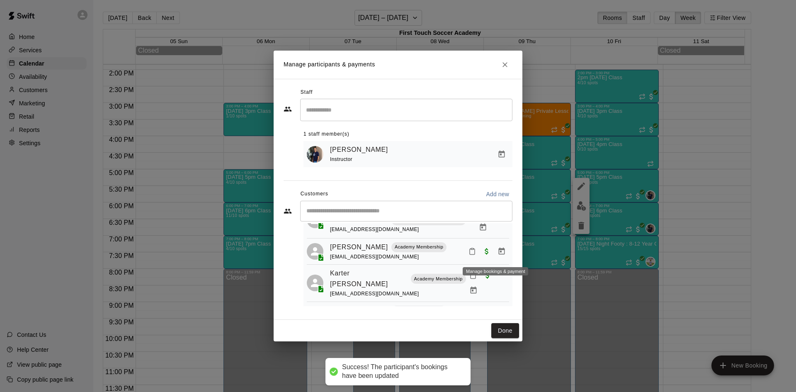
click at [497, 255] on icon "Manage bookings & payment" at bounding box center [501, 251] width 8 height 8
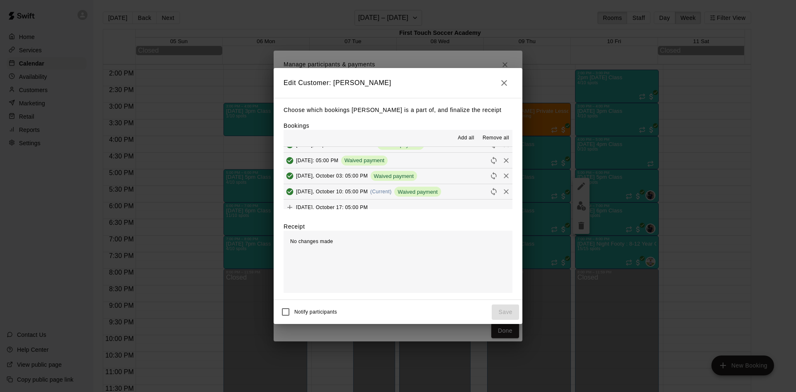
scroll to position [207, 0]
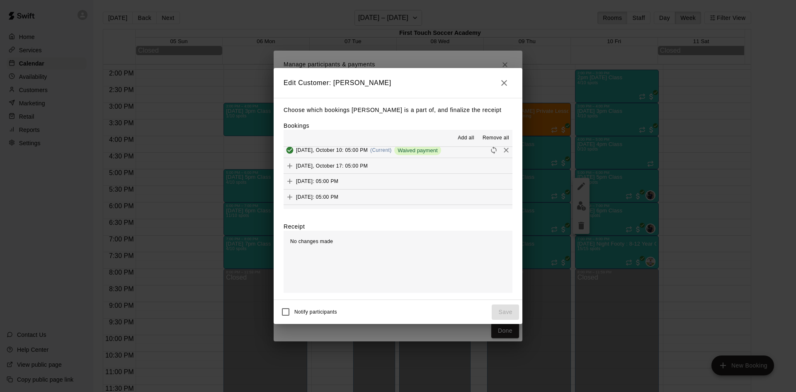
click at [443, 167] on button "[DATE], October 17: 05:00 PM" at bounding box center [398, 165] width 229 height 15
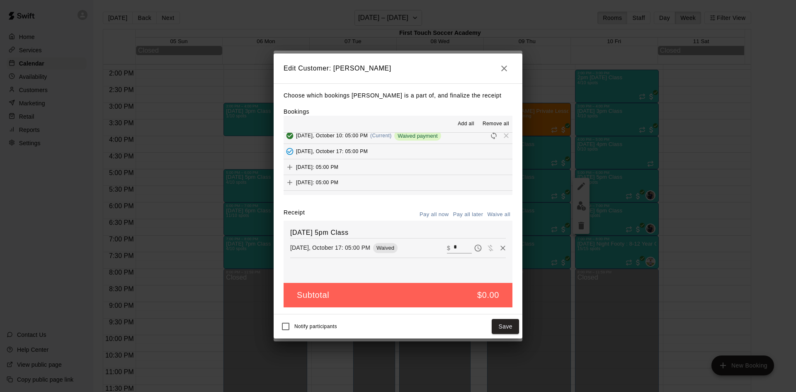
click at [443, 167] on button "[DATE]: 05:00 PM" at bounding box center [398, 166] width 229 height 15
click at [439, 180] on button "[DATE]: 05:00 PM" at bounding box center [398, 182] width 229 height 15
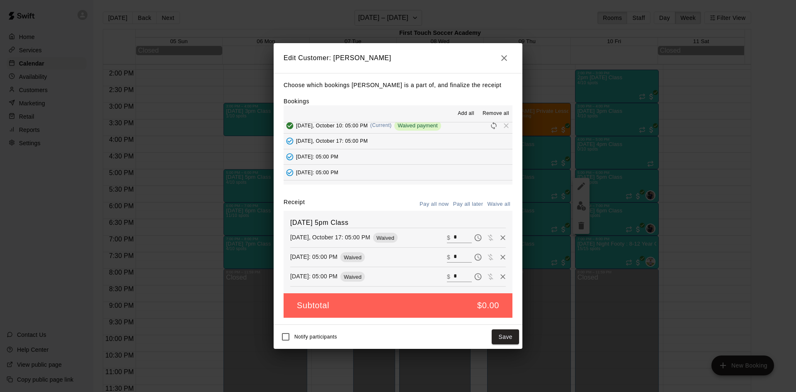
scroll to position [249, 0]
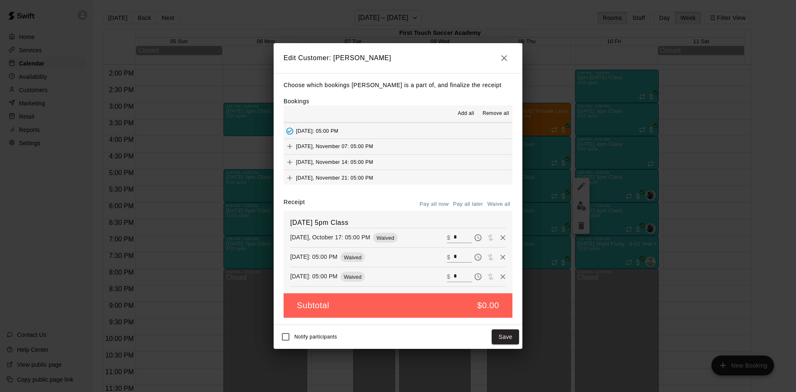
click at [445, 151] on button "[DATE], November 07: 05:00 PM" at bounding box center [398, 146] width 229 height 15
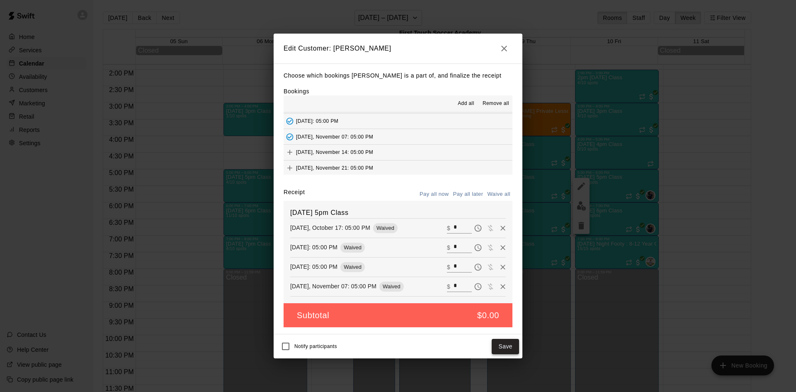
click at [502, 347] on button "Save" at bounding box center [505, 346] width 27 height 15
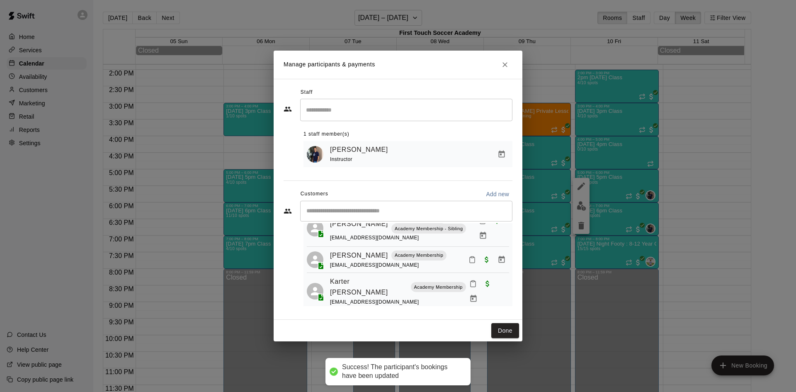
scroll to position [41, 0]
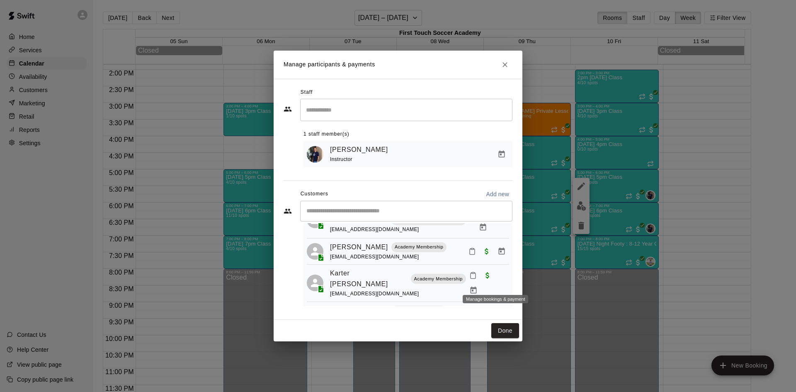
click at [476, 286] on icon "Manage bookings & payment" at bounding box center [473, 289] width 6 height 7
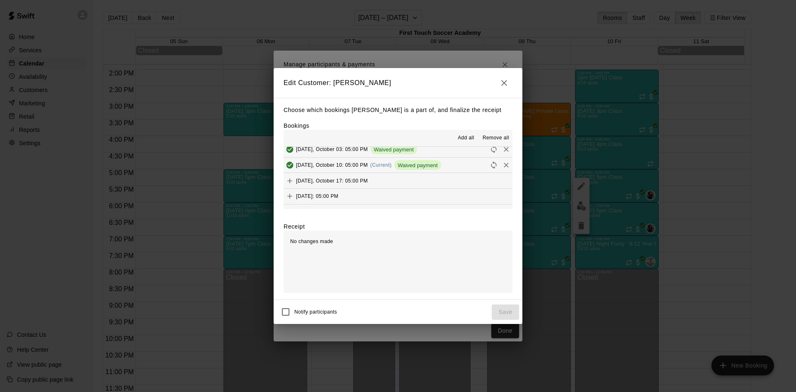
scroll to position [207, 0]
click at [346, 163] on span "[DATE], October 17: 05:00 PM" at bounding box center [332, 166] width 72 height 6
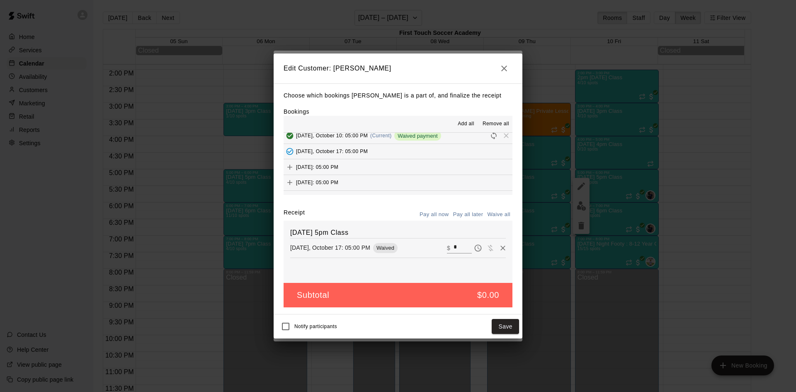
click at [338, 168] on span "[DATE]: 05:00 PM" at bounding box center [317, 167] width 42 height 6
click at [367, 178] on button "[DATE]: 05:00 PM" at bounding box center [398, 182] width 229 height 15
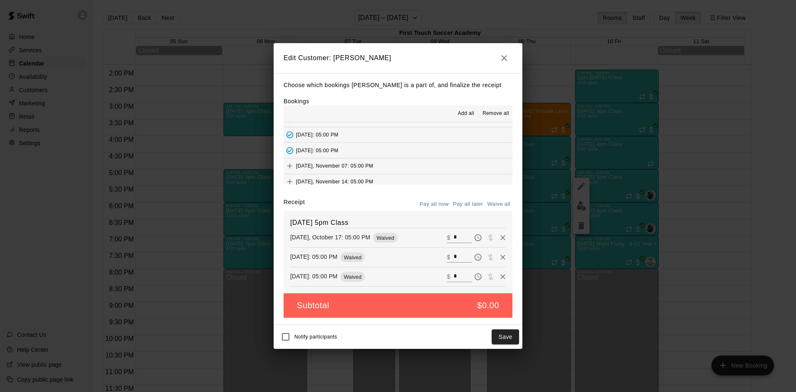
scroll to position [249, 0]
click at [366, 145] on span "[DATE], November 07: 05:00 PM" at bounding box center [334, 146] width 77 height 6
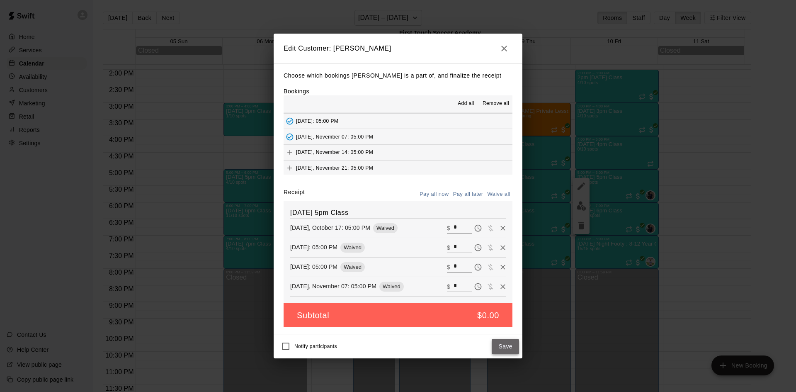
click at [501, 343] on button "Save" at bounding box center [505, 346] width 27 height 15
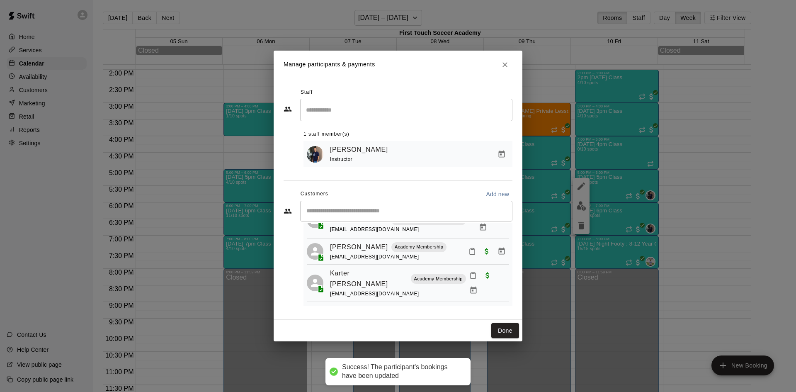
scroll to position [72, 0]
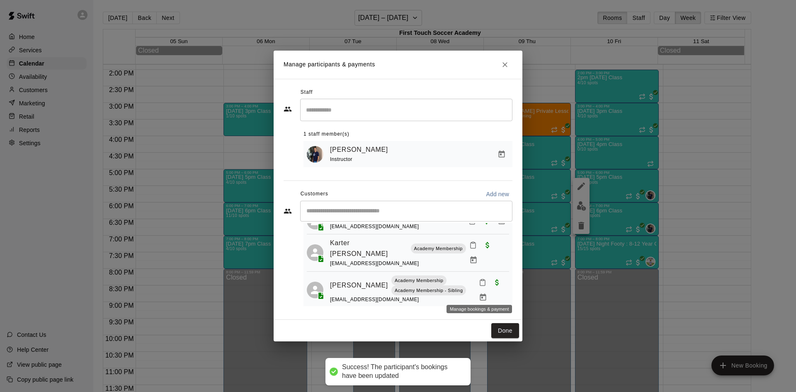
click at [480, 293] on icon "Manage bookings & payment" at bounding box center [483, 296] width 6 height 7
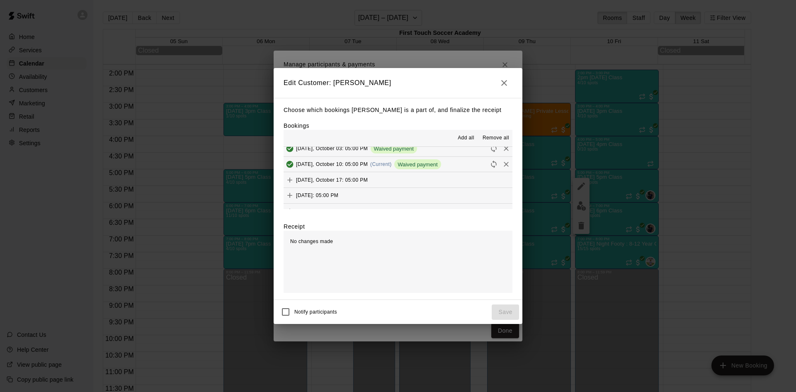
scroll to position [207, 0]
click at [362, 159] on button "[DATE], October 17: 05:00 PM" at bounding box center [398, 165] width 229 height 15
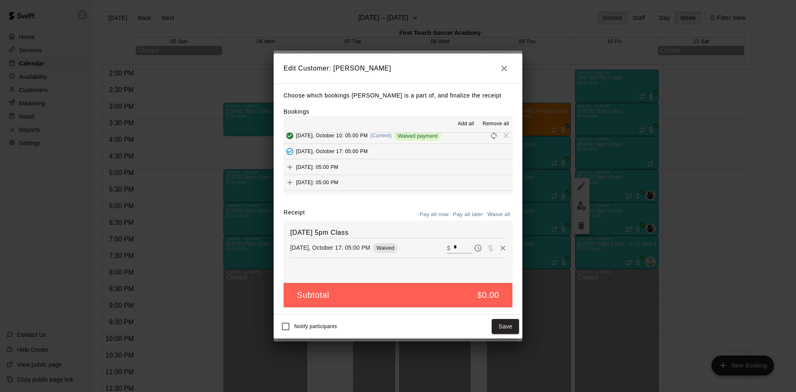
click at [370, 170] on button "[DATE]: 05:00 PM" at bounding box center [398, 166] width 229 height 15
click at [373, 178] on button "[DATE]: 05:00 PM" at bounding box center [398, 182] width 229 height 15
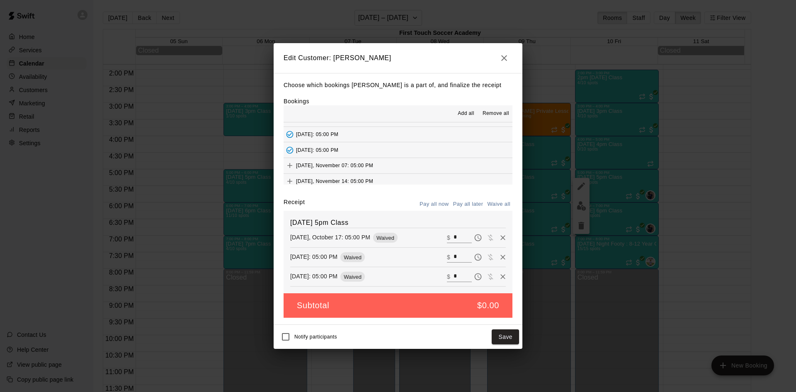
scroll to position [249, 0]
click at [379, 145] on button "[DATE], November 07: 05:00 PM" at bounding box center [398, 146] width 229 height 15
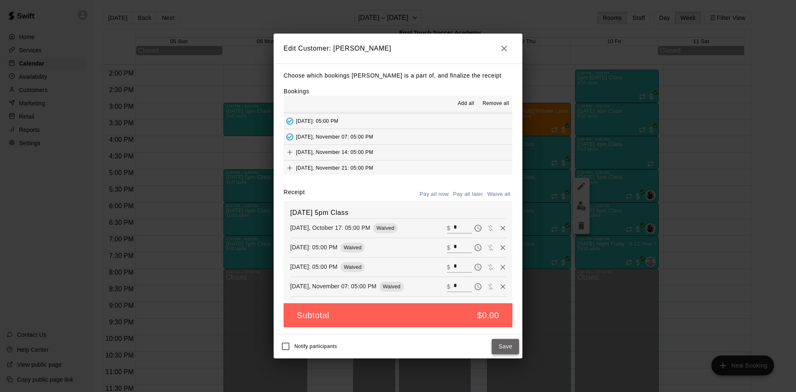
click at [511, 344] on button "Save" at bounding box center [505, 346] width 27 height 15
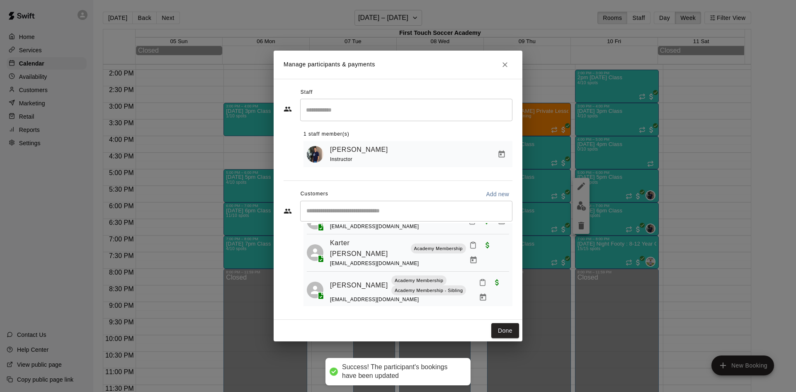
click at [335, 208] on input "Start typing to search customers..." at bounding box center [406, 211] width 205 height 8
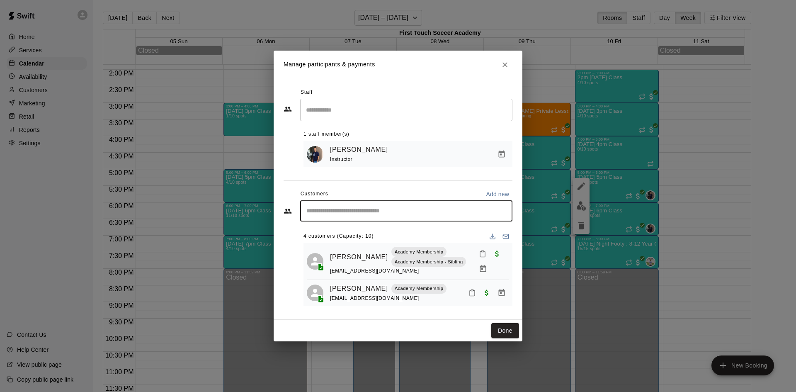
scroll to position [72, 0]
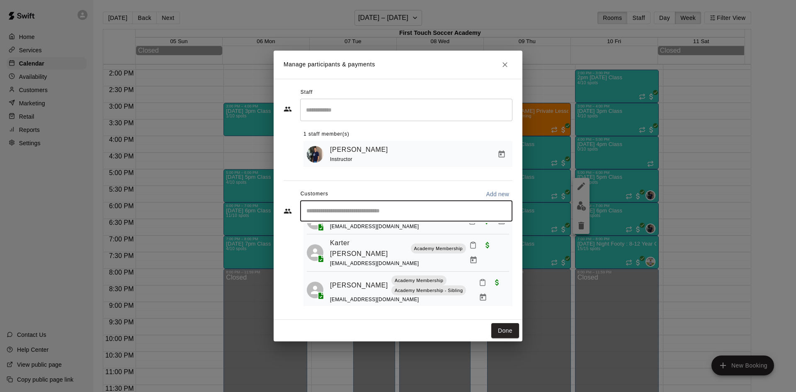
click at [338, 204] on div "​" at bounding box center [406, 211] width 212 height 21
type input "****"
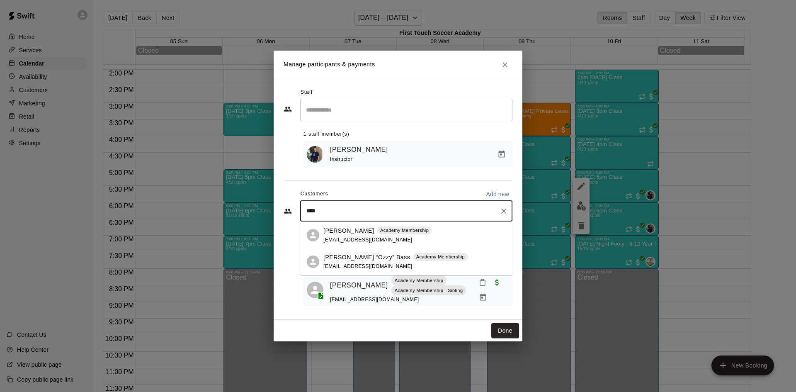
click at [341, 260] on p "[PERSON_NAME] “Ozzy” Bass" at bounding box center [366, 257] width 87 height 9
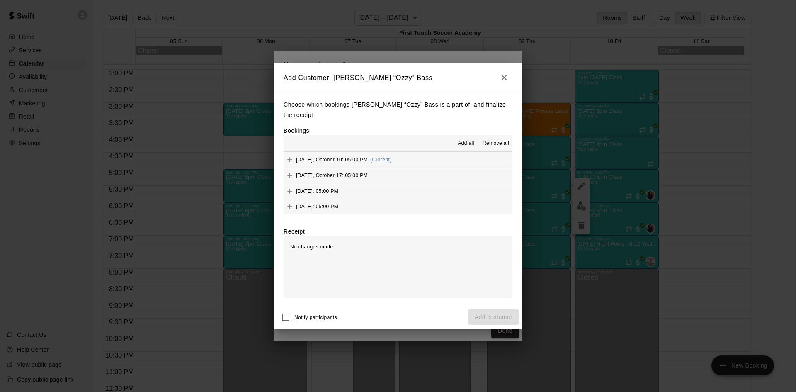
scroll to position [207, 0]
click at [321, 167] on span "[DATE], October 17: 05:00 PM" at bounding box center [332, 170] width 72 height 6
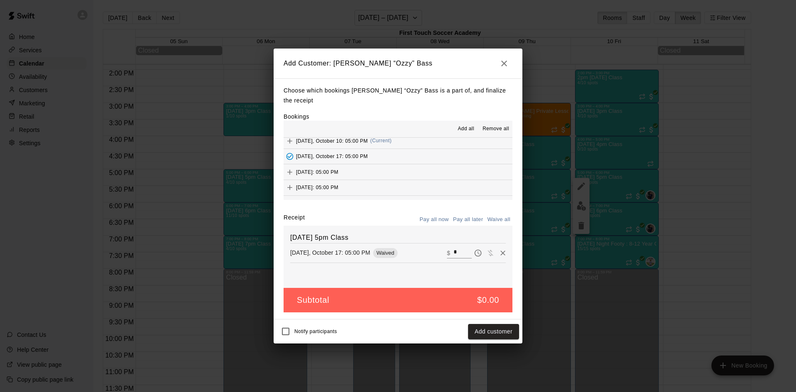
click at [320, 169] on span "[DATE]: 05:00 PM" at bounding box center [317, 172] width 42 height 6
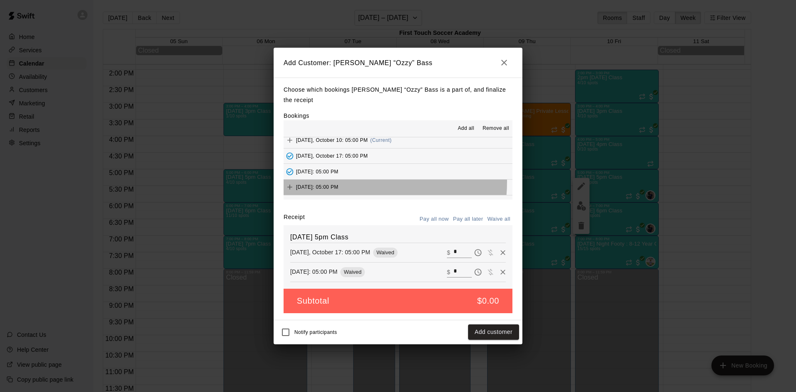
click at [332, 181] on div "[DATE]: 05:00 PM" at bounding box center [311, 187] width 55 height 12
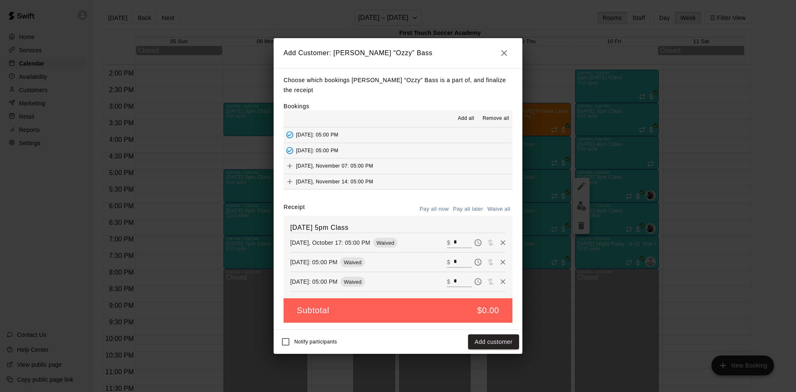
scroll to position [249, 0]
click at [332, 148] on span "[DATE], November 07: 05:00 PM" at bounding box center [334, 151] width 77 height 6
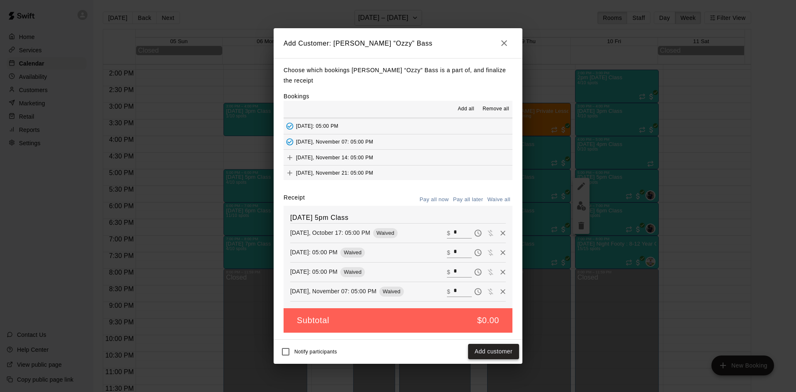
click at [479, 345] on button "Add customer" at bounding box center [493, 351] width 51 height 15
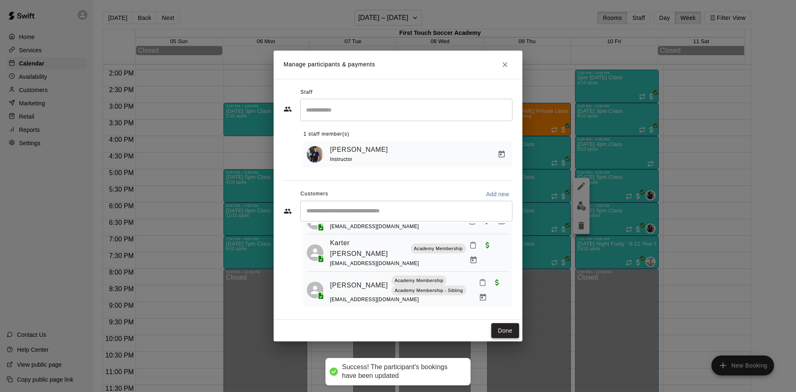
click at [506, 323] on button "Done" at bounding box center [505, 330] width 28 height 15
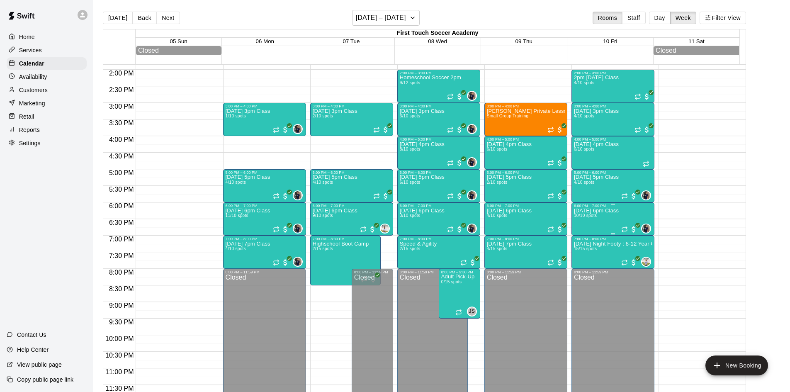
click at [589, 208] on div "6:00 PM – 7:00 PM" at bounding box center [613, 206] width 78 height 4
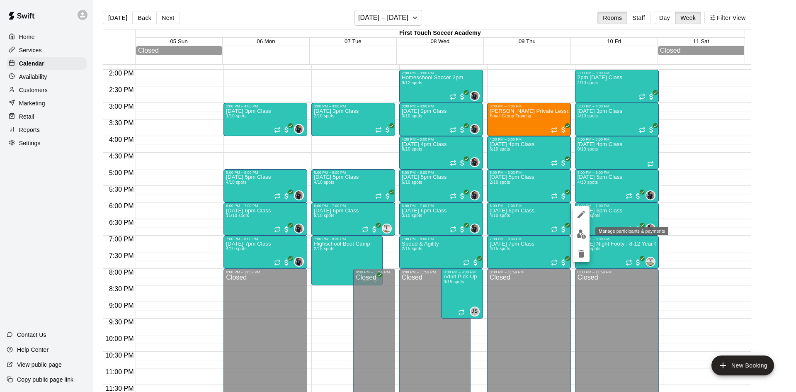
click at [582, 235] on img "edit" at bounding box center [582, 234] width 10 height 10
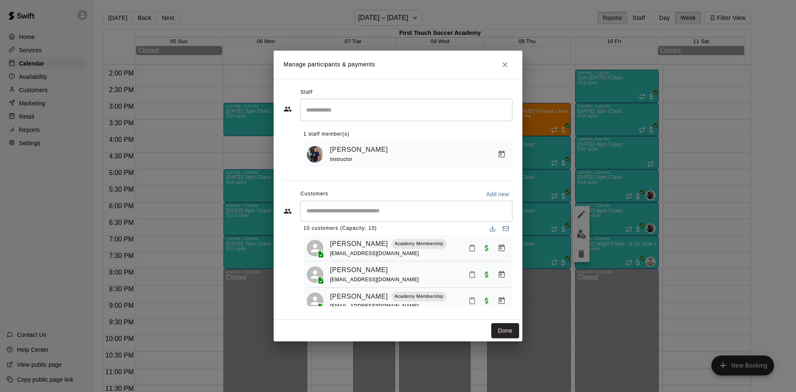
scroll to position [0, 0]
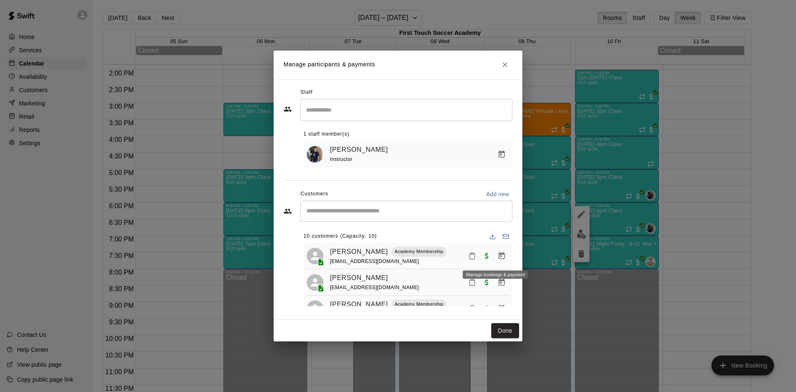
click at [497, 260] on icon "Manage bookings & payment" at bounding box center [501, 256] width 8 height 8
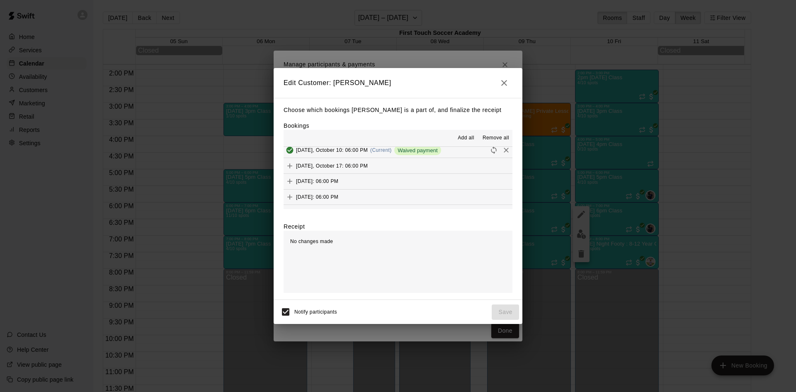
scroll to position [166, 0]
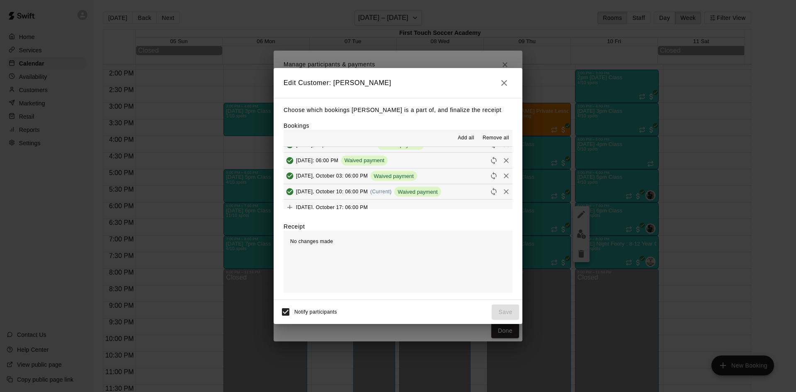
click at [502, 85] on icon "button" at bounding box center [504, 83] width 10 height 10
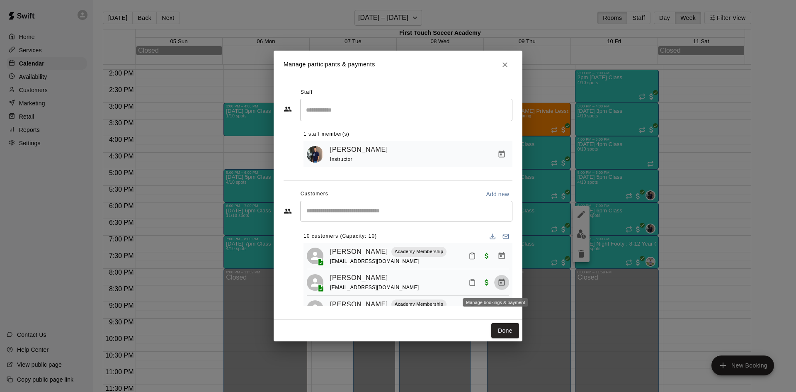
click at [499, 282] on icon "Manage bookings & payment" at bounding box center [502, 281] width 6 height 7
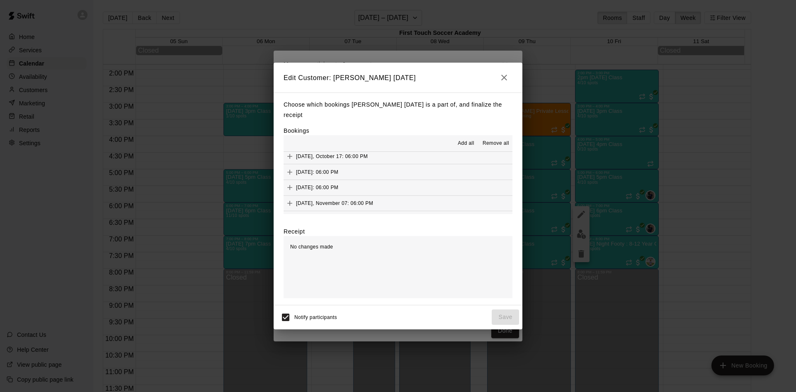
scroll to position [207, 0]
click at [366, 165] on button "[DATE], October 17: 06:00 PM" at bounding box center [398, 170] width 229 height 15
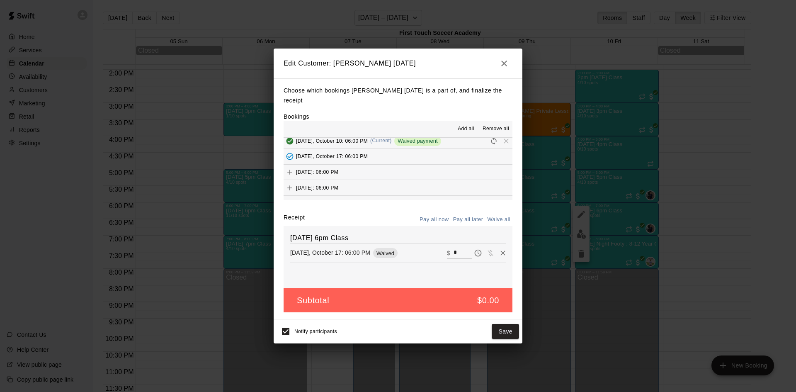
click at [338, 169] on span "[DATE]: 06:00 PM" at bounding box center [317, 172] width 42 height 6
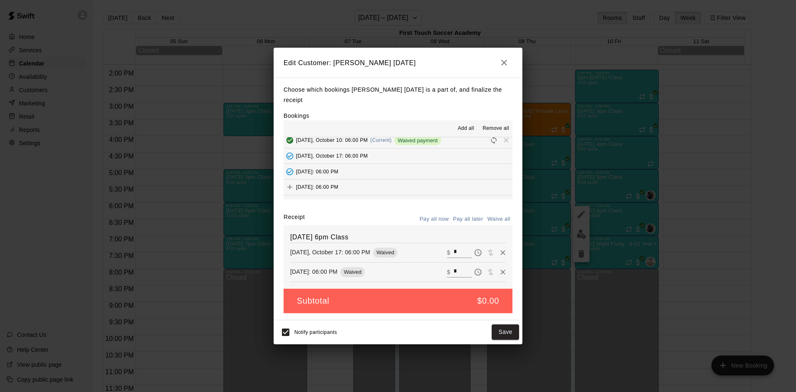
click at [362, 180] on button "[DATE]: 06:00 PM" at bounding box center [398, 187] width 229 height 15
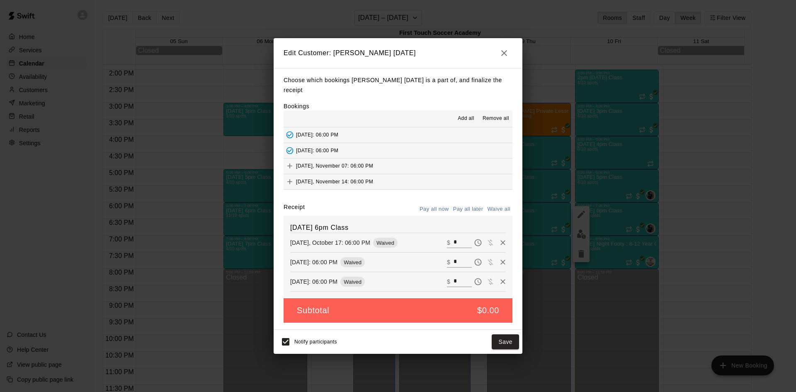
scroll to position [249, 0]
click at [364, 148] on span "[DATE], November 07: 06:00 PM" at bounding box center [334, 151] width 77 height 6
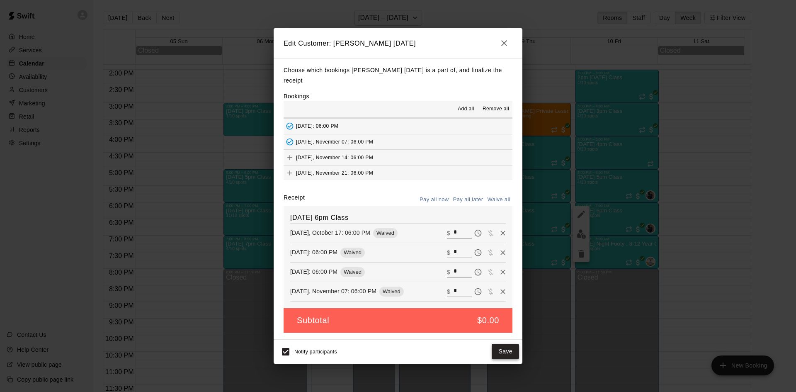
click at [508, 344] on button "Save" at bounding box center [505, 351] width 27 height 15
click at [310, 349] on span "Notify participants" at bounding box center [315, 352] width 43 height 6
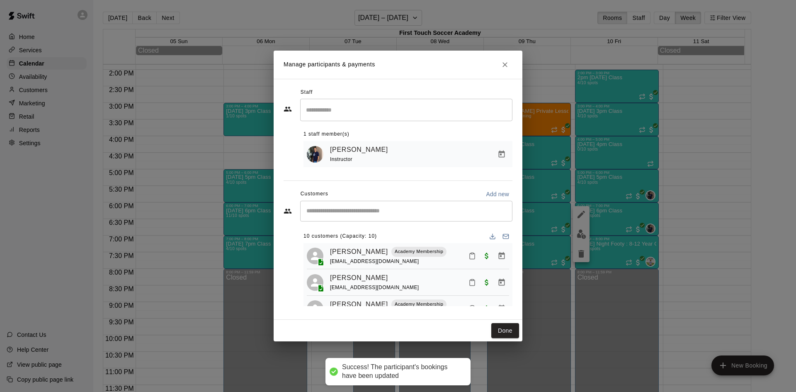
scroll to position [41, 0]
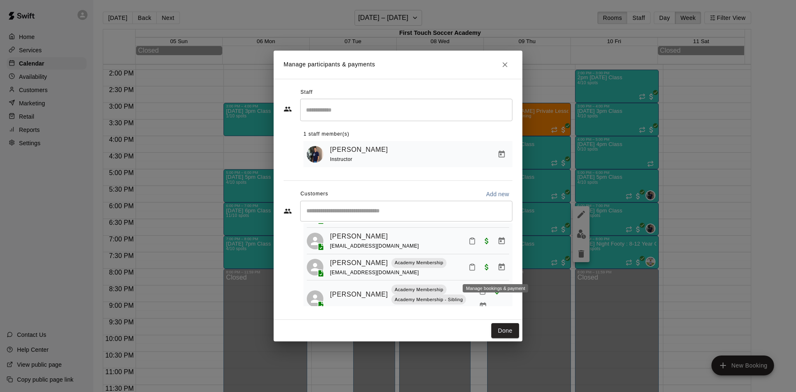
click at [494, 266] on button "Manage bookings & payment" at bounding box center [501, 267] width 15 height 15
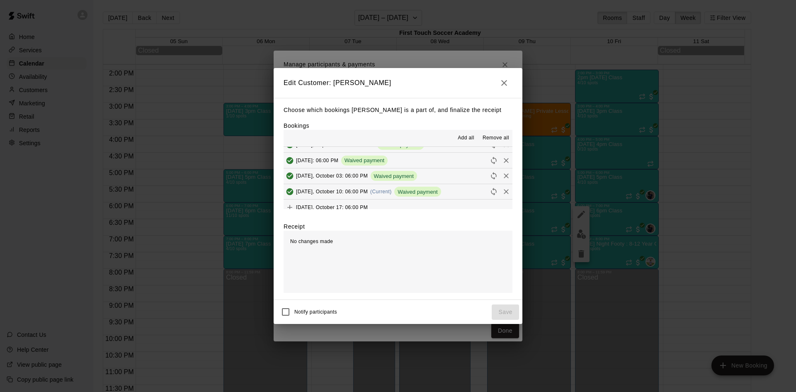
scroll to position [207, 0]
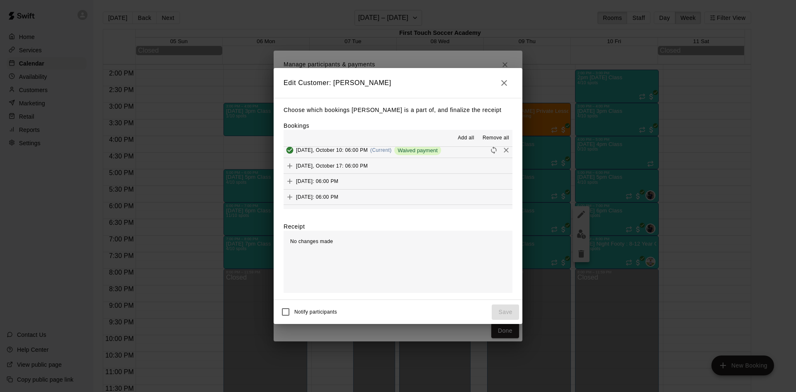
click at [343, 167] on span "[DATE], October 17: 06:00 PM" at bounding box center [332, 166] width 72 height 6
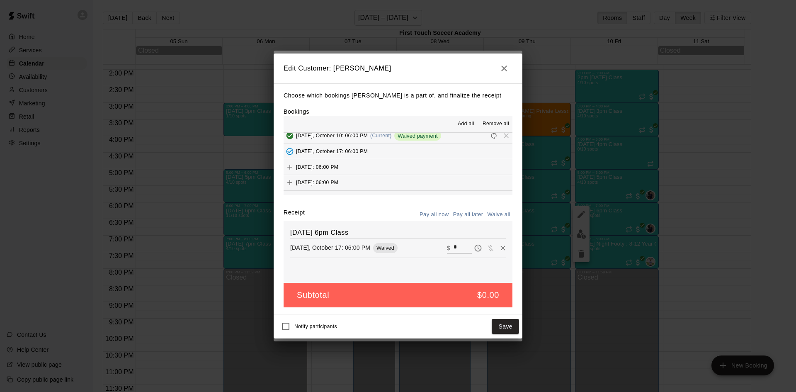
click at [338, 166] on span "[DATE]: 06:00 PM" at bounding box center [317, 167] width 42 height 6
click at [336, 178] on div "[DATE]: 06:00 PM" at bounding box center [311, 182] width 55 height 12
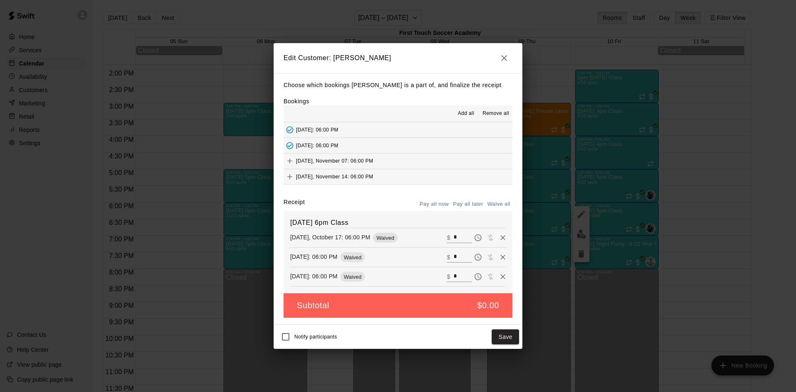
scroll to position [249, 0]
click at [317, 143] on span "[DATE], November 07: 06:00 PM" at bounding box center [334, 146] width 77 height 6
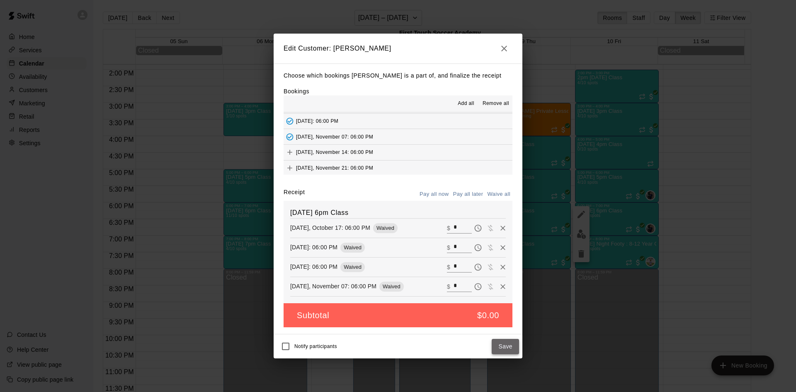
click at [509, 341] on button "Save" at bounding box center [505, 346] width 27 height 15
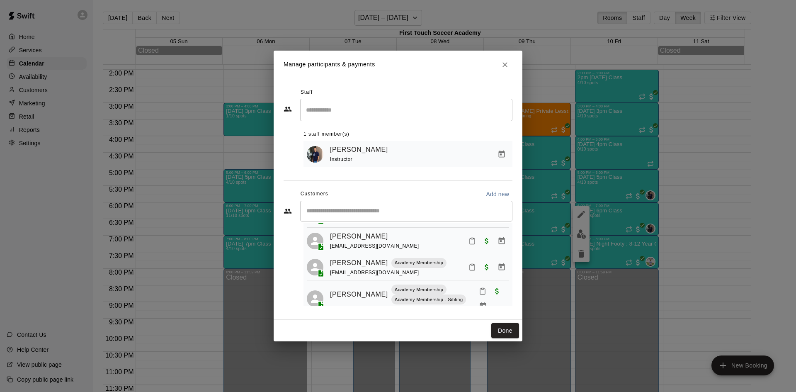
scroll to position [83, 0]
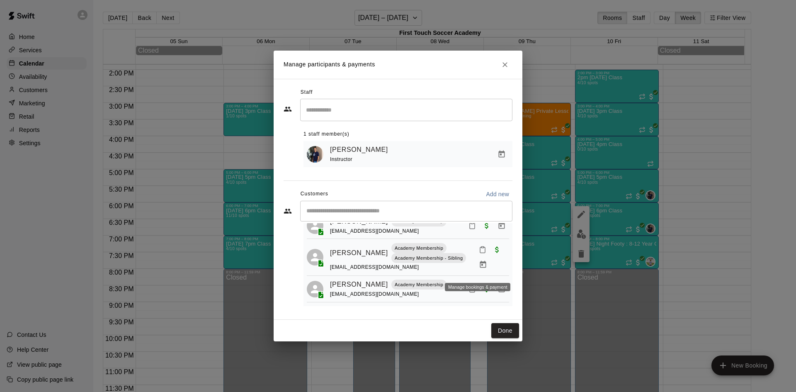
click at [480, 268] on icon "Manage bookings & payment" at bounding box center [483, 264] width 6 height 7
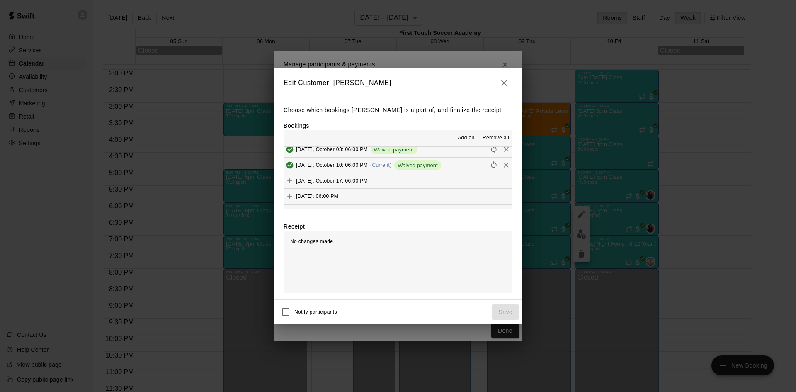
scroll to position [207, 0]
click at [320, 167] on span "[DATE], October 17: 06:00 PM" at bounding box center [332, 166] width 72 height 6
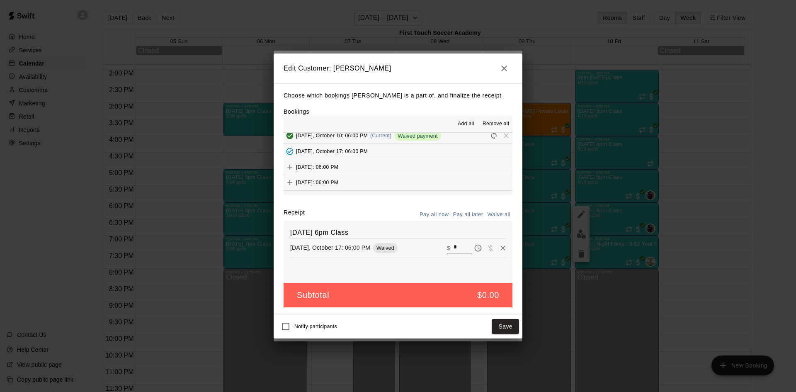
click at [367, 164] on button "[DATE]: 06:00 PM" at bounding box center [398, 166] width 229 height 15
click at [369, 182] on button "[DATE]: 06:00 PM" at bounding box center [398, 182] width 229 height 15
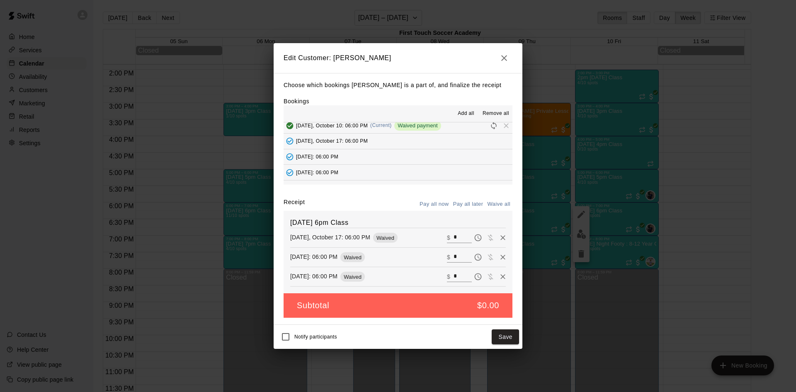
scroll to position [249, 0]
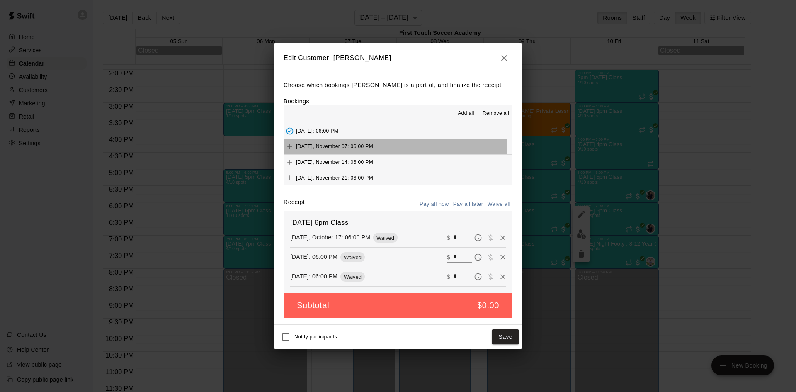
click at [370, 146] on span "[DATE], November 07: 06:00 PM" at bounding box center [334, 146] width 77 height 6
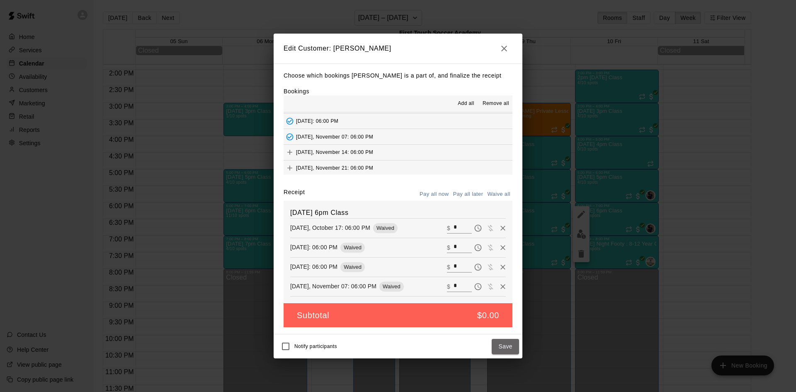
click at [504, 344] on button "Save" at bounding box center [505, 346] width 27 height 15
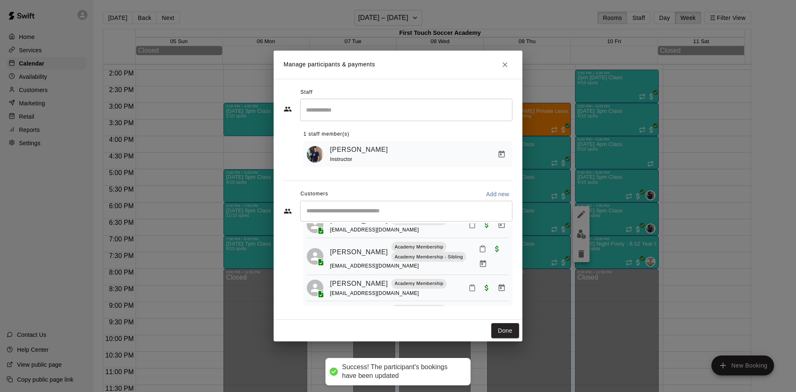
scroll to position [166, 0]
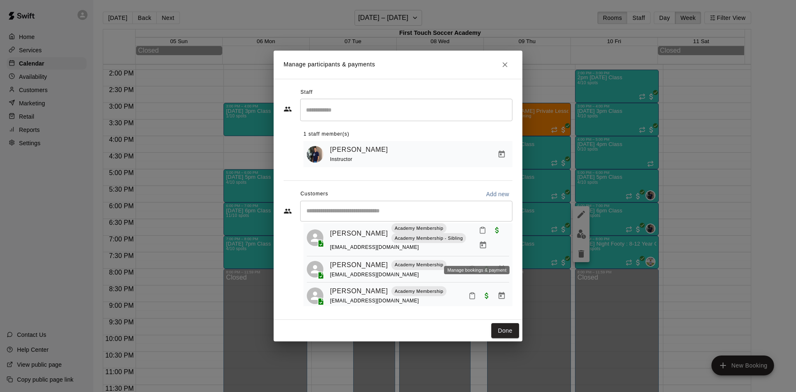
click at [475, 247] on button "Manage bookings & payment" at bounding box center [482, 245] width 15 height 15
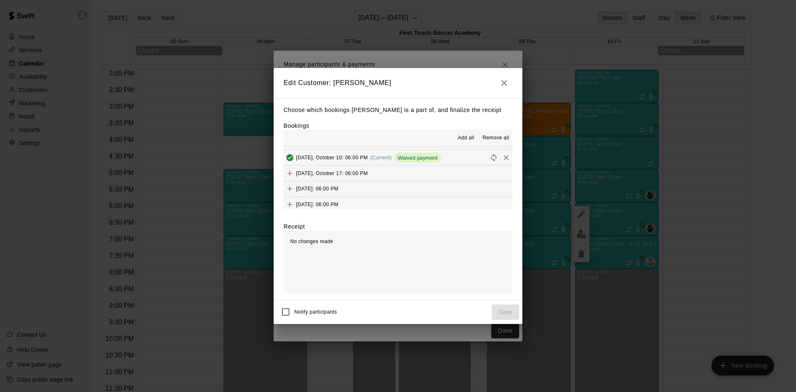
scroll to position [207, 0]
click at [365, 170] on div "[DATE], October 17: 06:00 PM" at bounding box center [326, 166] width 84 height 12
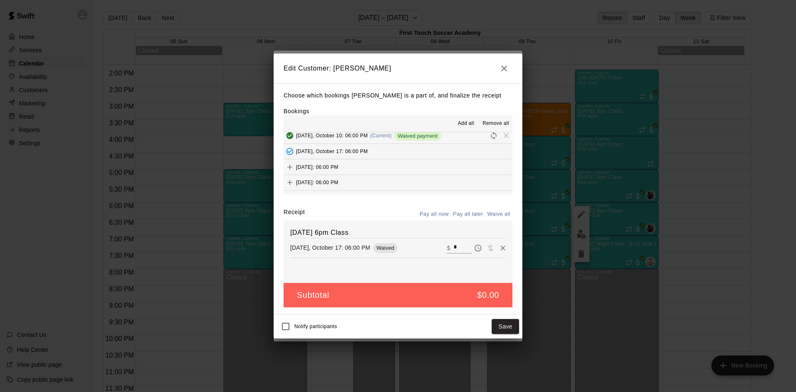
click at [366, 174] on button "[DATE]: 06:00 PM" at bounding box center [398, 166] width 229 height 15
click at [338, 180] on span "[DATE]: 06:00 PM" at bounding box center [317, 182] width 42 height 6
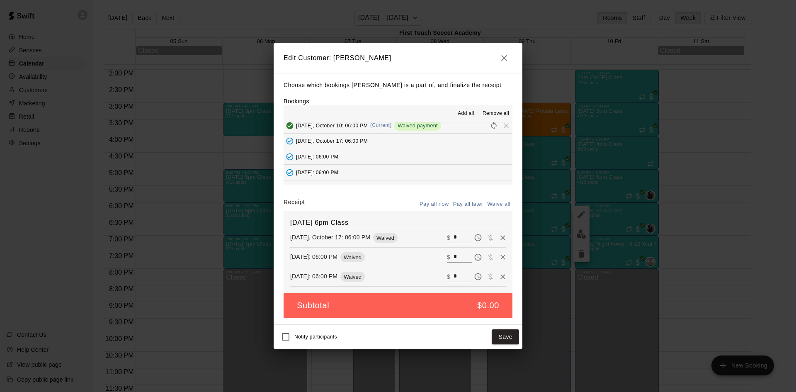
scroll to position [249, 0]
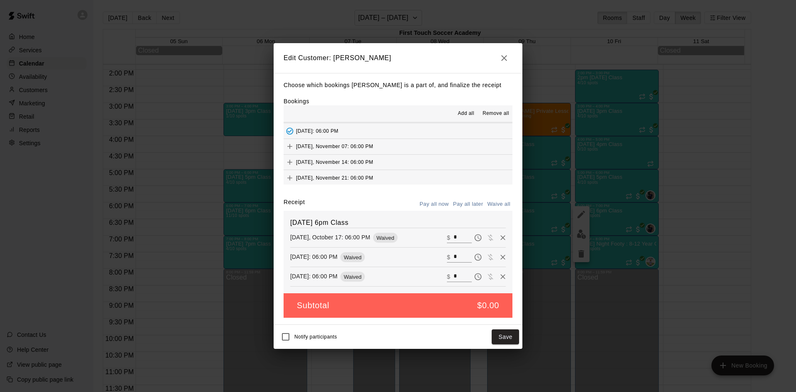
click at [354, 148] on span "[DATE], November 07: 06:00 PM" at bounding box center [334, 146] width 77 height 6
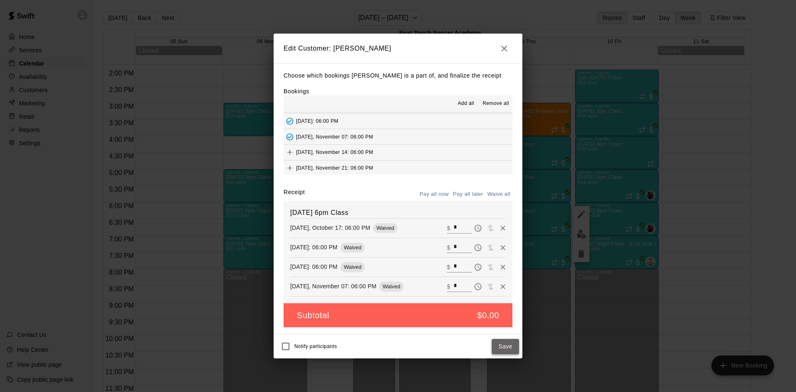
click at [509, 349] on button "Save" at bounding box center [505, 346] width 27 height 15
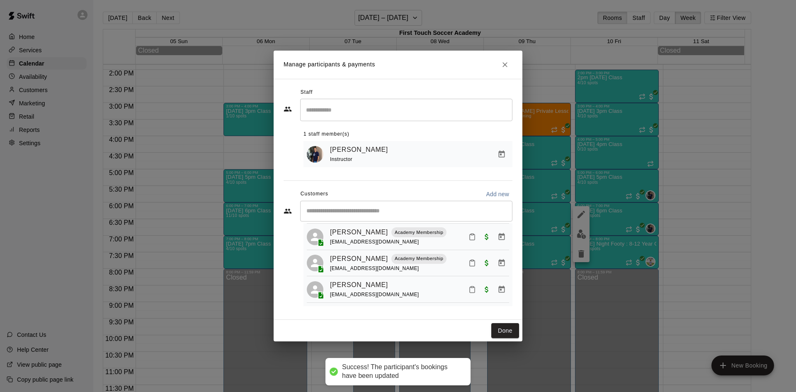
scroll to position [196, 0]
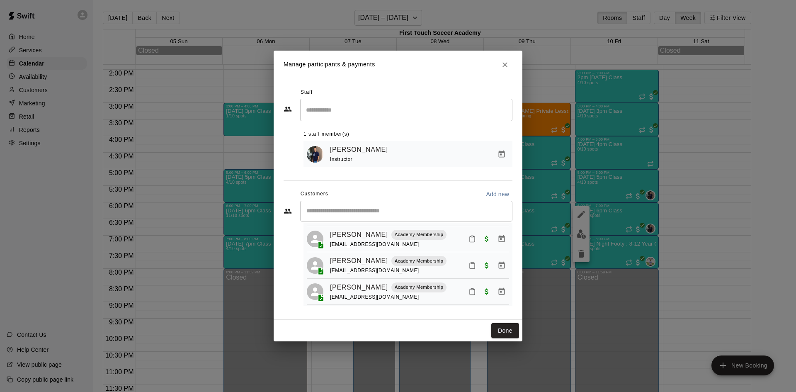
click at [489, 243] on div at bounding box center [487, 238] width 44 height 15
click at [499, 242] on icon "Manage bookings & payment" at bounding box center [502, 238] width 6 height 7
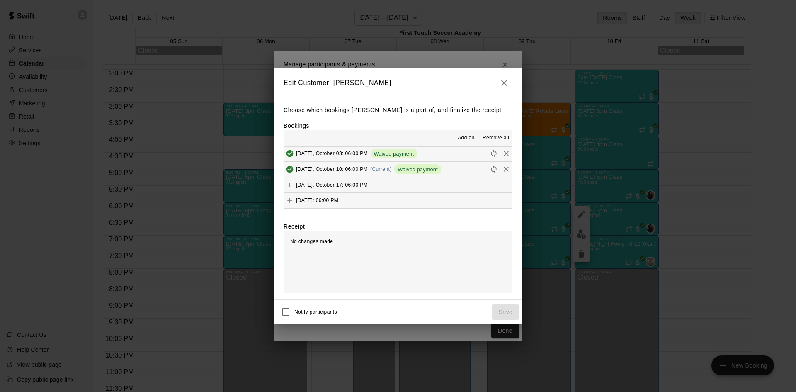
scroll to position [207, 0]
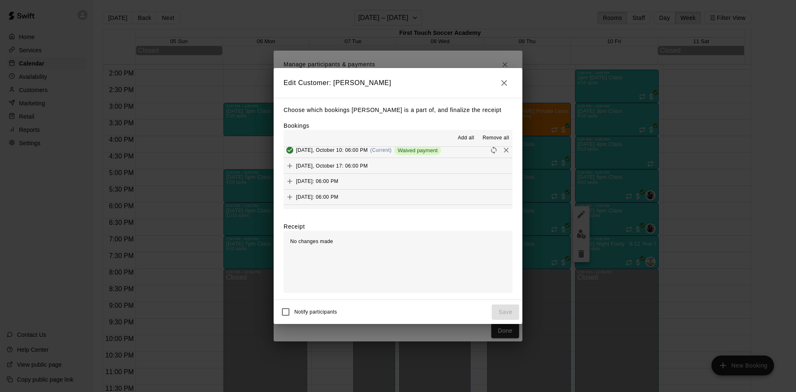
click at [405, 166] on button "[DATE], October 17: 06:00 PM" at bounding box center [398, 165] width 229 height 15
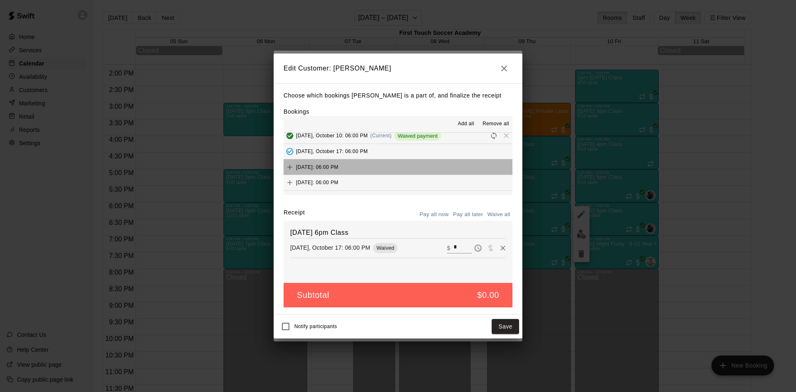
click at [399, 172] on button "[DATE]: 06:00 PM" at bounding box center [398, 166] width 229 height 15
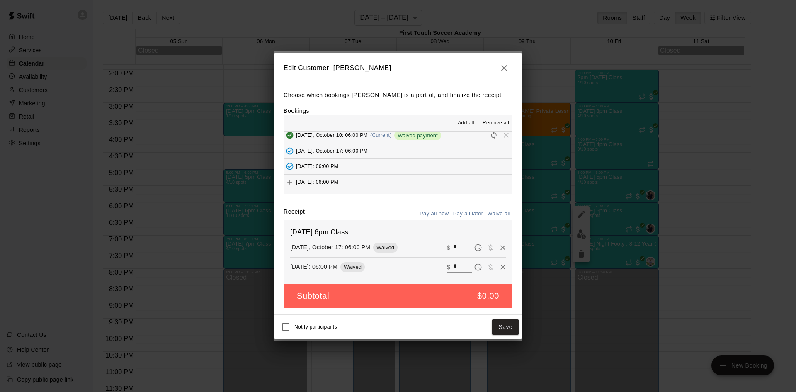
click at [391, 181] on button "[DATE]: 06:00 PM" at bounding box center [398, 182] width 229 height 15
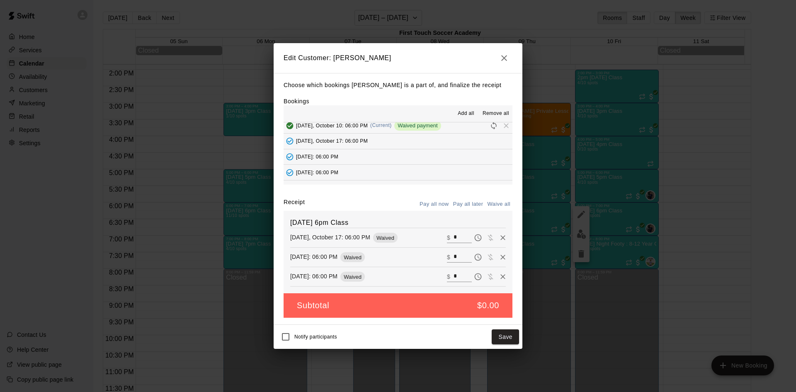
scroll to position [249, 0]
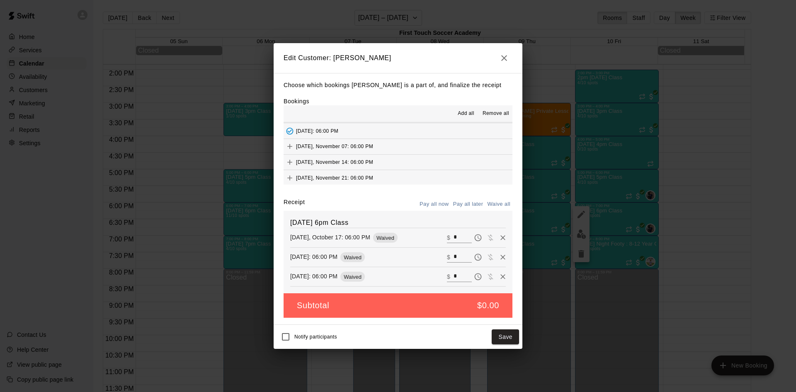
click at [388, 147] on button "[DATE], November 07: 06:00 PM" at bounding box center [398, 146] width 229 height 15
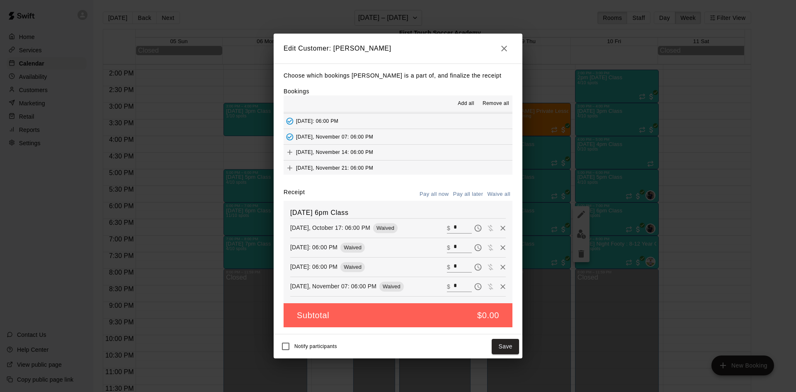
click at [505, 347] on button "Save" at bounding box center [505, 346] width 27 height 15
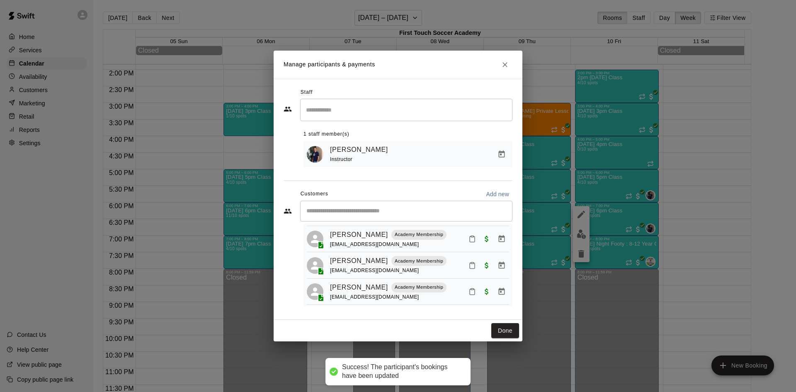
click at [499, 268] on icon "Manage bookings & payment" at bounding box center [502, 264] width 6 height 7
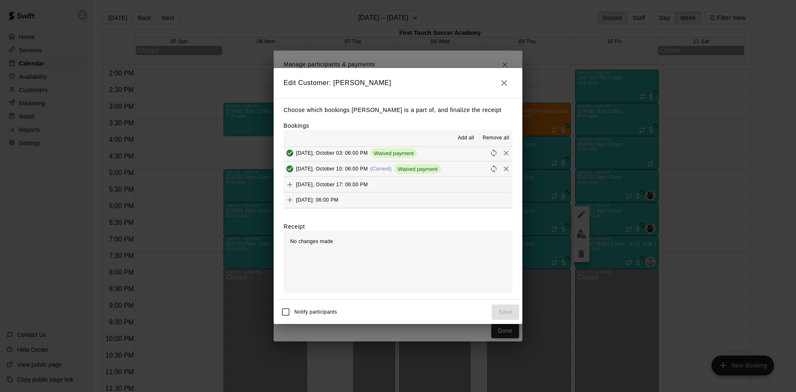
scroll to position [207, 0]
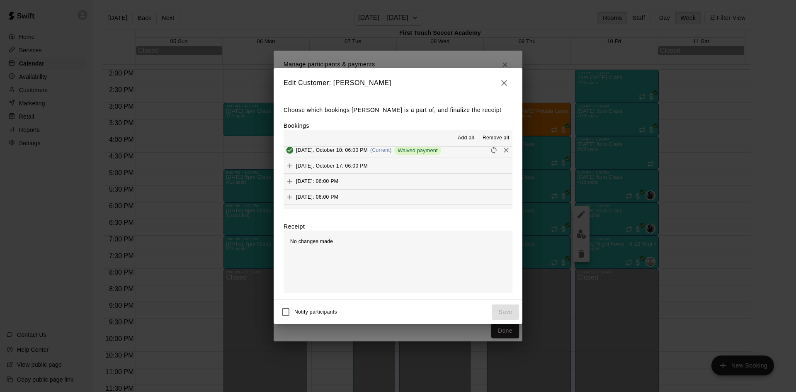
click at [409, 167] on button "[DATE], October 17: 06:00 PM" at bounding box center [398, 165] width 229 height 15
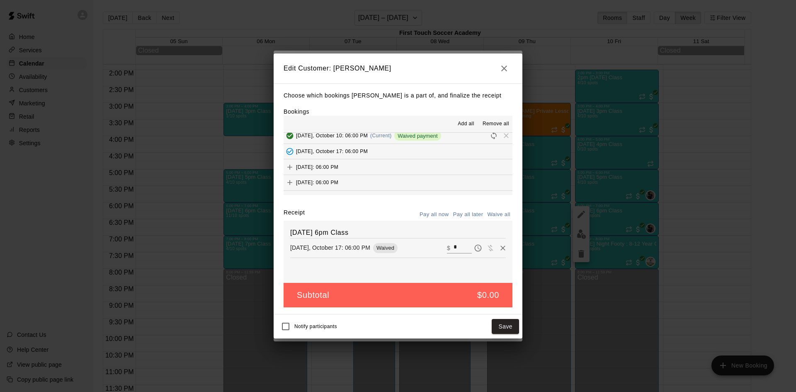
click at [404, 170] on button "[DATE]: 06:00 PM" at bounding box center [398, 166] width 229 height 15
click at [398, 180] on button "[DATE]: 06:00 PM" at bounding box center [398, 182] width 229 height 15
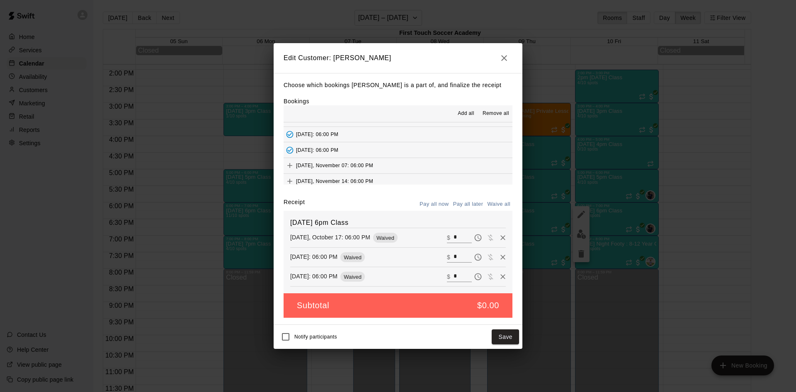
scroll to position [249, 0]
click at [384, 148] on button "[DATE], November 07: 06:00 PM" at bounding box center [398, 146] width 229 height 15
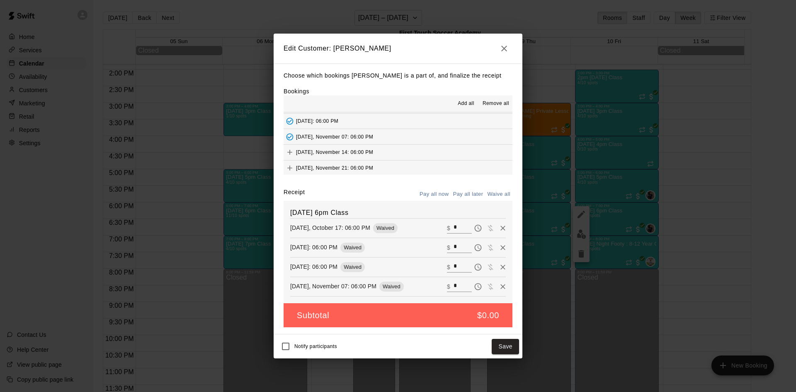
drag, startPoint x: 497, startPoint y: 347, endPoint x: 498, endPoint y: 343, distance: 4.3
click at [497, 347] on button "Save" at bounding box center [505, 346] width 27 height 15
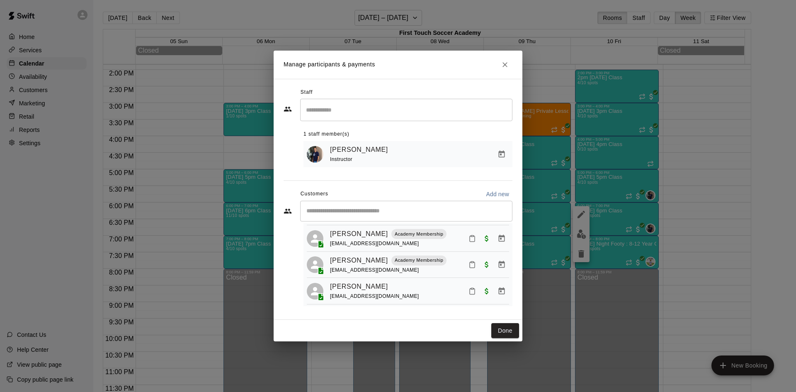
scroll to position [237, 0]
click at [499, 259] on icon "Manage bookings & payment" at bounding box center [502, 262] width 6 height 7
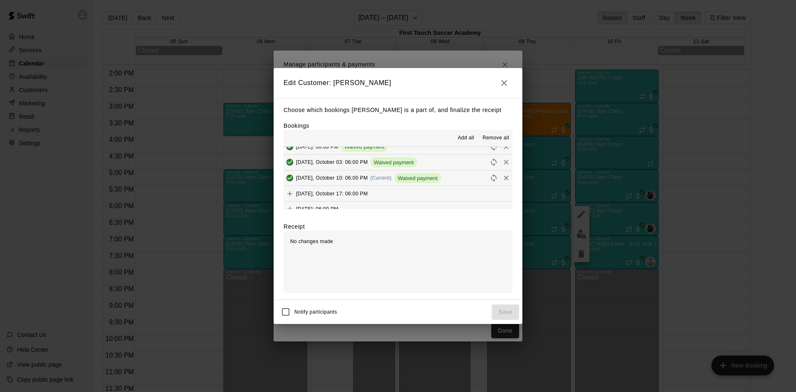
scroll to position [207, 0]
click at [349, 167] on span "[DATE], October 17: 06:00 PM" at bounding box center [332, 166] width 72 height 6
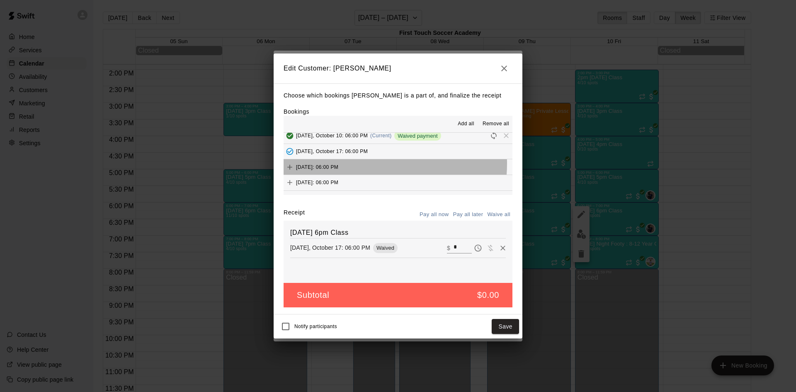
click at [368, 164] on button "[DATE]: 06:00 PM" at bounding box center [398, 166] width 229 height 15
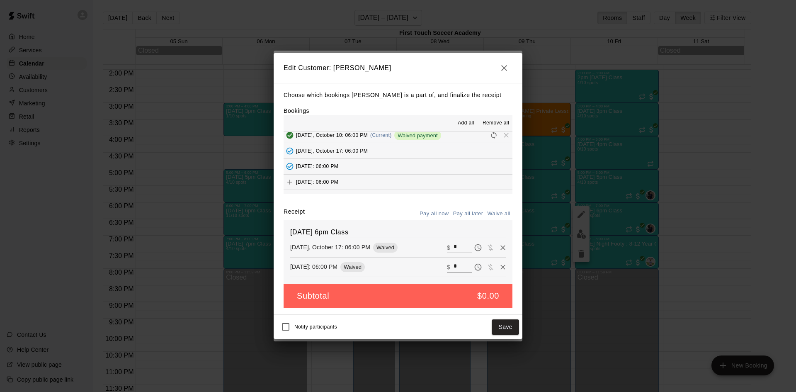
click at [338, 177] on div "[DATE]: 06:00 PM" at bounding box center [311, 182] width 55 height 12
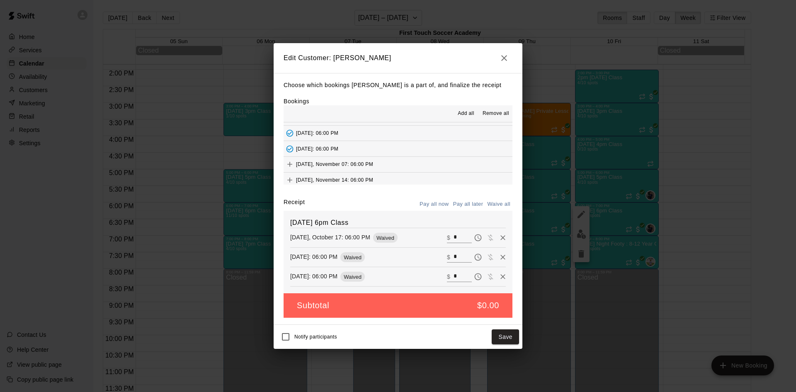
scroll to position [249, 0]
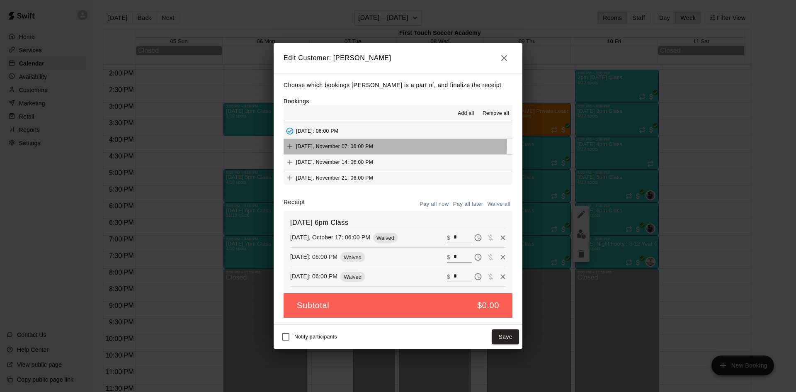
click at [364, 144] on span "[DATE], November 07: 06:00 PM" at bounding box center [334, 146] width 77 height 6
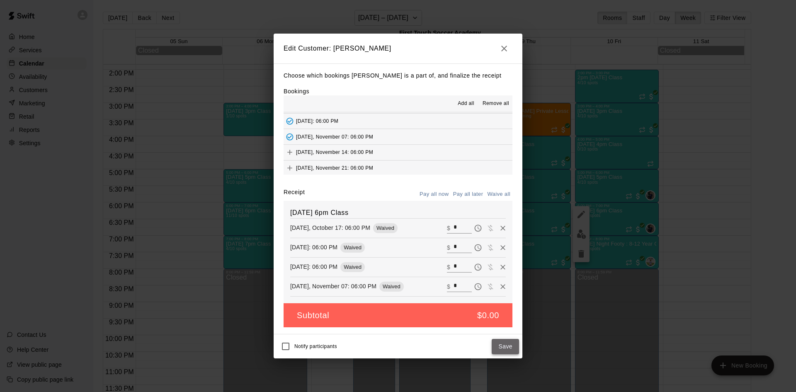
click at [508, 345] on button "Save" at bounding box center [505, 346] width 27 height 15
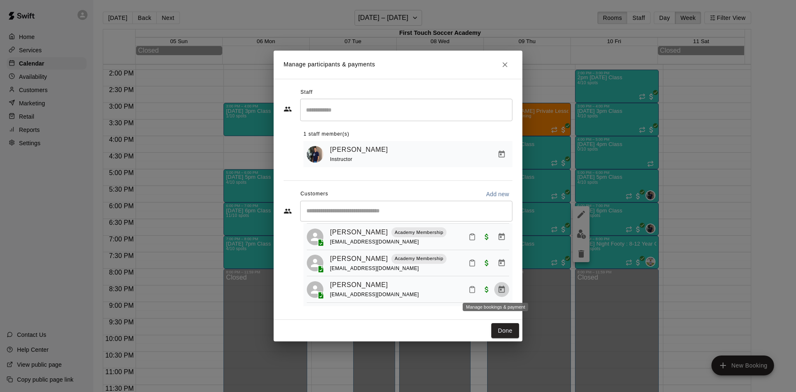
click at [494, 284] on button "Manage bookings & payment" at bounding box center [501, 289] width 15 height 15
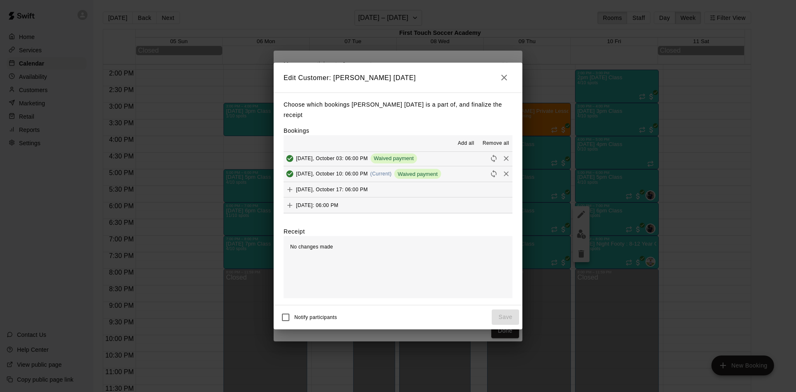
scroll to position [207, 0]
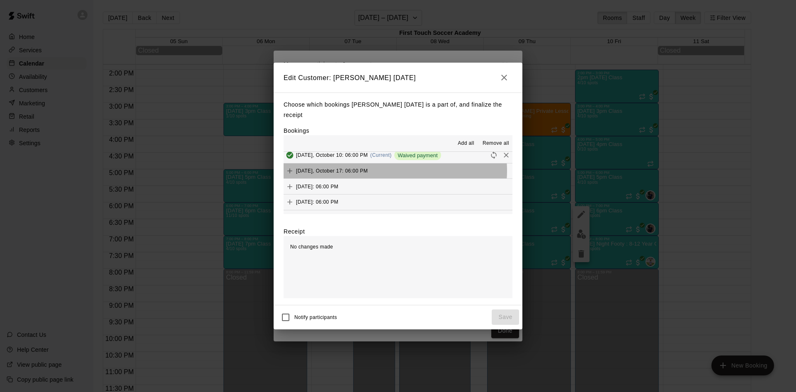
click at [383, 166] on button "[DATE], October 17: 06:00 PM" at bounding box center [398, 170] width 229 height 15
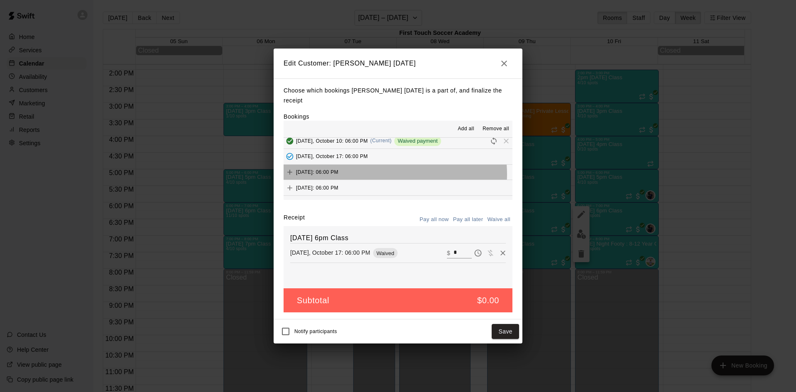
click at [381, 169] on button "[DATE]: 06:00 PM" at bounding box center [398, 172] width 229 height 15
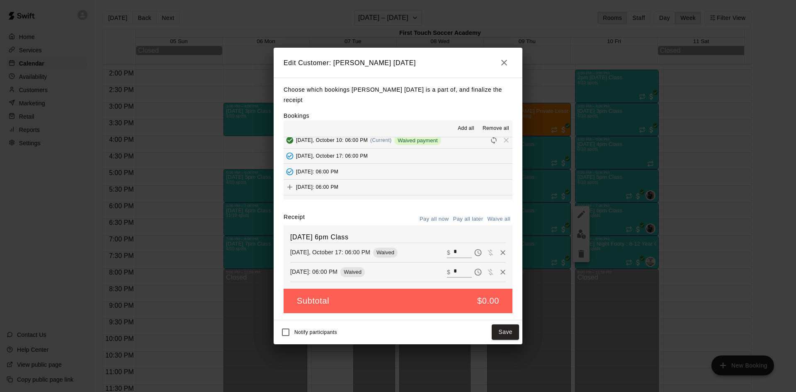
click at [378, 180] on button "[DATE]: 06:00 PM" at bounding box center [398, 187] width 229 height 15
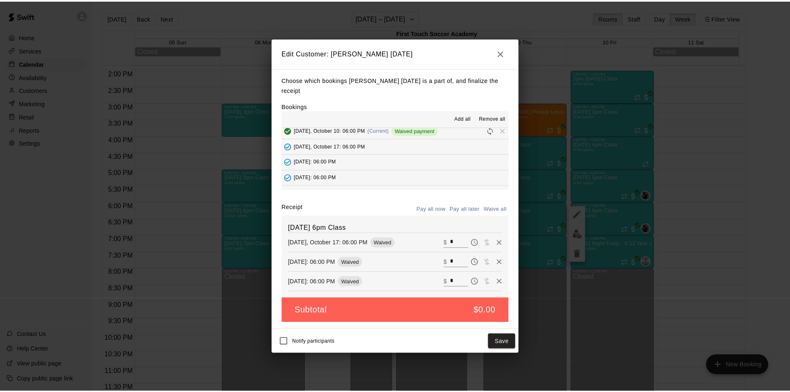
scroll to position [249, 0]
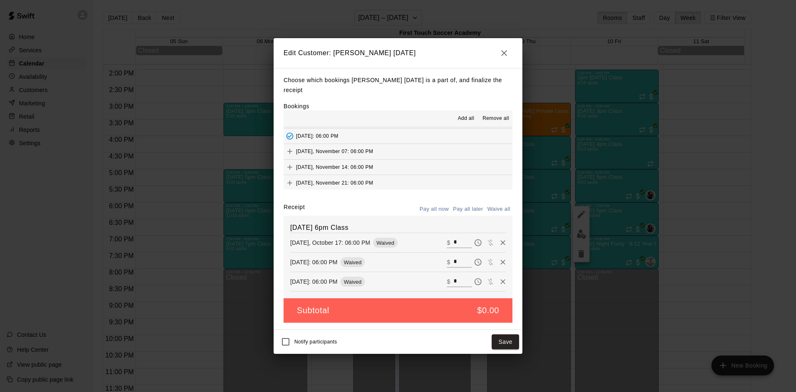
click at [386, 146] on button "[DATE], November 07: 06:00 PM" at bounding box center [398, 151] width 229 height 15
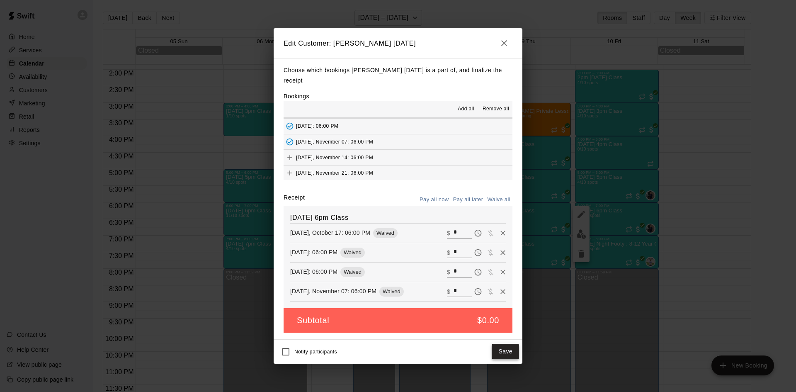
click at [501, 344] on button "Save" at bounding box center [505, 351] width 27 height 15
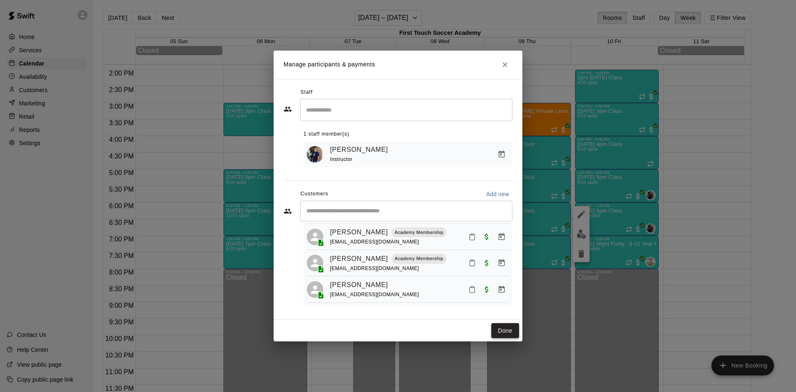
click at [496, 332] on button "Done" at bounding box center [505, 330] width 28 height 15
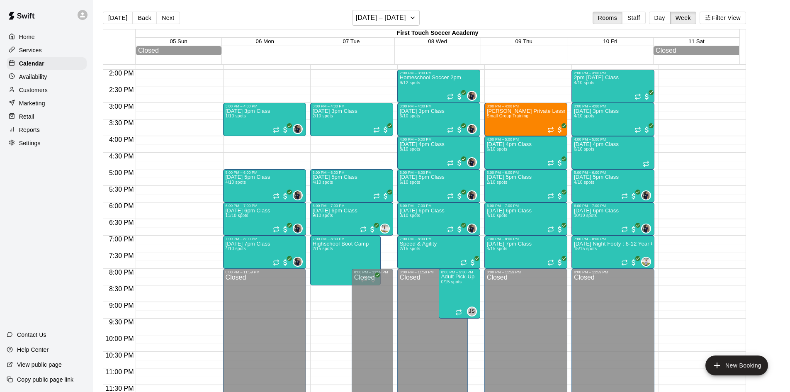
click at [703, 179] on div "9:00 AM – 10:00 AM Speed & Agility 3/15 spots" at bounding box center [699, 3] width 83 height 796
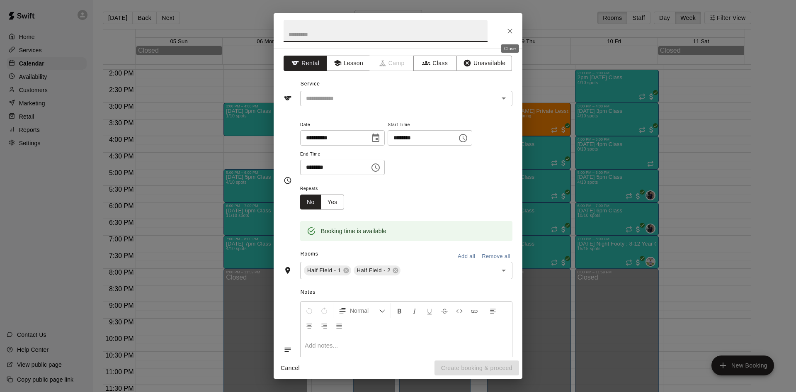
click at [508, 31] on icon "Close" at bounding box center [510, 31] width 8 height 8
click at [510, 26] on button "Close" at bounding box center [509, 31] width 15 height 15
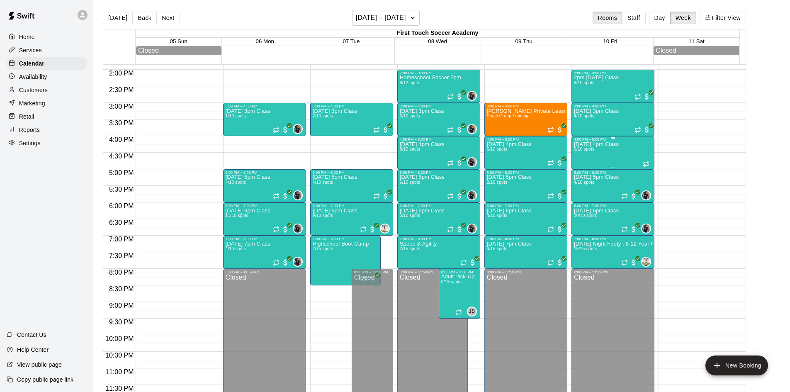
click at [628, 163] on div "[DATE] 4pm Class 0/10 spots" at bounding box center [613, 337] width 78 height 392
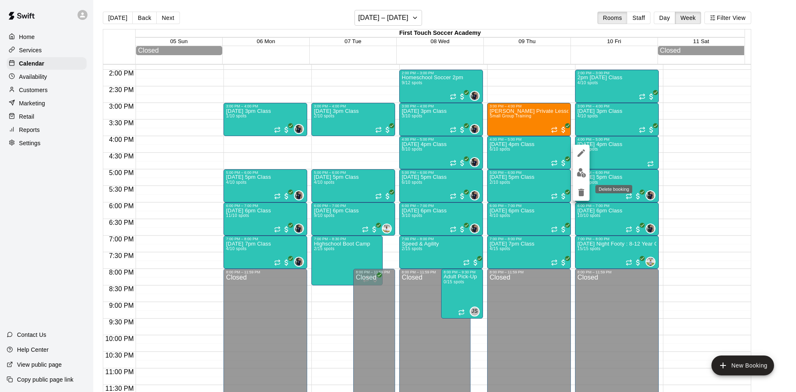
click at [579, 190] on icon "delete" at bounding box center [581, 192] width 6 height 7
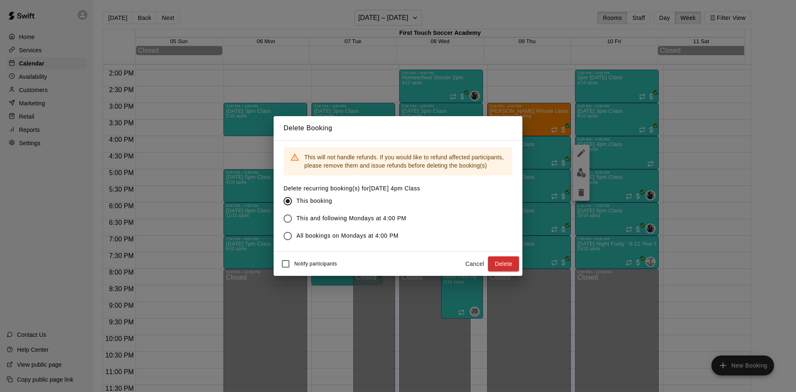
click at [316, 233] on span "All bookings on Mondays at 4:00 PM" at bounding box center [347, 235] width 102 height 9
click at [303, 194] on label "This booking" at bounding box center [346, 200] width 135 height 17
click at [502, 266] on button "Delete" at bounding box center [503, 263] width 31 height 15
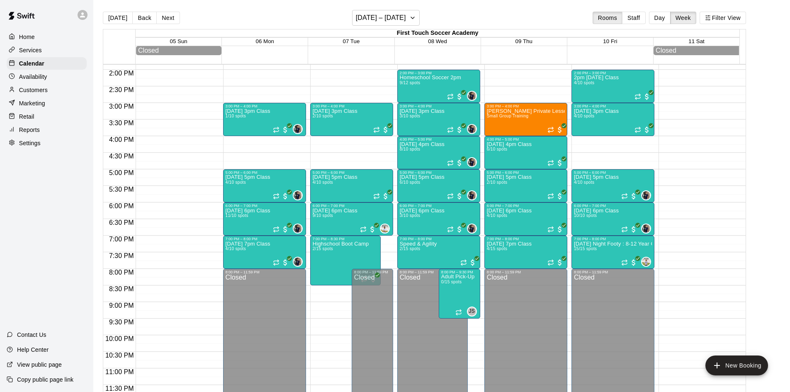
click at [29, 99] on div "Home Services Calendar Availability Customers Marketing Retail Reports Settings" at bounding box center [46, 90] width 93 height 120
click at [30, 94] on p "Customers" at bounding box center [33, 90] width 29 height 8
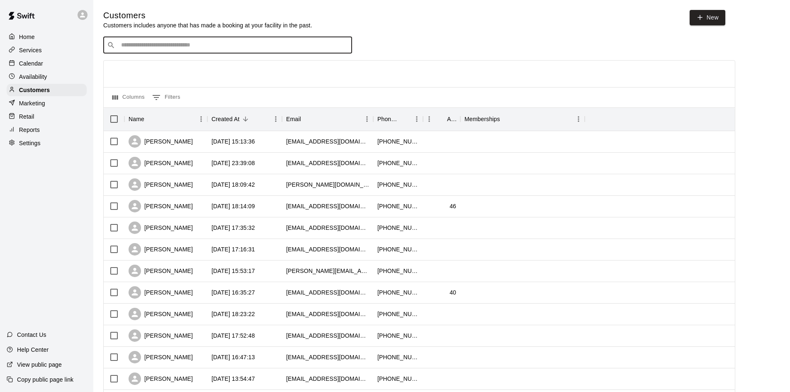
click at [333, 45] on input "Search customers by name or email" at bounding box center [234, 45] width 230 height 8
type input "****"
click at [256, 73] on div "Julianna LOVE Academy Membership [EMAIL_ADDRESS][DOMAIN_NAME]" at bounding box center [235, 68] width 219 height 18
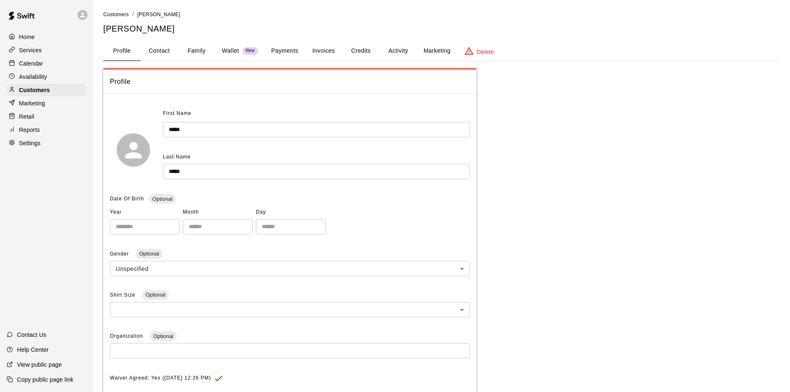
click at [285, 53] on button "Payments" at bounding box center [284, 51] width 40 height 20
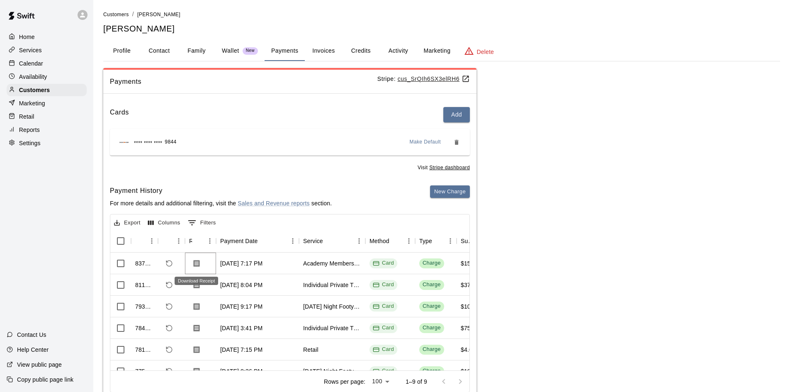
click at [191, 260] on button "Download Receipt" at bounding box center [196, 263] width 15 height 15
click at [153, 49] on button "Contact" at bounding box center [159, 51] width 37 height 20
select select "**"
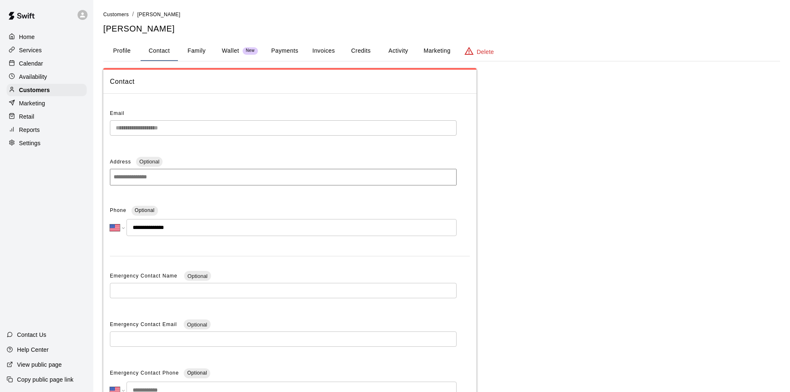
click at [122, 49] on button "Profile" at bounding box center [121, 51] width 37 height 20
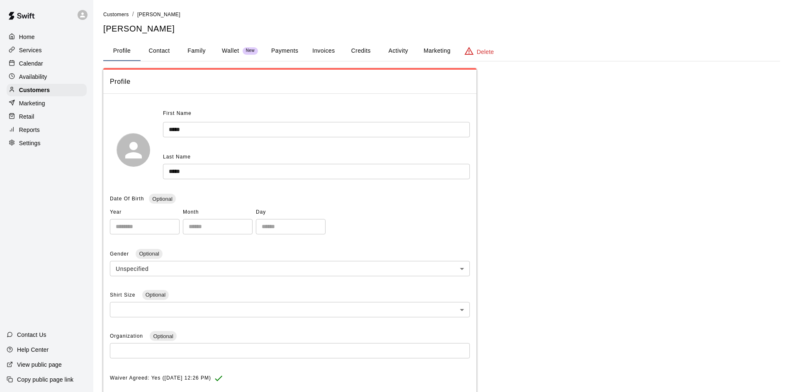
click at [195, 53] on button "Family" at bounding box center [196, 51] width 37 height 20
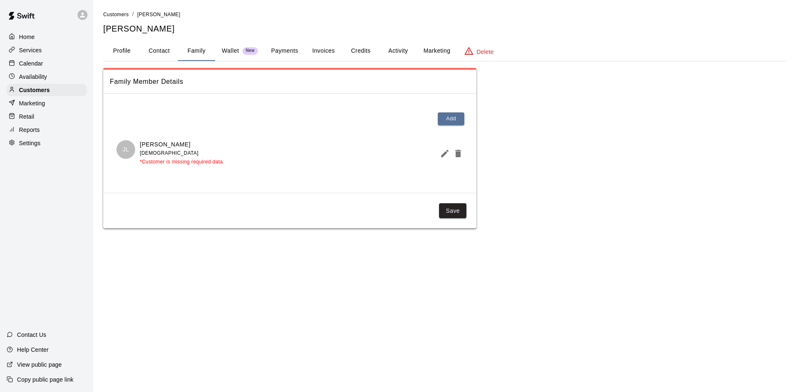
click at [160, 52] on button "Contact" at bounding box center [159, 51] width 37 height 20
select select "**"
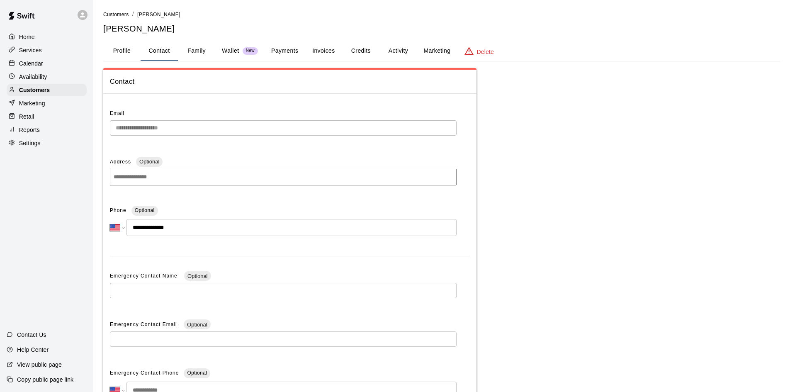
click at [192, 53] on button "Family" at bounding box center [196, 51] width 37 height 20
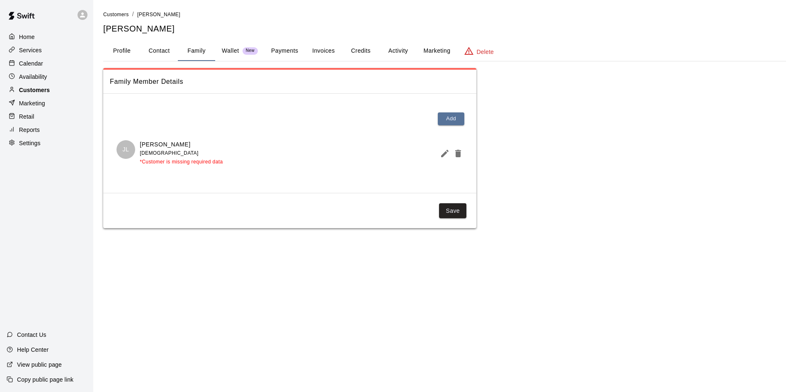
click at [35, 94] on p "Customers" at bounding box center [34, 90] width 31 height 8
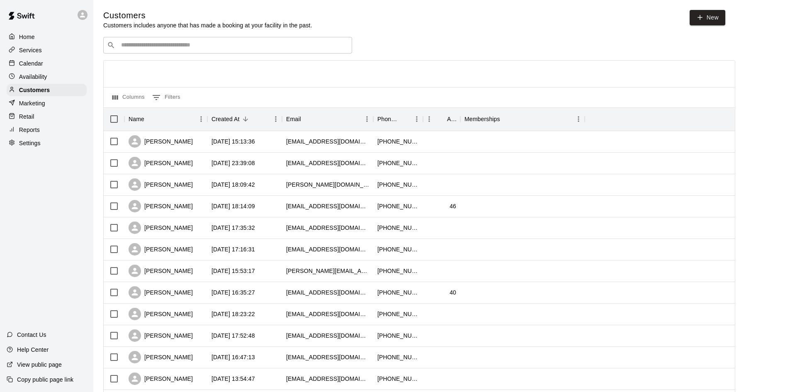
click at [211, 48] on input "Search customers by name or email" at bounding box center [234, 45] width 230 height 8
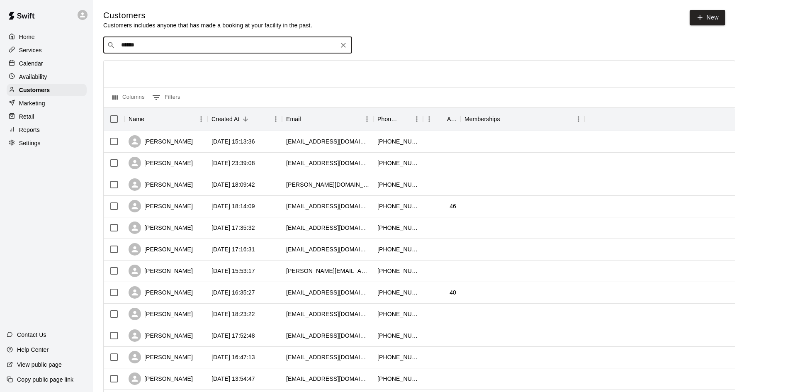
type input "*****"
click at [129, 71] on span "[EMAIL_ADDRESS][DOMAIN_NAME]" at bounding box center [170, 73] width 89 height 6
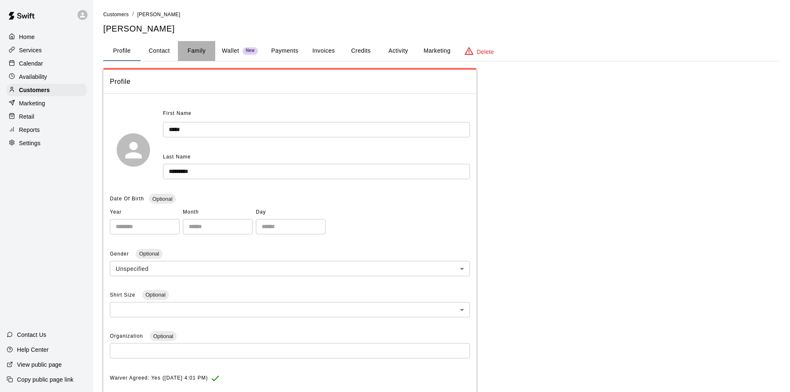
click at [195, 48] on button "Family" at bounding box center [196, 51] width 37 height 20
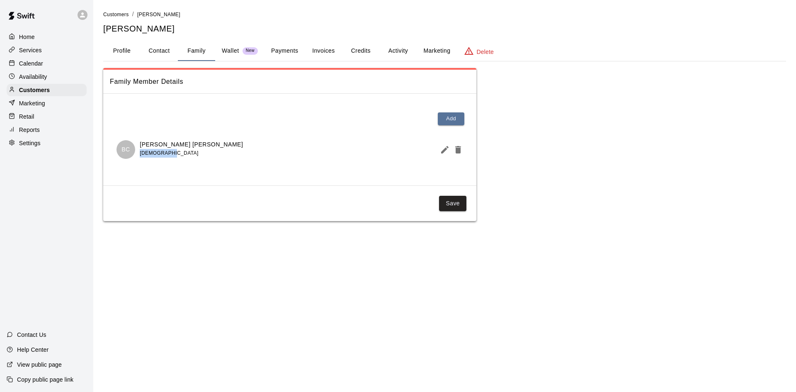
drag, startPoint x: 171, startPoint y: 155, endPoint x: 139, endPoint y: 158, distance: 32.1
click at [139, 158] on div "[PERSON_NAME] [DEMOGRAPHIC_DATA]" at bounding box center [179, 149] width 126 height 19
click at [128, 175] on div "Add [PERSON_NAME] [DEMOGRAPHIC_DATA]" at bounding box center [289, 139] width 373 height 78
click at [62, 93] on div "Customers" at bounding box center [47, 90] width 80 height 12
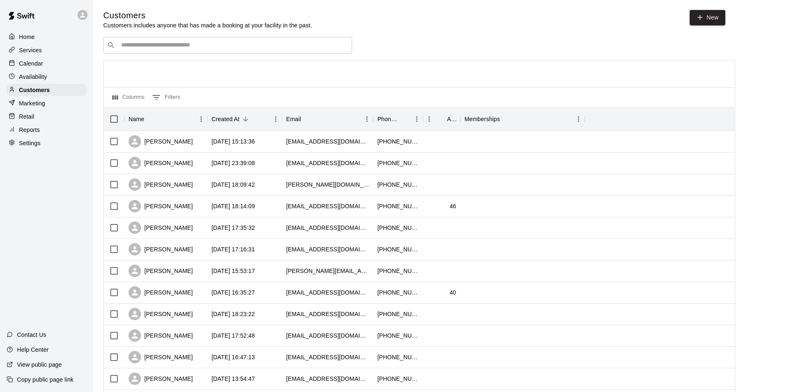
click at [128, 44] on input "Search customers by name or email" at bounding box center [234, 45] width 230 height 8
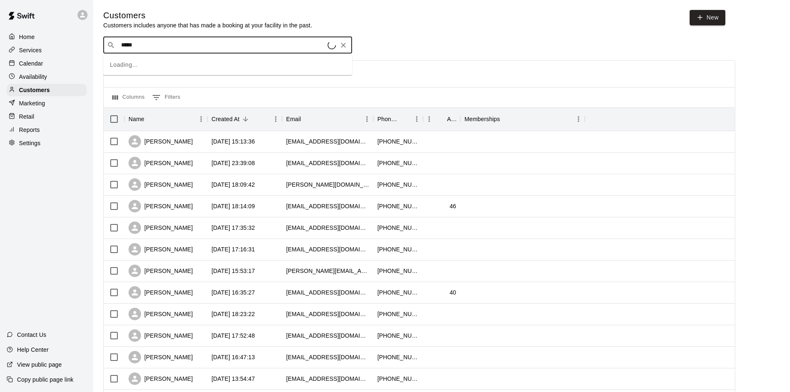
type input "****"
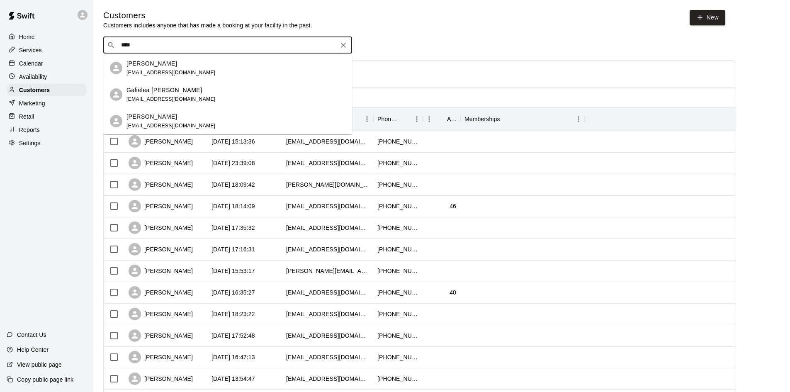
click at [153, 123] on span "[EMAIL_ADDRESS][DOMAIN_NAME]" at bounding box center [170, 126] width 89 height 6
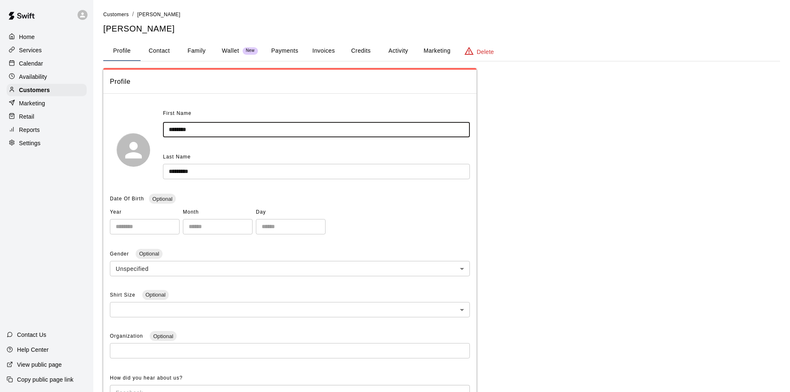
drag, startPoint x: 167, startPoint y: 127, endPoint x: 199, endPoint y: 126, distance: 32.3
click at [199, 126] on input "********" at bounding box center [316, 129] width 307 height 15
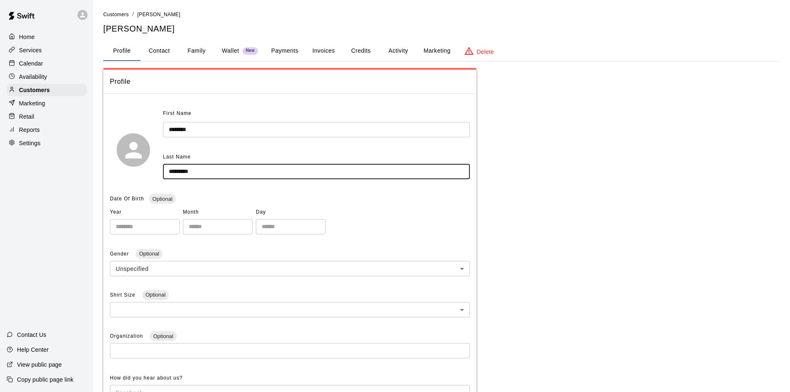
drag, startPoint x: 207, startPoint y: 171, endPoint x: 161, endPoint y: 171, distance: 46.0
click at [161, 171] on div "First Name ******** ​ Last Name ********* ​" at bounding box center [290, 149] width 360 height 85
click at [165, 49] on button "Contact" at bounding box center [159, 51] width 37 height 20
select select "**"
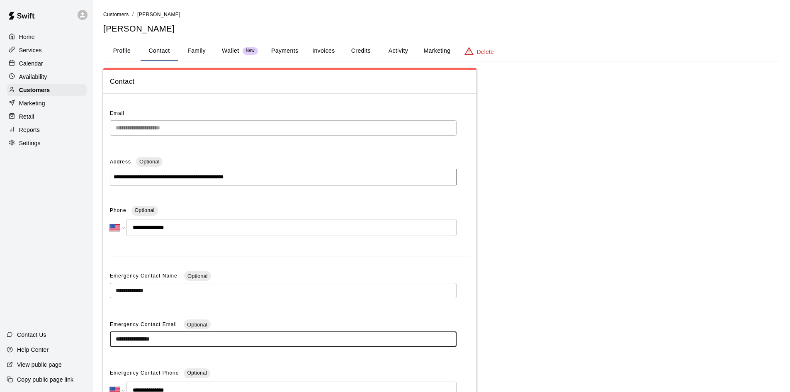
drag, startPoint x: 177, startPoint y: 342, endPoint x: 99, endPoint y: 337, distance: 78.9
click at [99, 337] on div "**********" at bounding box center [442, 233] width 690 height 447
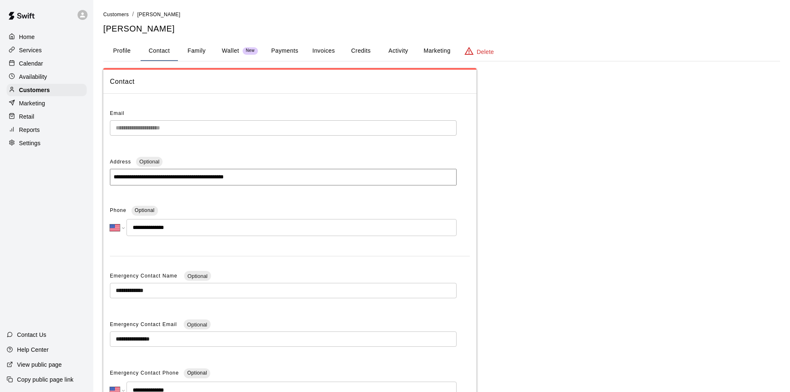
drag, startPoint x: 206, startPoint y: 231, endPoint x: 116, endPoint y: 225, distance: 89.8
click at [116, 225] on div "**********" at bounding box center [283, 227] width 347 height 17
click at [195, 56] on button "Family" at bounding box center [196, 51] width 37 height 20
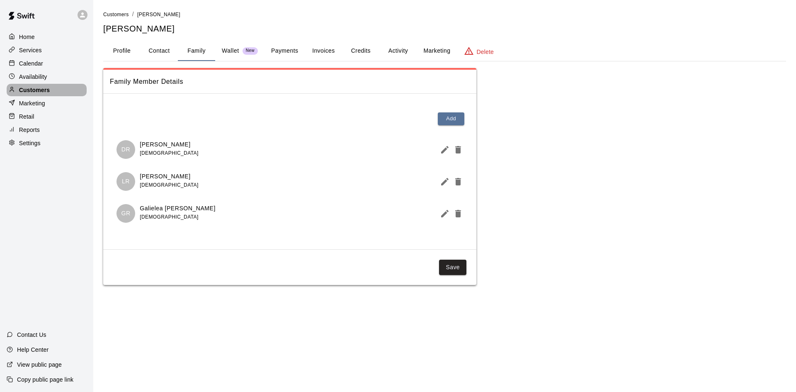
click at [47, 93] on p "Customers" at bounding box center [34, 90] width 31 height 8
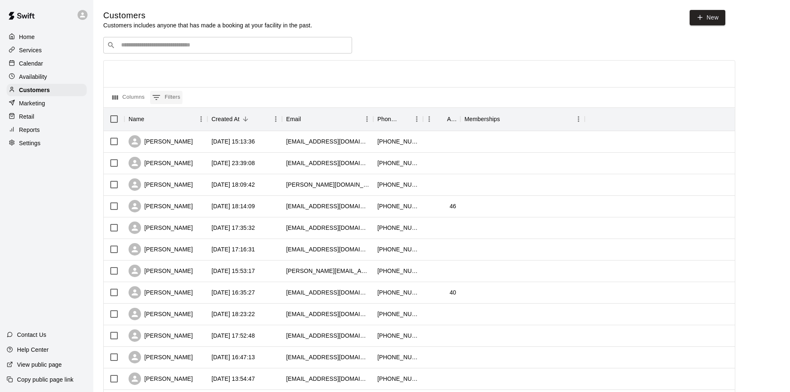
click at [159, 102] on icon "Show filters" at bounding box center [156, 97] width 10 height 10
click at [126, 95] on button "Columns" at bounding box center [128, 97] width 36 height 13
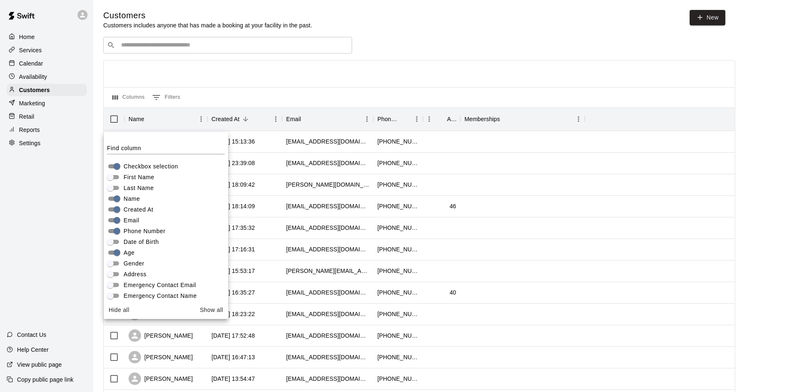
click at [360, 67] on div at bounding box center [419, 74] width 631 height 27
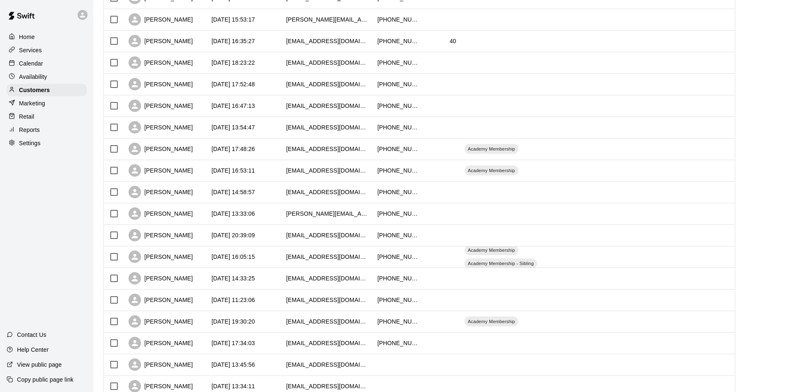
scroll to position [325, 0]
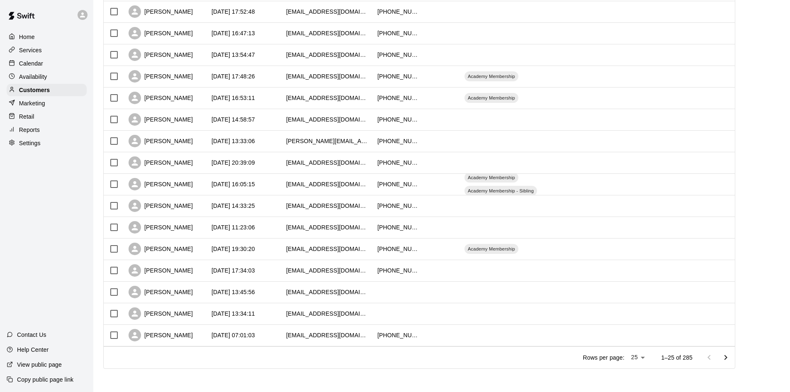
click at [645, 354] on body "Home Services Calendar Availability Customers Marketing Retail Reports Settings…" at bounding box center [395, 34] width 790 height 716
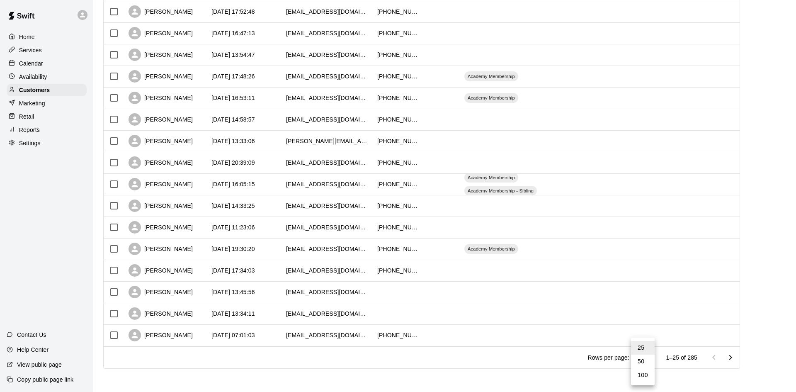
click at [640, 375] on li "100" at bounding box center [643, 375] width 24 height 14
type input "***"
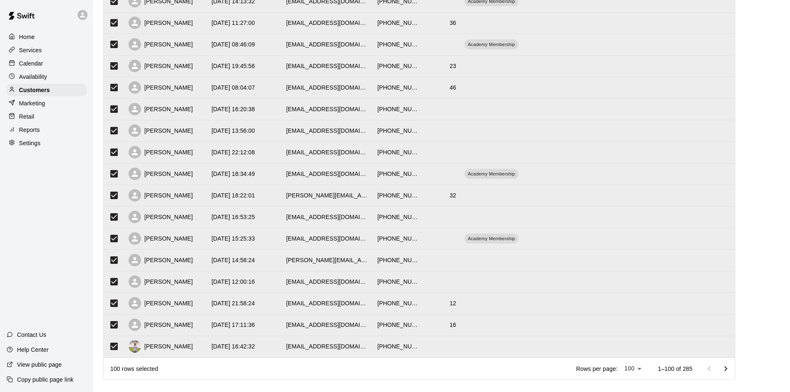
scroll to position [1942, 0]
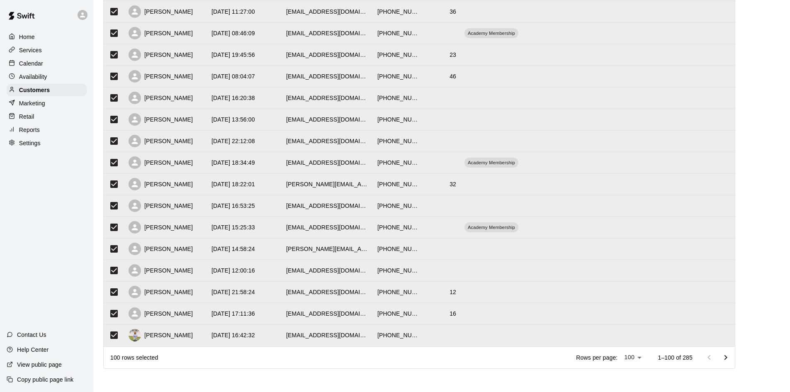
drag, startPoint x: 225, startPoint y: 213, endPoint x: 46, endPoint y: 204, distance: 178.9
click at [44, 203] on div "Home Services Calendar Availability Customers Marketing Retail Reports Settings…" at bounding box center [46, 196] width 93 height 392
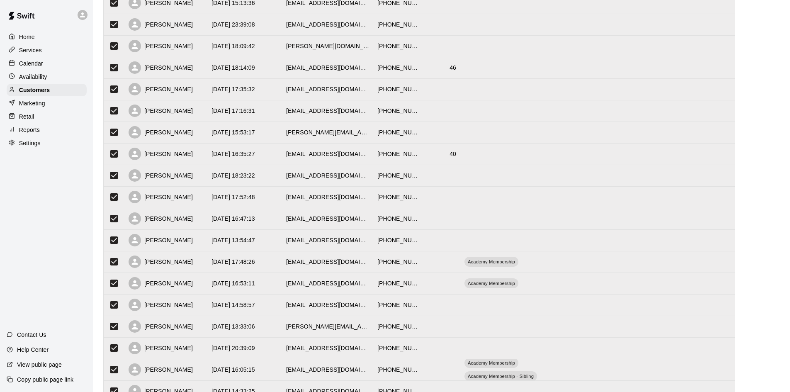
scroll to position [0, 0]
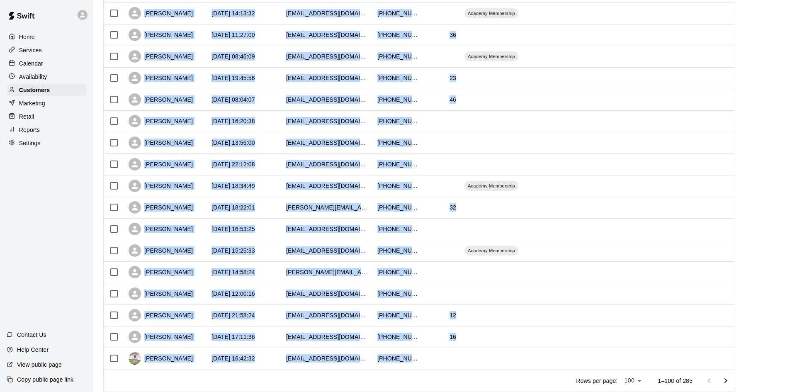
scroll to position [1942, 0]
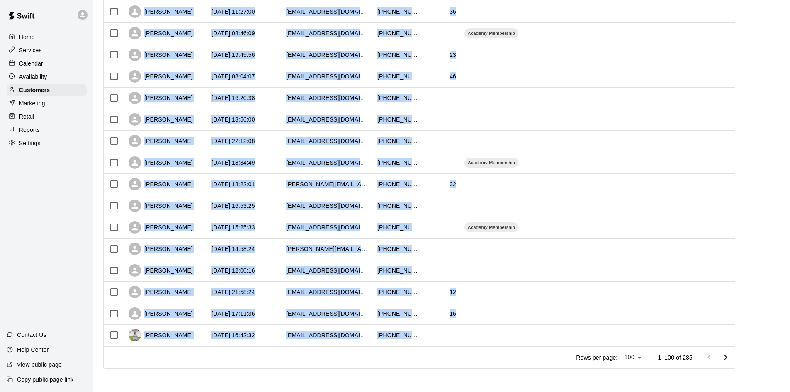
drag, startPoint x: 145, startPoint y: 141, endPoint x: 419, endPoint y: 334, distance: 335.3
copy div "[PERSON_NAME] [DATE] 15:13:36 [EMAIL_ADDRESS][DOMAIN_NAME] [PHONE_NUMBER] [PERS…"
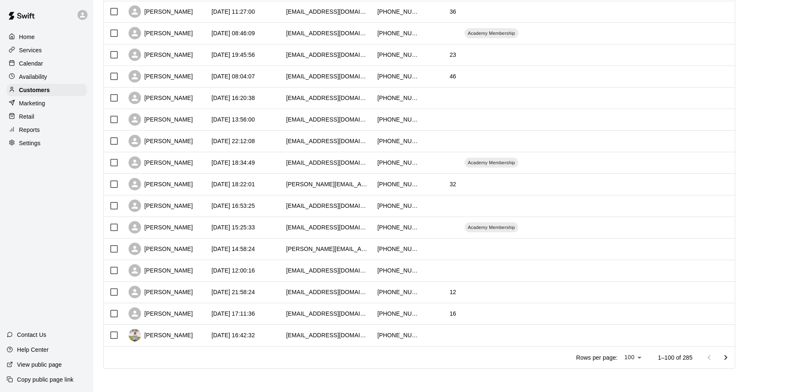
drag, startPoint x: 225, startPoint y: 366, endPoint x: 232, endPoint y: 361, distance: 8.9
click at [225, 366] on div "Rows per page: 100 *** 1–100 of 285" at bounding box center [419, 357] width 631 height 22
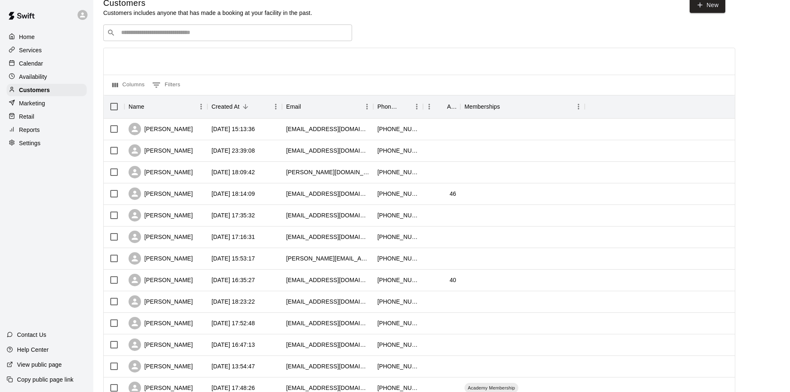
scroll to position [0, 0]
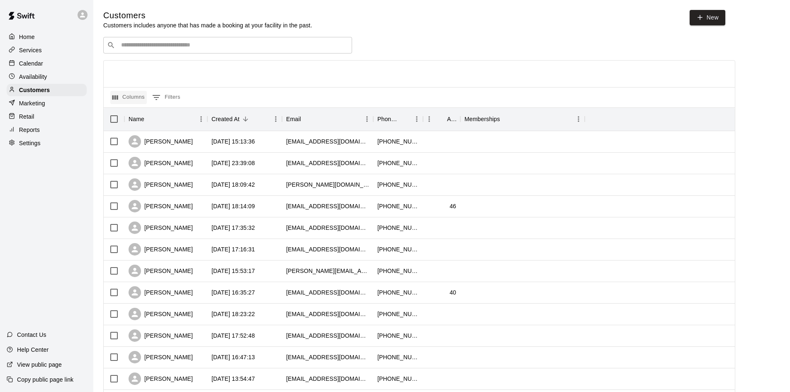
click at [134, 98] on button "Columns" at bounding box center [128, 97] width 36 height 13
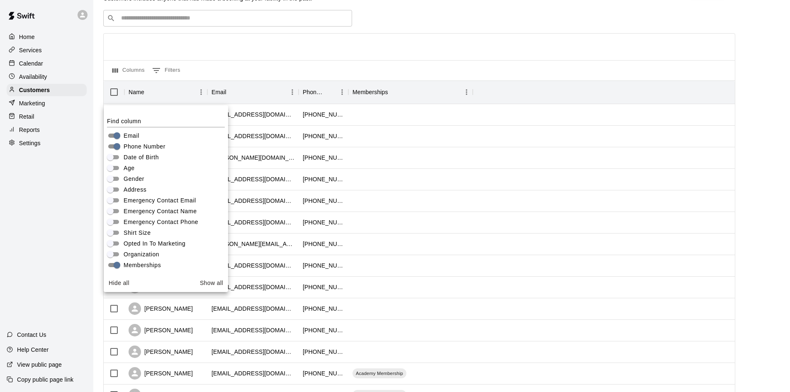
scroll to position [41, 0]
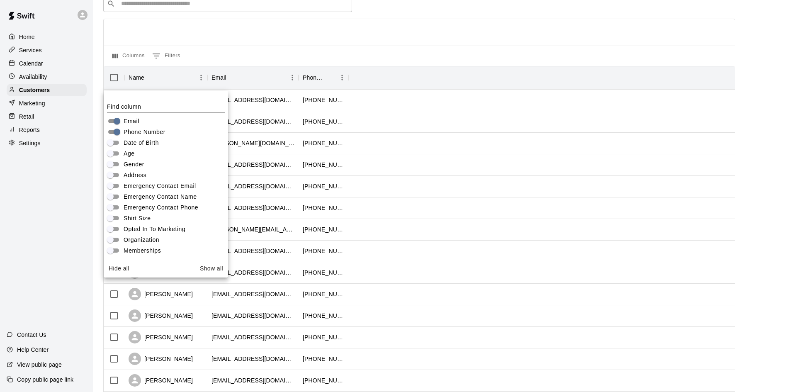
click at [566, 171] on div at bounding box center [543, 165] width 391 height 22
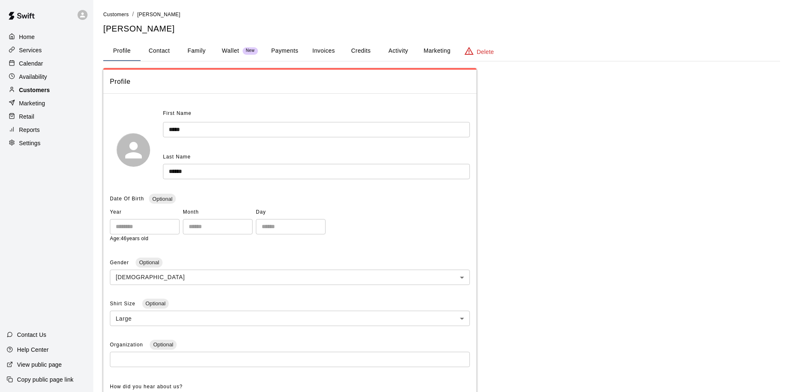
click at [27, 91] on p "Customers" at bounding box center [34, 90] width 31 height 8
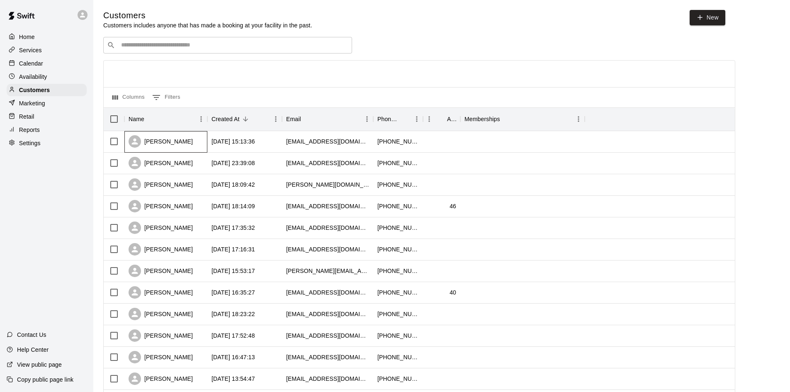
click at [146, 141] on div "[PERSON_NAME]" at bounding box center [161, 141] width 64 height 12
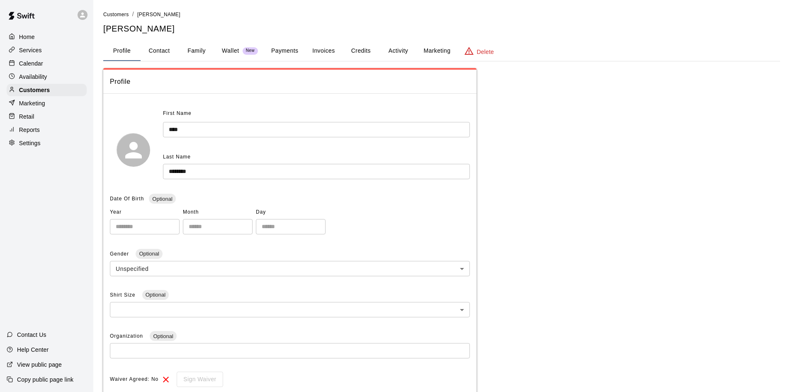
scroll to position [57, 0]
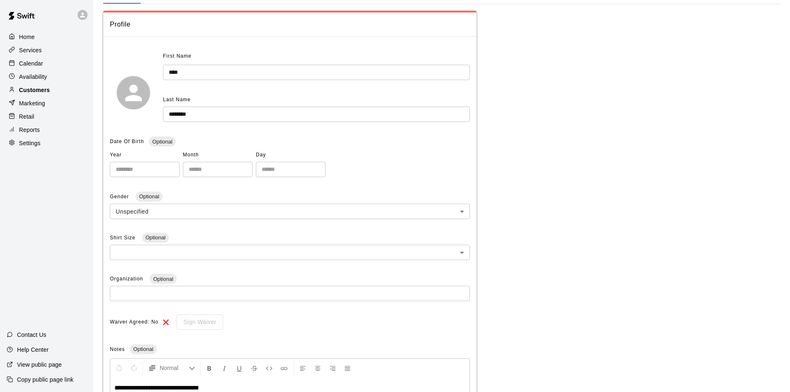
click at [53, 91] on div "Customers" at bounding box center [47, 90] width 80 height 12
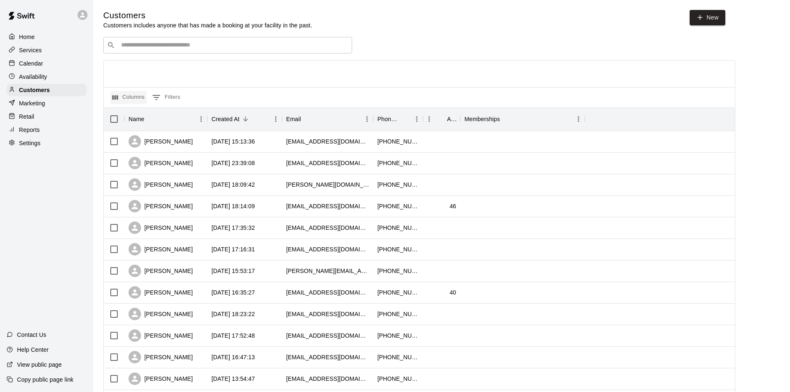
click at [113, 95] on icon "Select columns" at bounding box center [115, 97] width 7 height 7
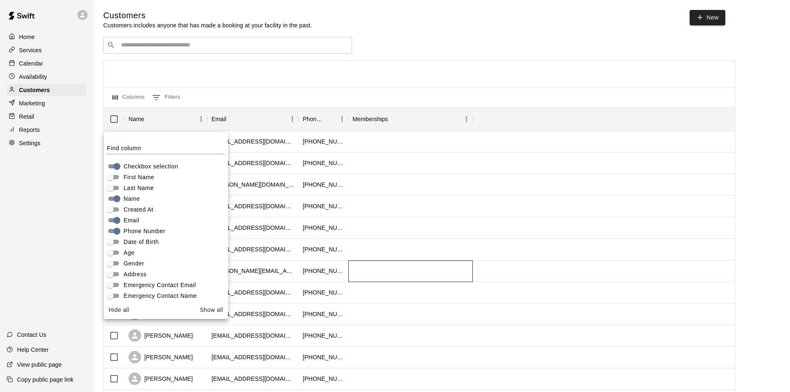
click at [393, 264] on div at bounding box center [410, 271] width 124 height 22
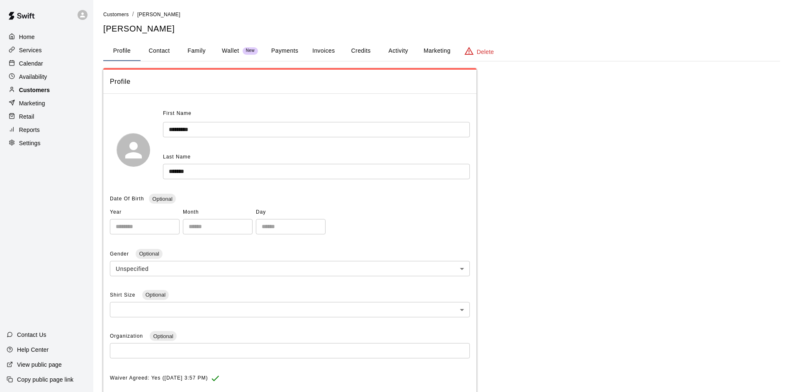
click at [76, 90] on div "Customers" at bounding box center [47, 90] width 80 height 12
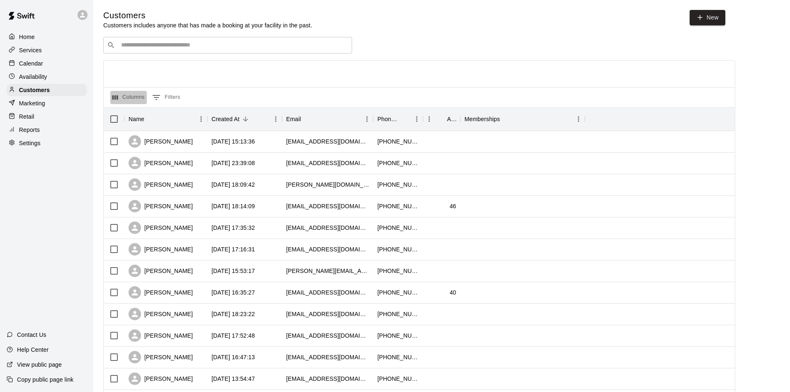
click at [118, 94] on button "Columns" at bounding box center [128, 97] width 36 height 13
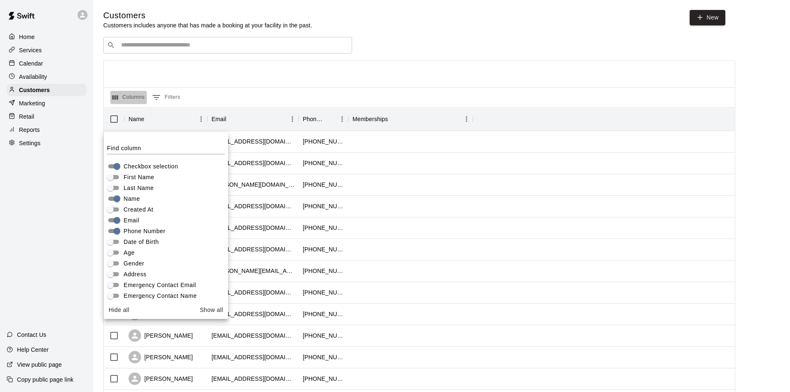
click at [121, 101] on button "Columns" at bounding box center [128, 97] width 36 height 13
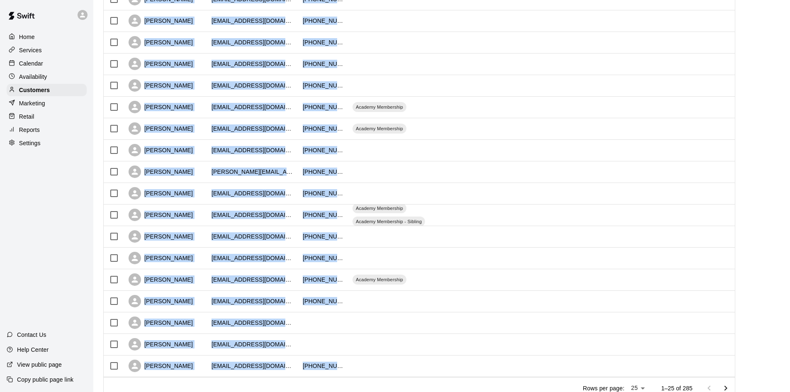
scroll to position [325, 0]
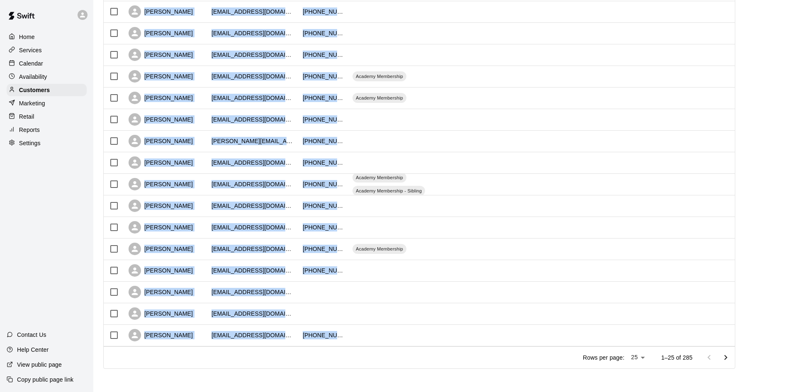
drag, startPoint x: 143, startPoint y: 142, endPoint x: 327, endPoint y: 391, distance: 309.7
click at [327, 391] on main "Customers Customers includes anyone that has made a booking at your facility in…" at bounding box center [441, 34] width 696 height 716
click at [314, 362] on div "Rows per page: 25 ** 1–25 of 285" at bounding box center [419, 357] width 631 height 22
click at [349, 349] on div "Rows per page: 25 ** 1–25 of 285" at bounding box center [419, 357] width 631 height 22
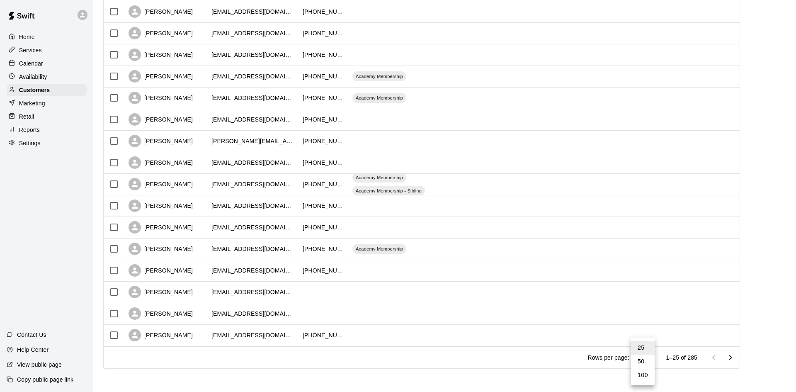
click at [647, 357] on body "Home Services Calendar Availability Customers Marketing Retail Reports Settings…" at bounding box center [398, 34] width 796 height 716
click at [645, 377] on li "100" at bounding box center [643, 375] width 24 height 14
type input "***"
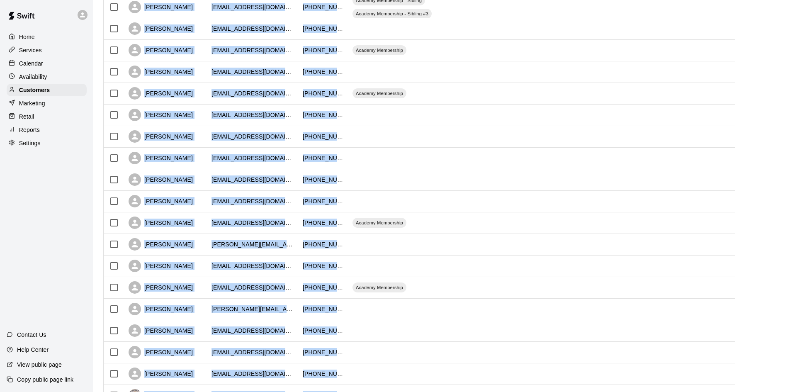
scroll to position [1942, 0]
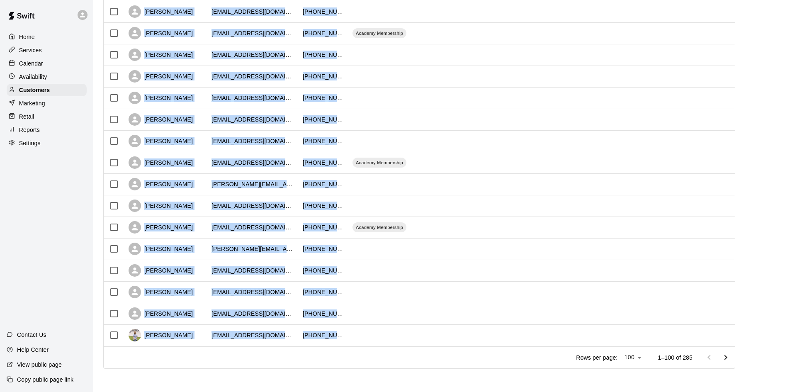
drag, startPoint x: 141, startPoint y: 137, endPoint x: 342, endPoint y: 331, distance: 279.4
copy div "[PERSON_NAME] [EMAIL_ADDRESS][DOMAIN_NAME] [PHONE_NUMBER] [PERSON_NAME] [EMAIL_…"
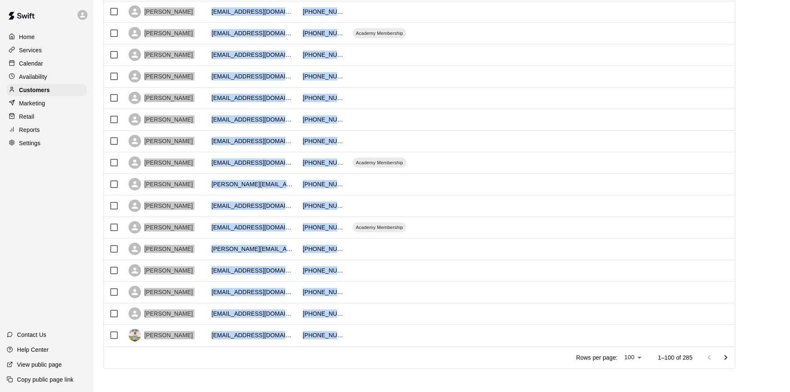
click at [728, 357] on icon "Go to next page" at bounding box center [725, 357] width 10 height 10
click at [730, 356] on icon "Go to next page" at bounding box center [725, 357] width 10 height 10
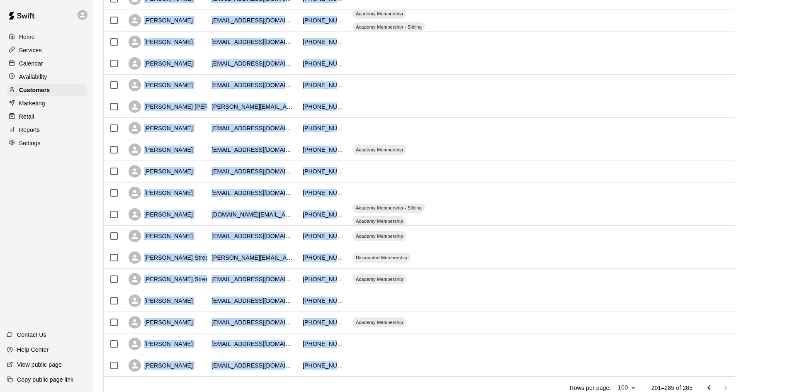
scroll to position [1618, 0]
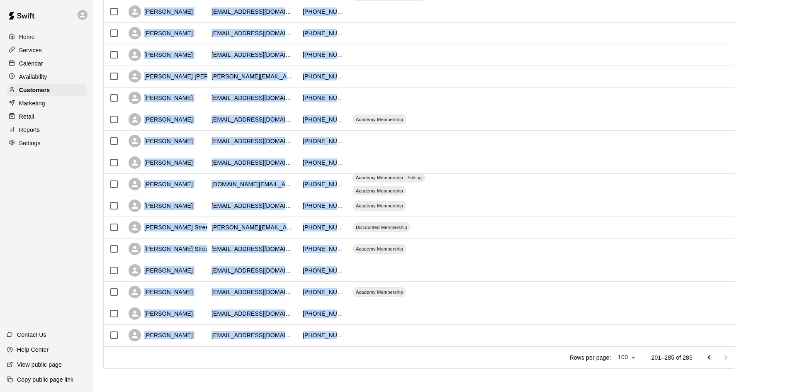
drag, startPoint x: 141, startPoint y: 141, endPoint x: 355, endPoint y: 338, distance: 290.4
copy div "[PERSON_NAME] [EMAIL_ADDRESS][DOMAIN_NAME] [PHONE_NUMBER] Academy Membership [P…"
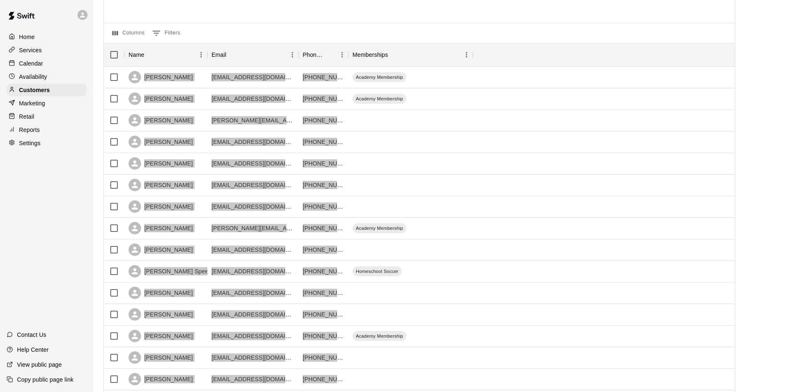
scroll to position [0, 0]
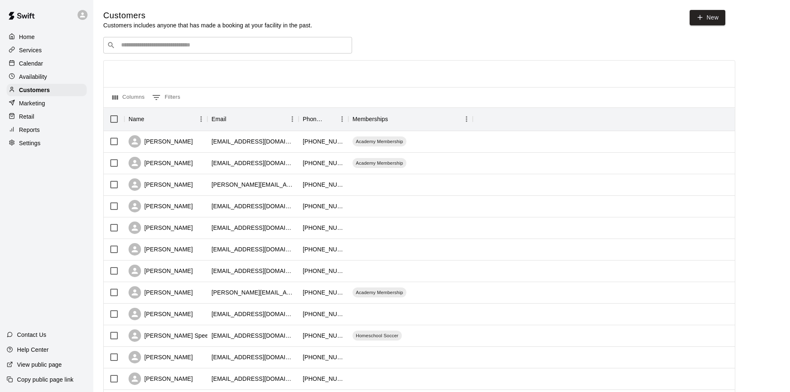
click at [531, 66] on div at bounding box center [419, 74] width 631 height 27
click at [53, 96] on div "Customers" at bounding box center [47, 90] width 80 height 12
click at [155, 47] on input "Search customers by name or email" at bounding box center [234, 45] width 230 height 8
click at [226, 51] on div "​ ​" at bounding box center [227, 45] width 249 height 17
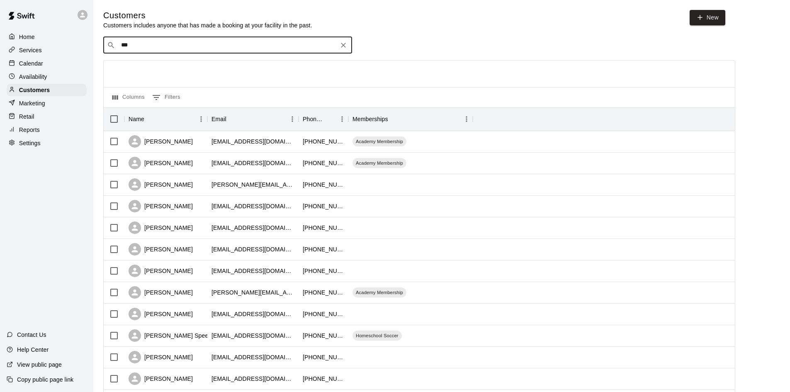
type input "****"
click at [205, 61] on div "[PERSON_NAME] [EMAIL_ADDRESS][DOMAIN_NAME]" at bounding box center [235, 68] width 219 height 18
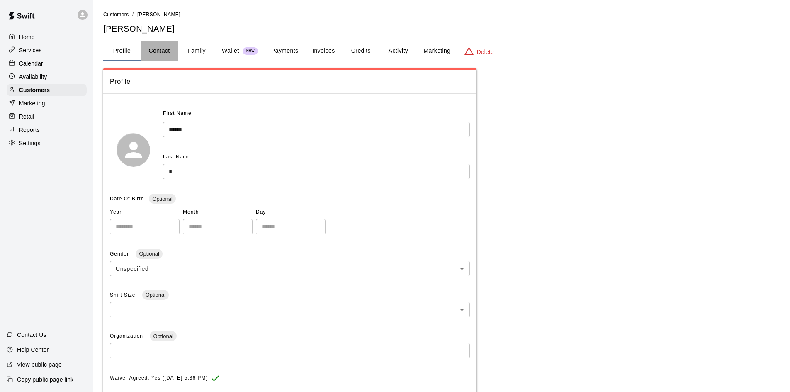
click at [165, 49] on button "Contact" at bounding box center [159, 51] width 37 height 20
select select "**"
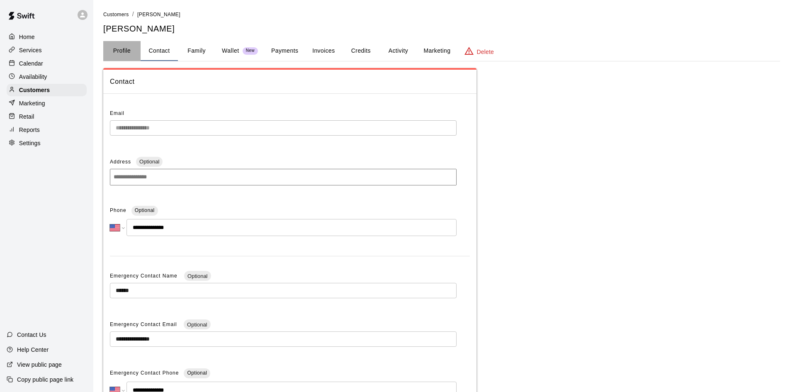
click at [127, 53] on button "Profile" at bounding box center [121, 51] width 37 height 20
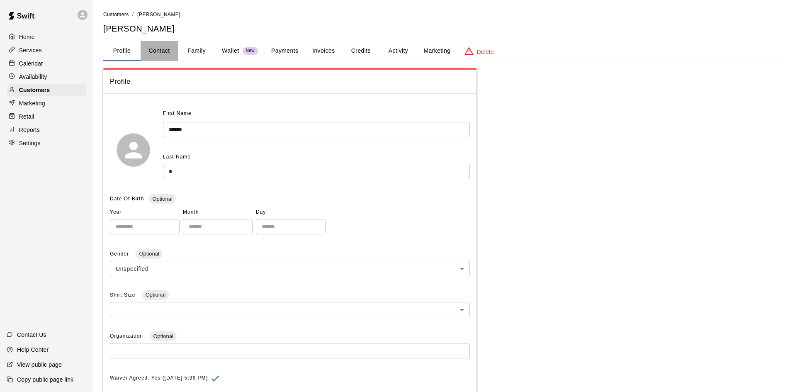
click at [148, 51] on button "Contact" at bounding box center [159, 51] width 37 height 20
select select "**"
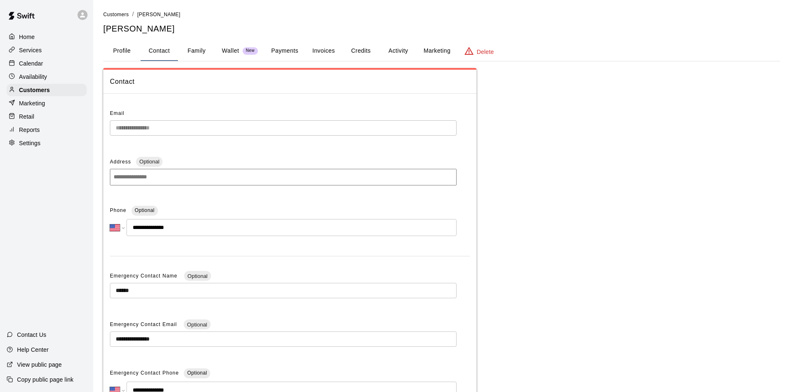
click at [108, 127] on div "**********" at bounding box center [289, 262] width 373 height 325
drag, startPoint x: 194, startPoint y: 230, endPoint x: 128, endPoint y: 233, distance: 66.4
click at [129, 233] on input "**********" at bounding box center [291, 227] width 330 height 17
click at [72, 88] on div "Customers" at bounding box center [47, 90] width 80 height 12
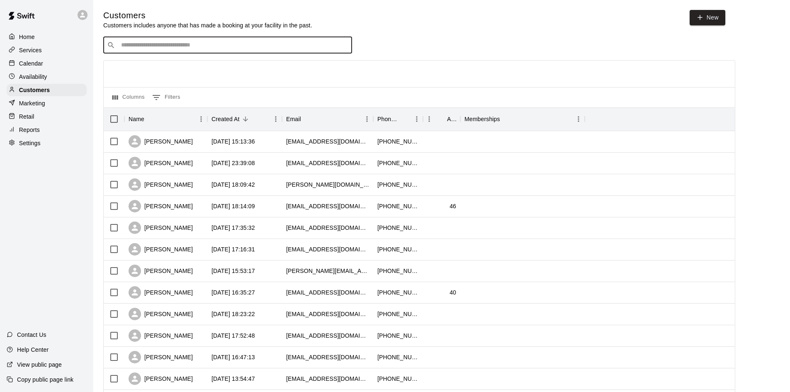
click at [196, 48] on input "Search customers by name or email" at bounding box center [234, 45] width 230 height 8
type input "*****"
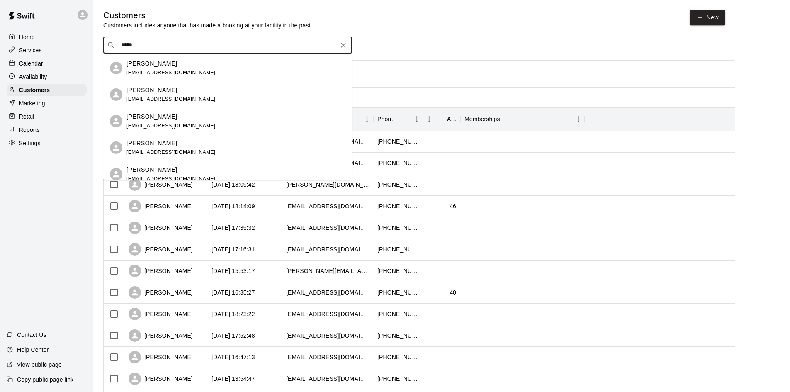
click at [170, 73] on span "[EMAIL_ADDRESS][DOMAIN_NAME]" at bounding box center [170, 73] width 89 height 6
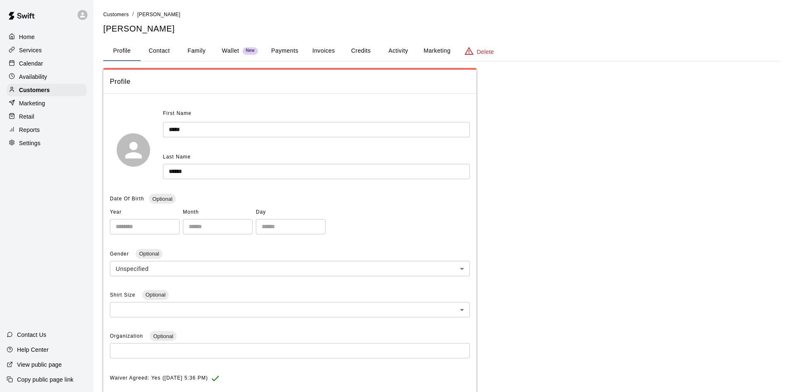
click at [195, 50] on button "Family" at bounding box center [196, 51] width 37 height 20
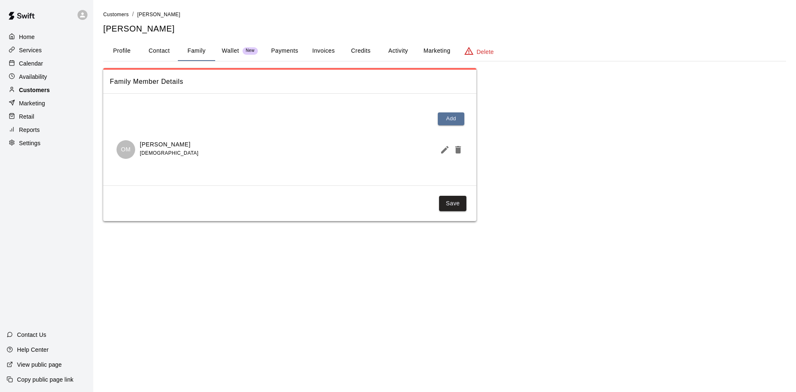
click at [26, 94] on p "Customers" at bounding box center [34, 90] width 31 height 8
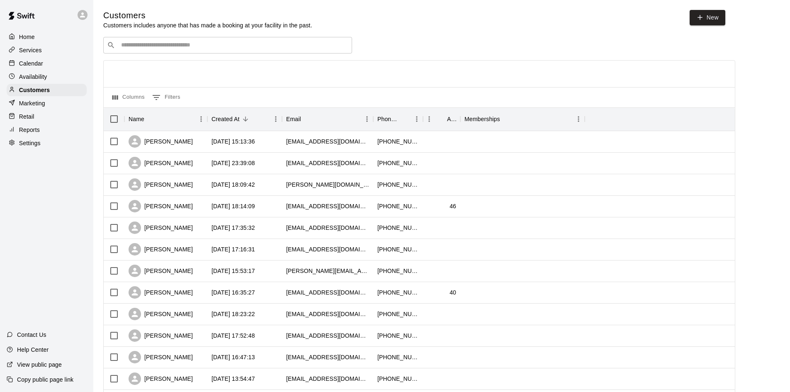
click at [188, 49] on input "Search customers by name or email" at bounding box center [234, 45] width 230 height 8
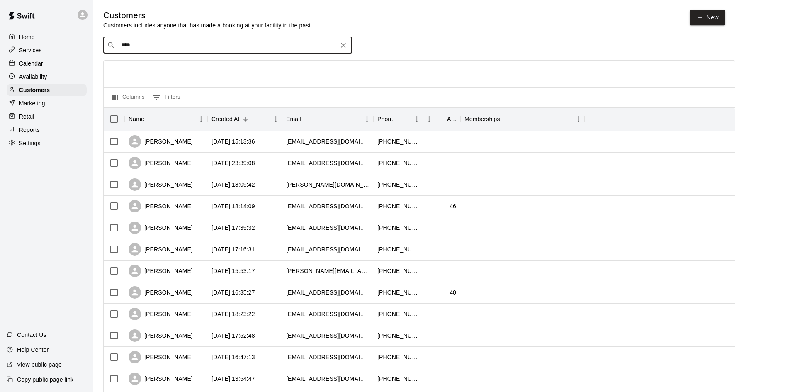
type input "*****"
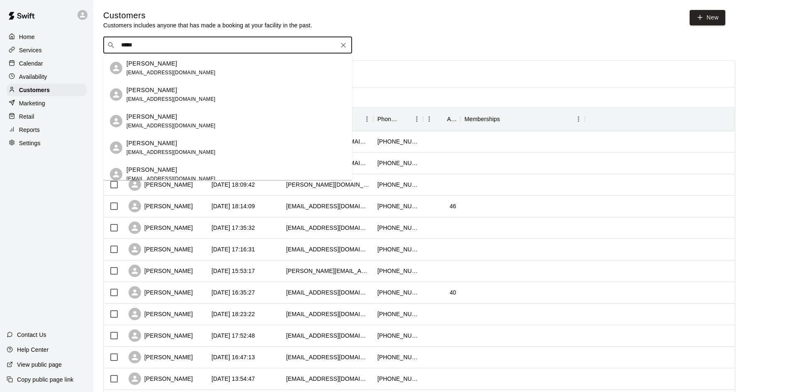
click at [175, 90] on div "[PERSON_NAME]" at bounding box center [170, 90] width 89 height 9
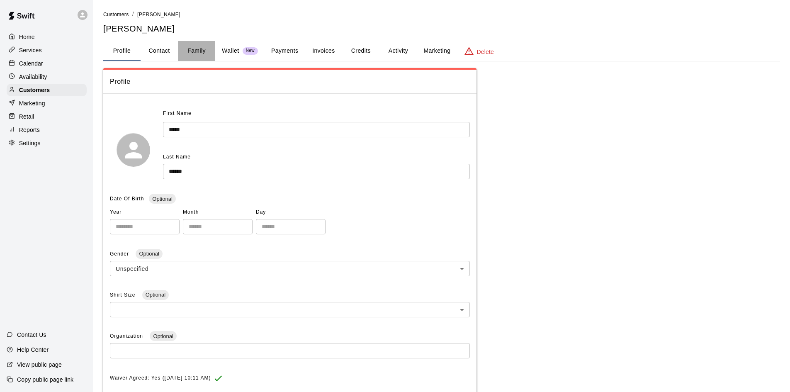
click at [189, 52] on button "Family" at bounding box center [196, 51] width 37 height 20
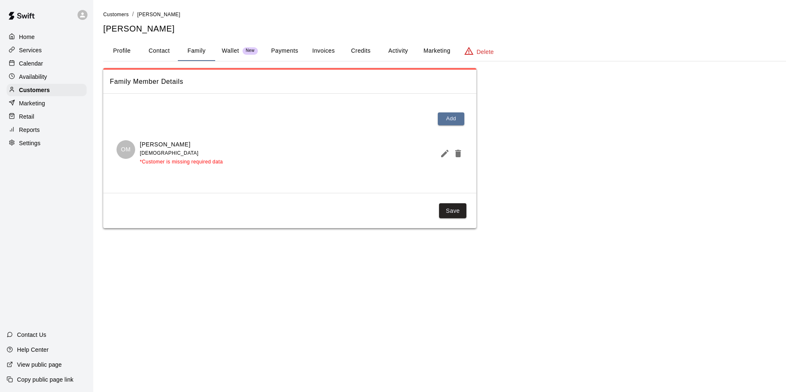
click at [119, 53] on button "Profile" at bounding box center [121, 51] width 37 height 20
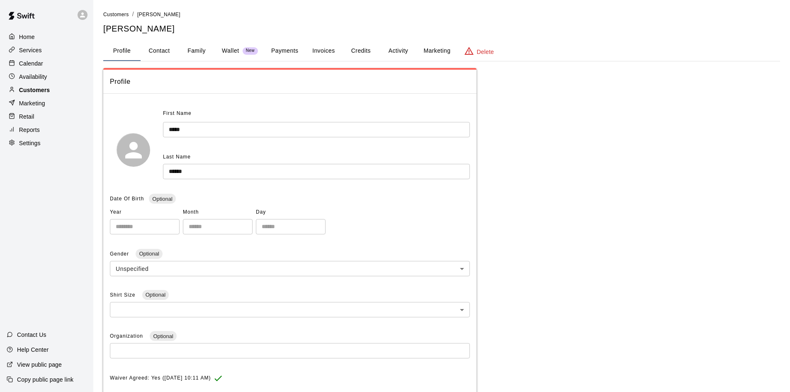
click at [29, 92] on p "Customers" at bounding box center [34, 90] width 31 height 8
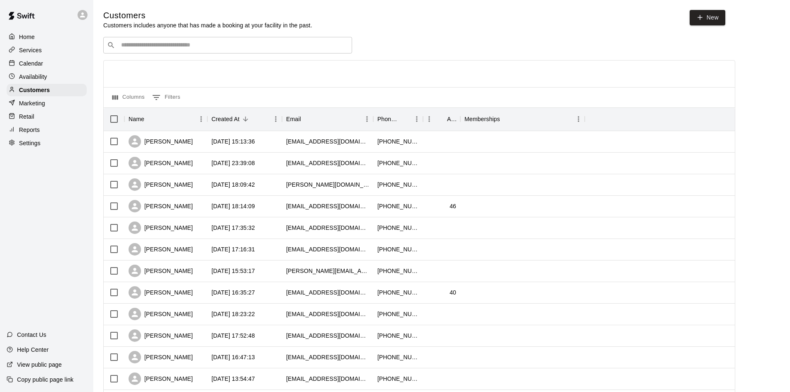
click at [180, 47] on input "Search customers by name or email" at bounding box center [234, 45] width 230 height 8
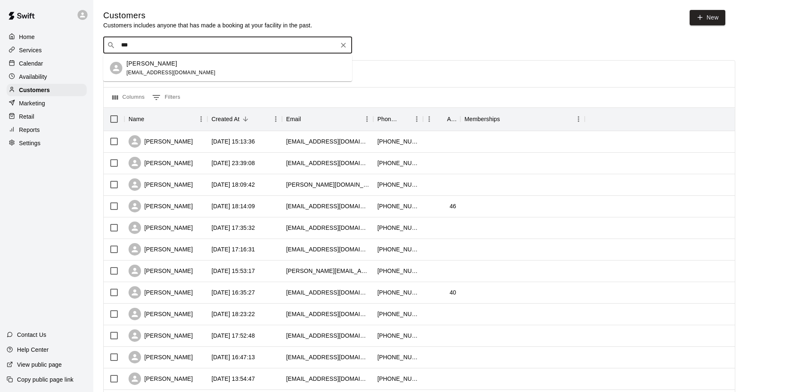
type input "***"
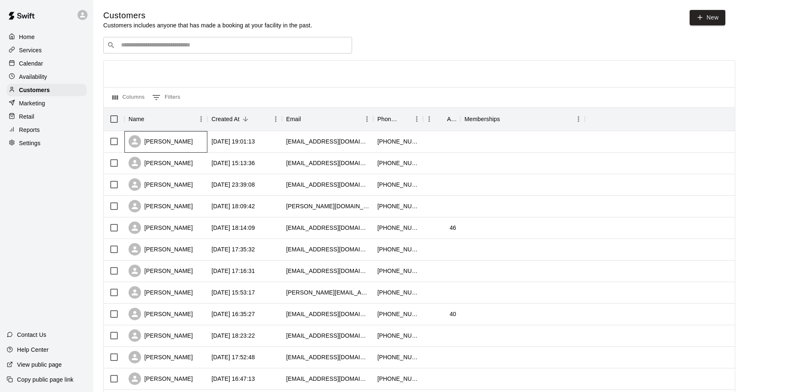
click at [185, 141] on div "[PERSON_NAME]" at bounding box center [161, 141] width 64 height 12
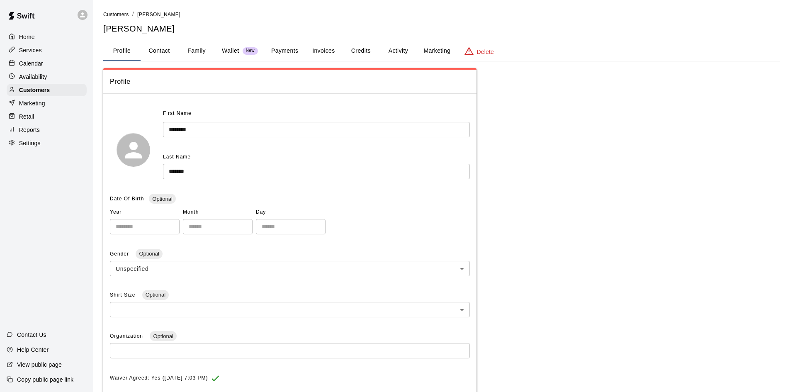
click at [197, 53] on button "Family" at bounding box center [196, 51] width 37 height 20
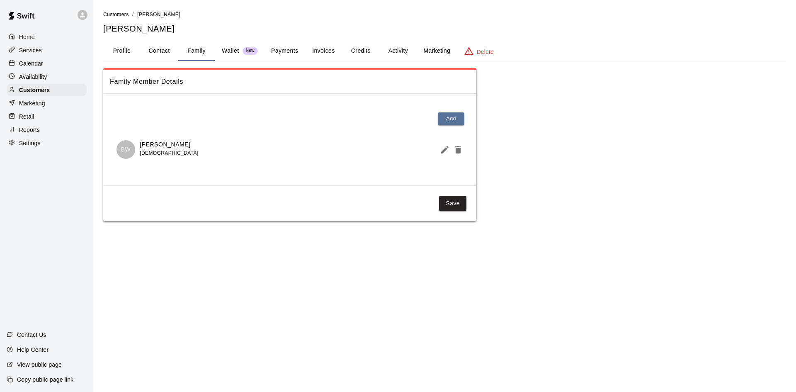
click at [151, 46] on button "Contact" at bounding box center [159, 51] width 37 height 20
select select "**"
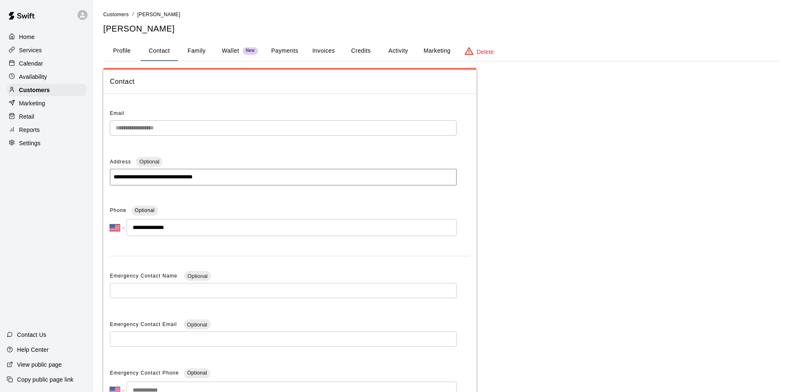
click at [274, 50] on button "Payments" at bounding box center [284, 51] width 40 height 20
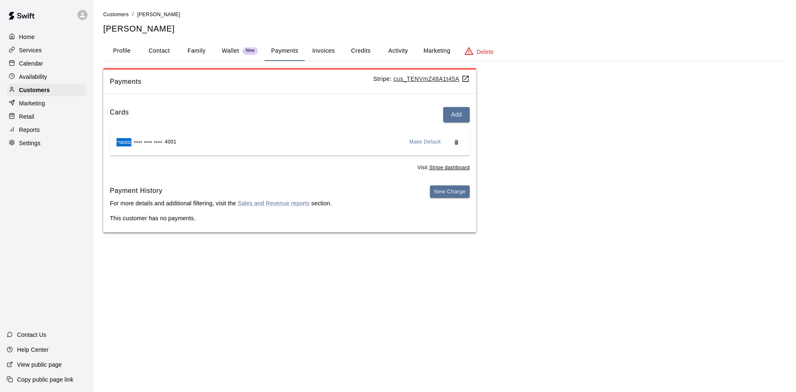
click at [327, 51] on button "Invoices" at bounding box center [323, 51] width 37 height 20
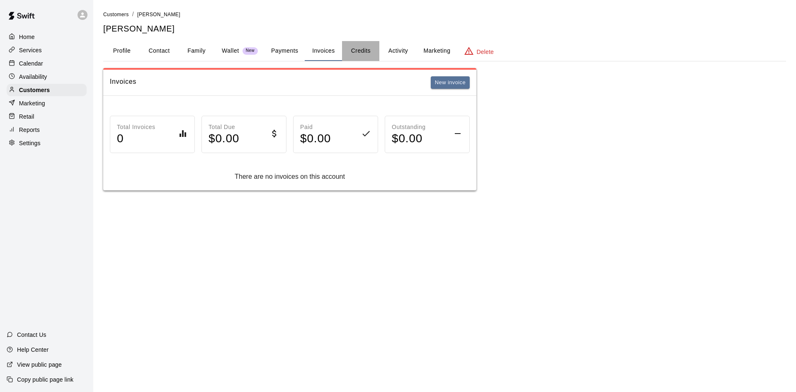
click at [369, 53] on button "Credits" at bounding box center [360, 51] width 37 height 20
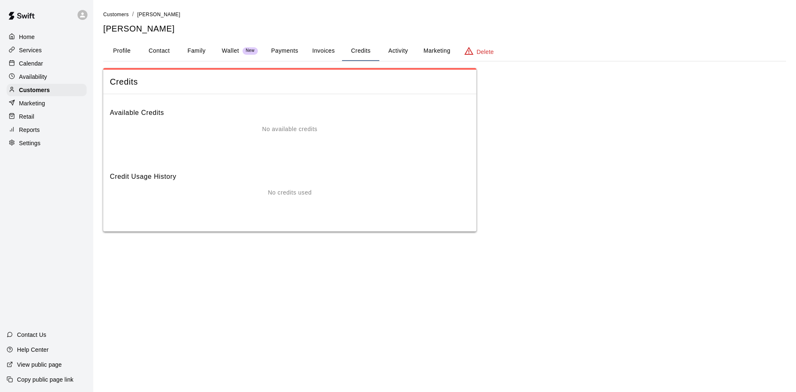
click at [391, 53] on button "Activity" at bounding box center [397, 51] width 37 height 20
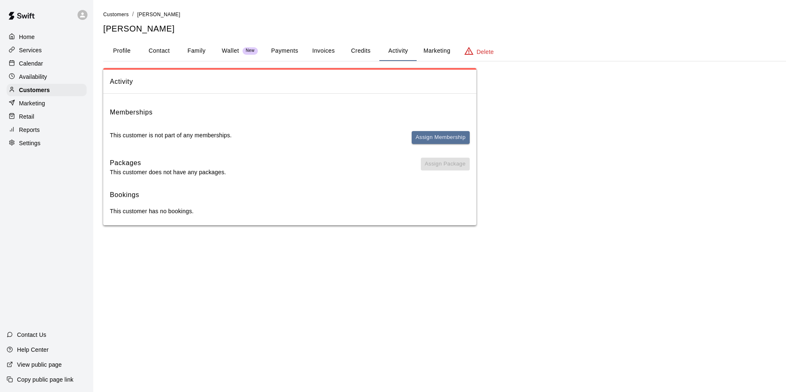
click at [426, 53] on button "Marketing" at bounding box center [437, 51] width 40 height 20
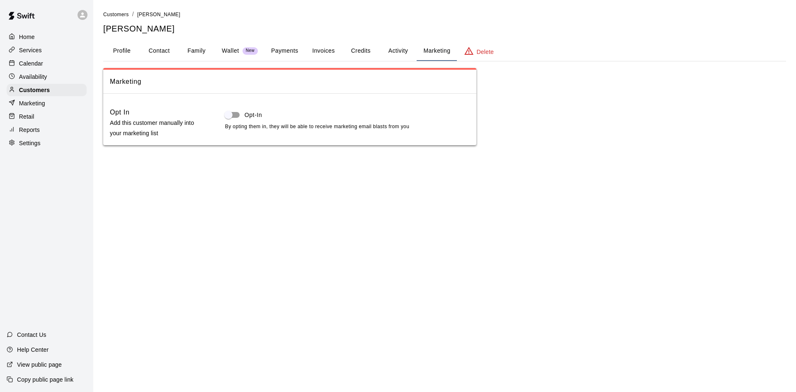
click at [126, 49] on button "Profile" at bounding box center [121, 51] width 37 height 20
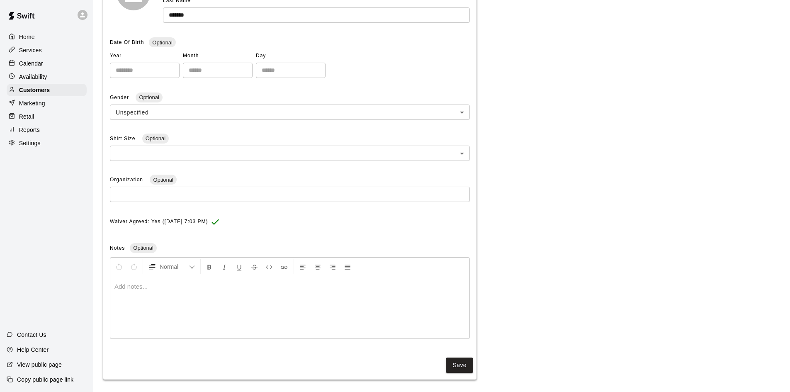
scroll to position [160, 0]
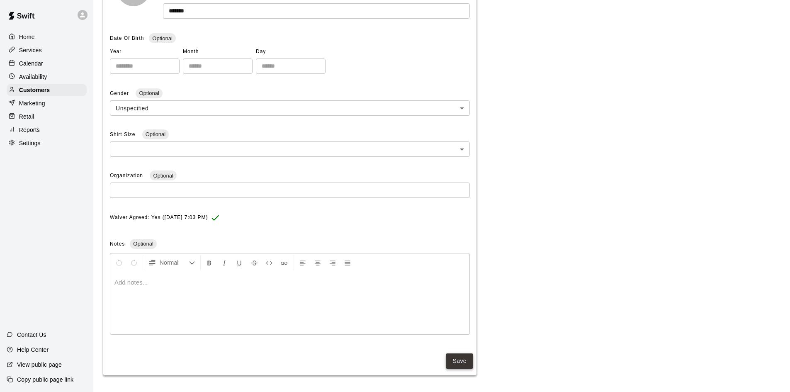
click at [458, 358] on button "Save" at bounding box center [459, 360] width 27 height 15
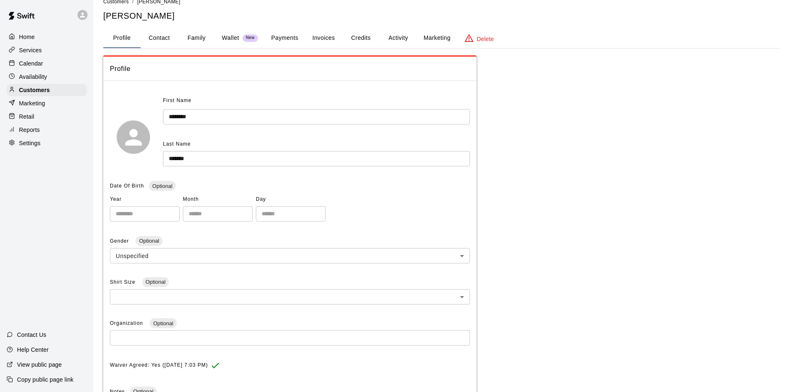
scroll to position [0, 0]
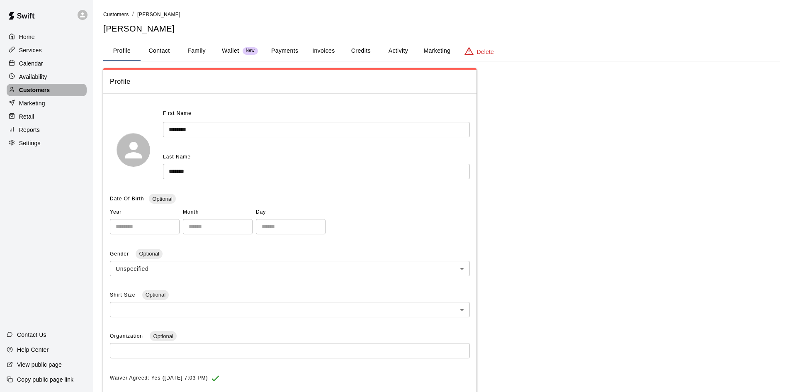
click at [16, 89] on div at bounding box center [14, 90] width 10 height 8
